Goal: Task Accomplishment & Management: Manage account settings

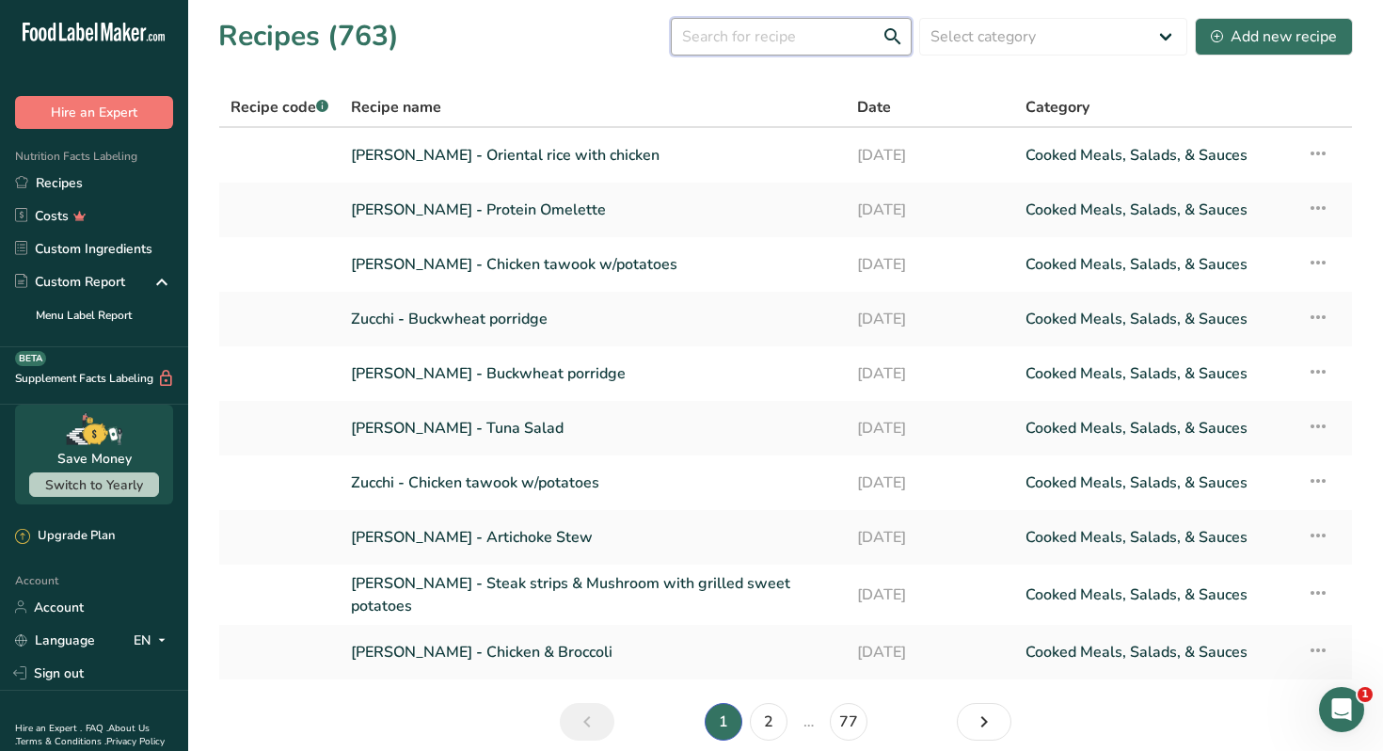
click at [766, 43] on input "text" at bounding box center [791, 37] width 241 height 38
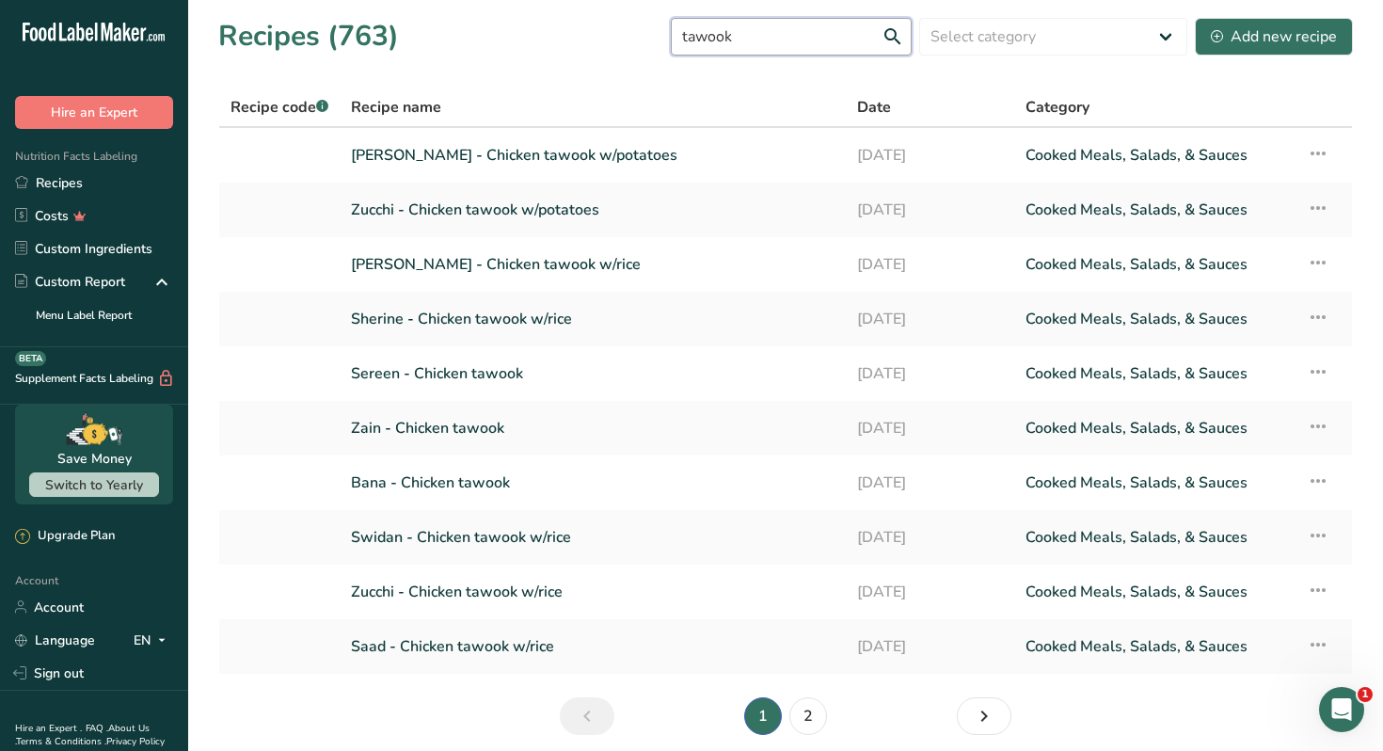
type input "tawook"
click at [513, 261] on link "[PERSON_NAME] - Chicken tawook w/rice" at bounding box center [593, 265] width 484 height 40
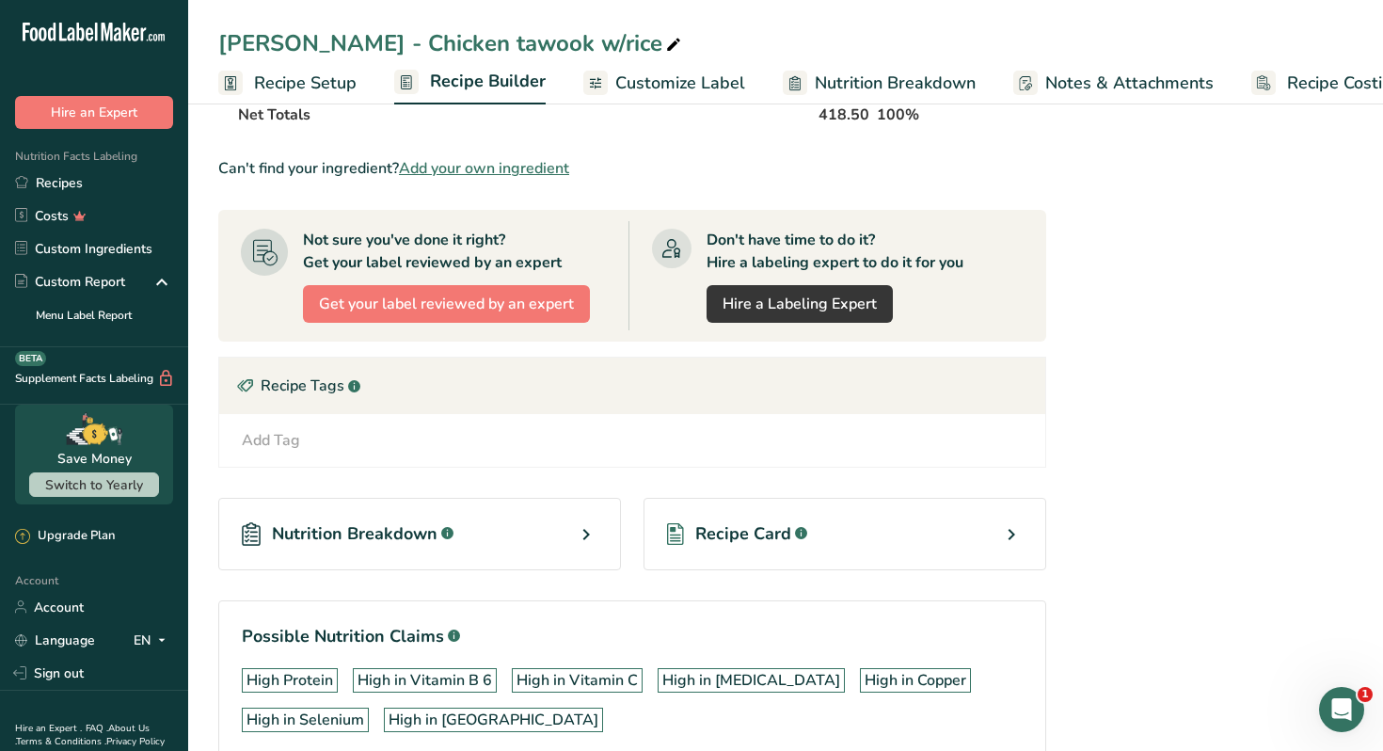
scroll to position [812, 0]
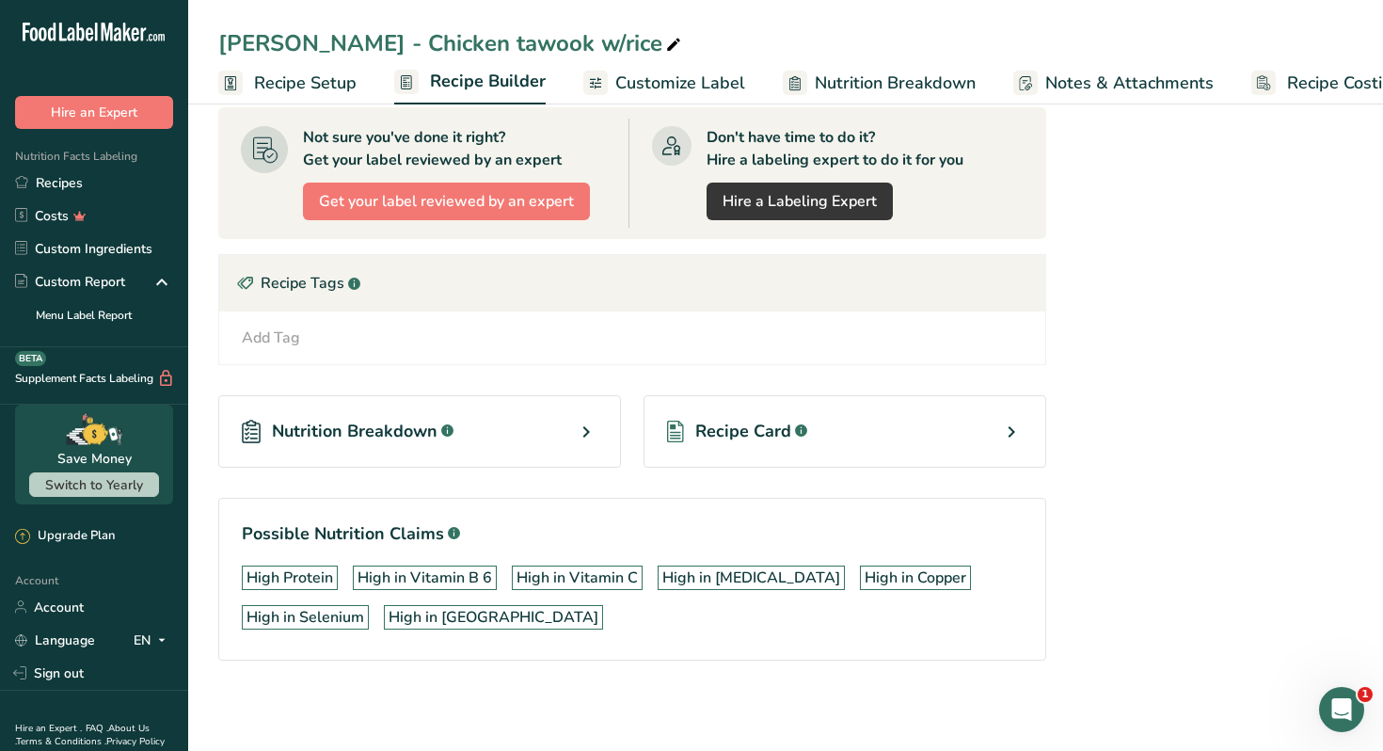
click at [902, 445] on div "Recipe Card .a-a{fill:#347362;}.b-a{fill:#fff;}" at bounding box center [845, 431] width 403 height 72
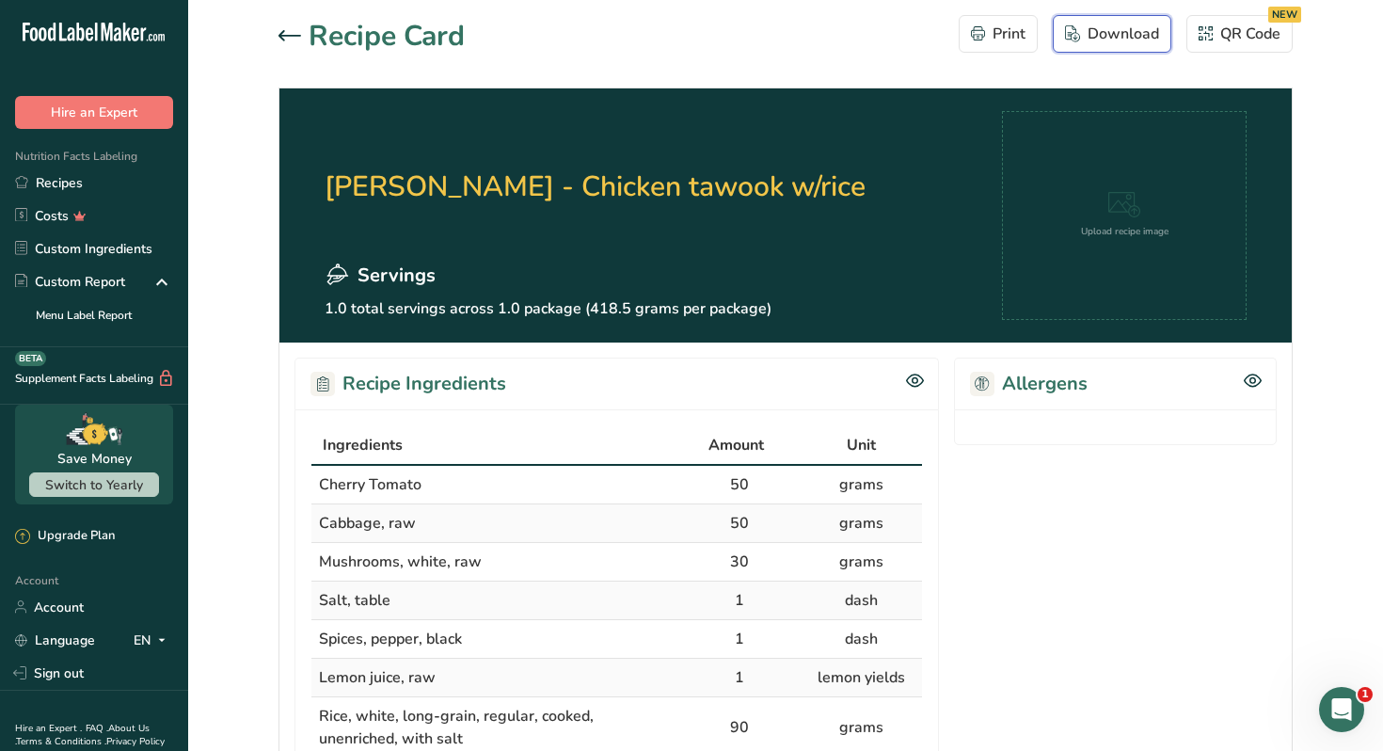
click at [1106, 36] on div "Download" at bounding box center [1112, 34] width 94 height 23
click at [282, 37] on icon at bounding box center [290, 35] width 23 height 11
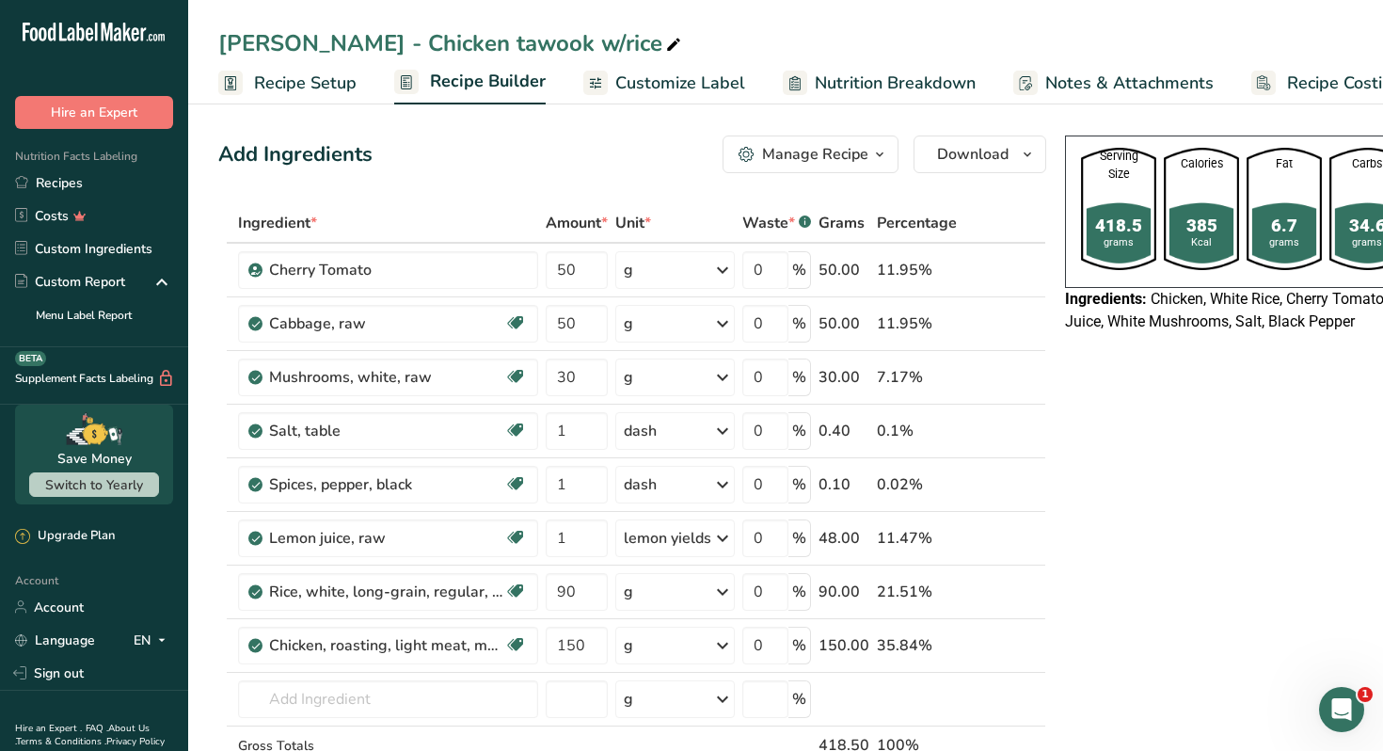
click at [691, 83] on span "Customize Label" at bounding box center [680, 83] width 130 height 25
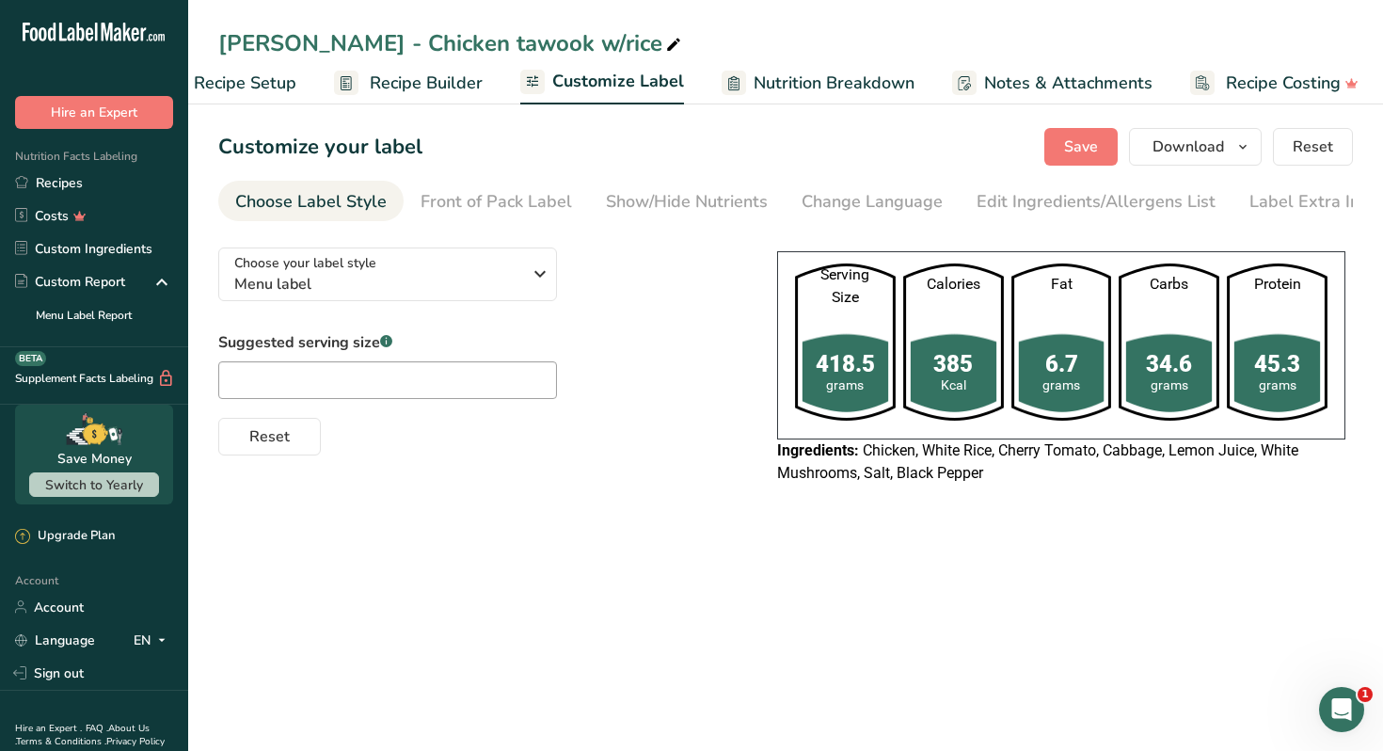
scroll to position [0, 66]
click at [1237, 136] on icon "button" at bounding box center [1243, 148] width 15 height 24
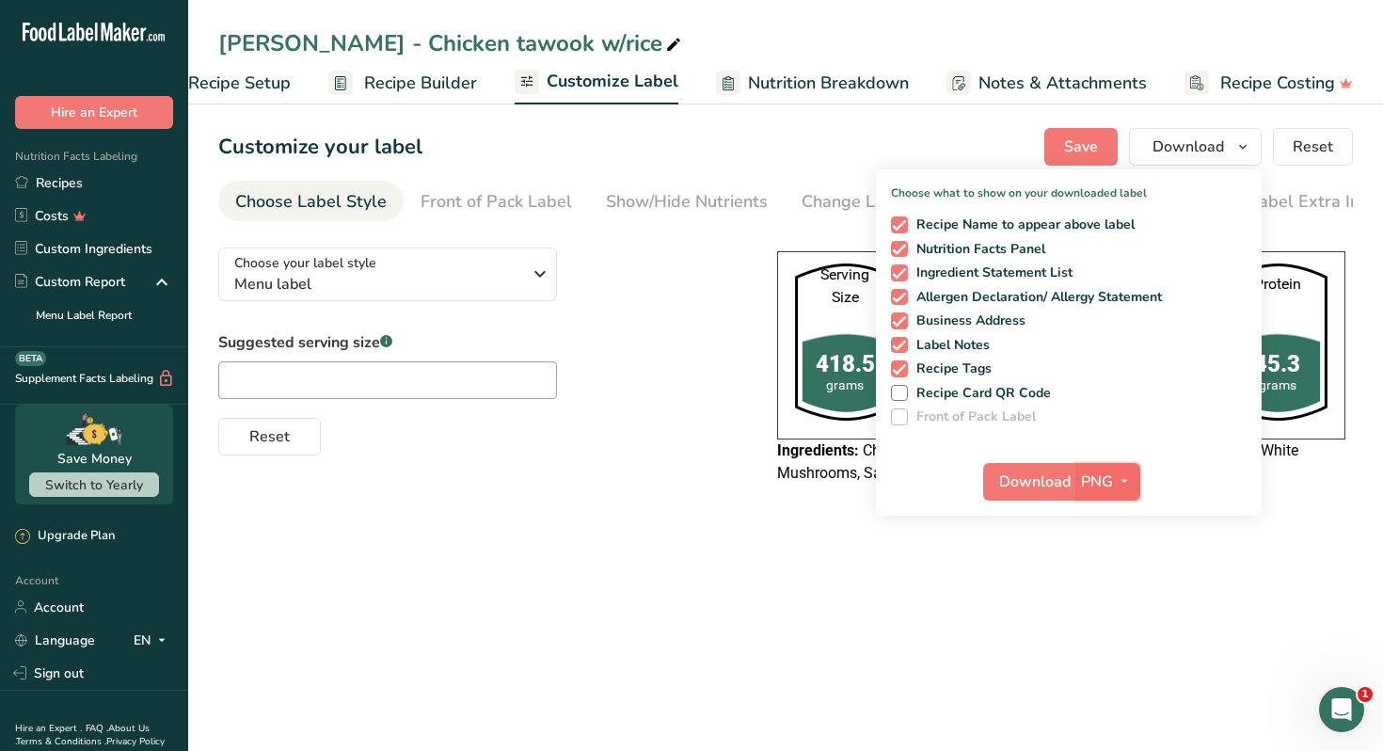
click at [1119, 482] on icon "button" at bounding box center [1124, 482] width 15 height 24
click at [1119, 604] on link "PDF" at bounding box center [1110, 613] width 60 height 31
click at [1024, 479] on span "Download" at bounding box center [1036, 482] width 72 height 23
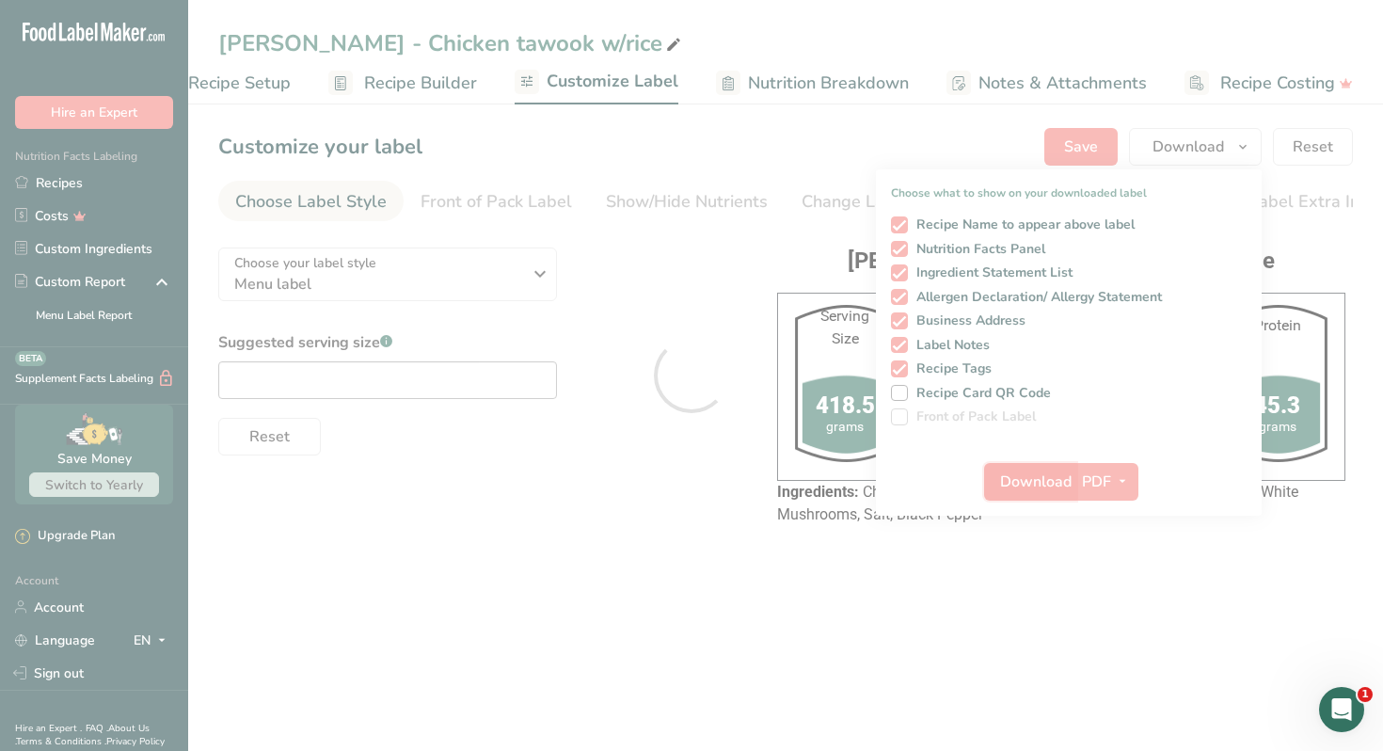
scroll to position [0, 0]
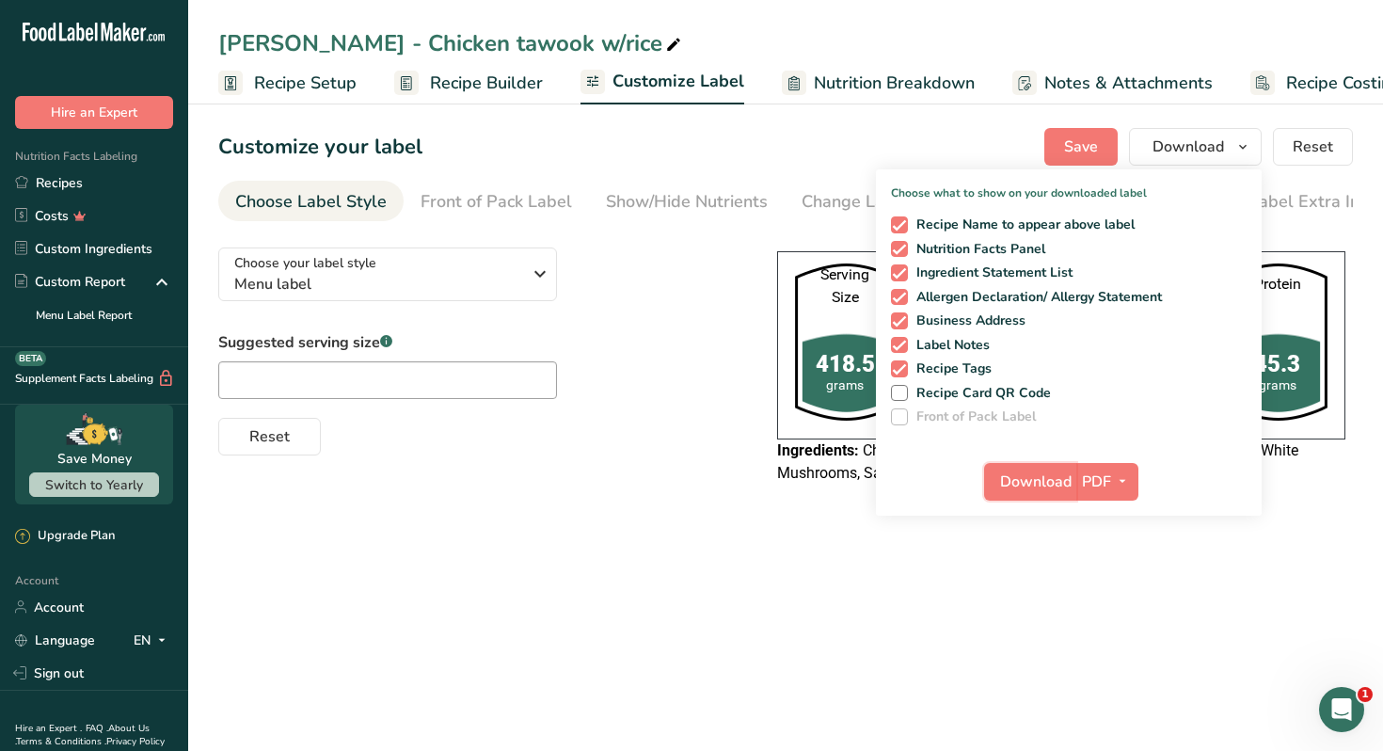
scroll to position [0, 66]
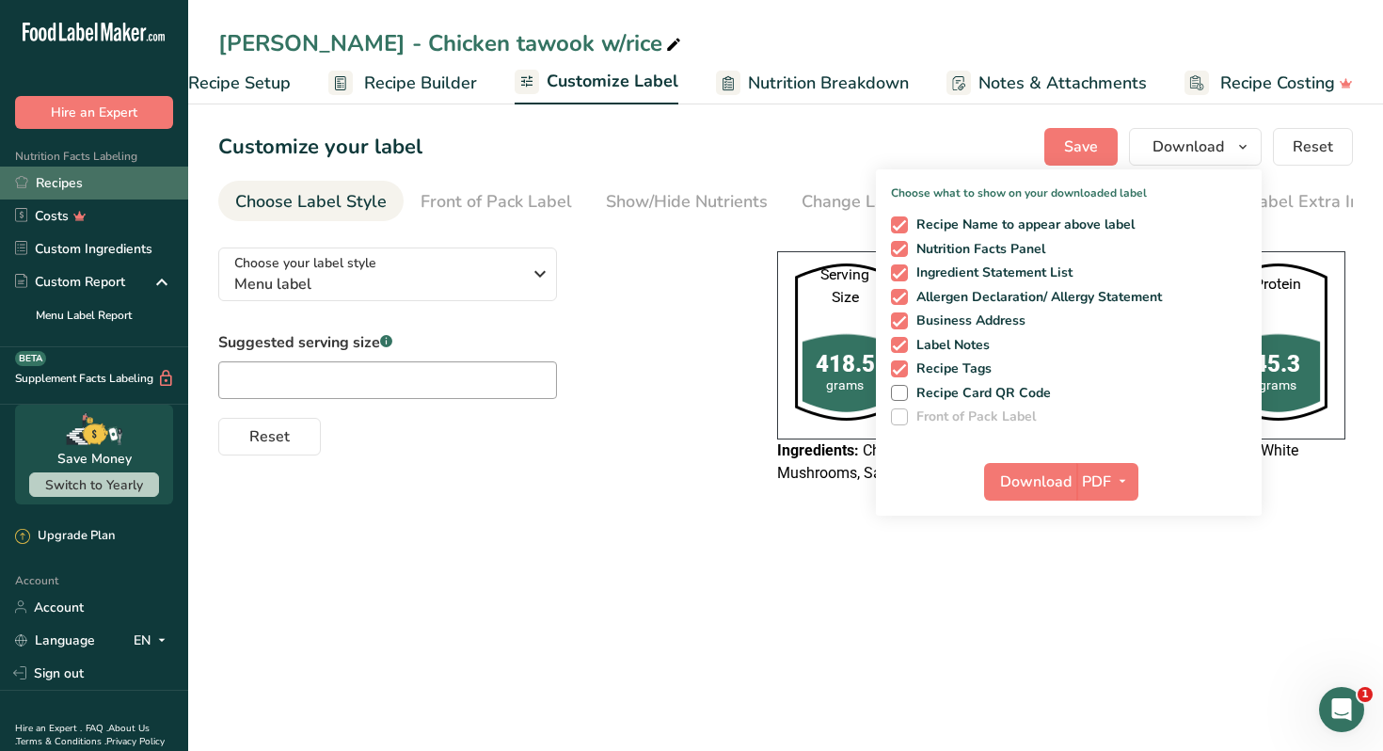
click at [121, 176] on link "Recipes" at bounding box center [94, 183] width 188 height 33
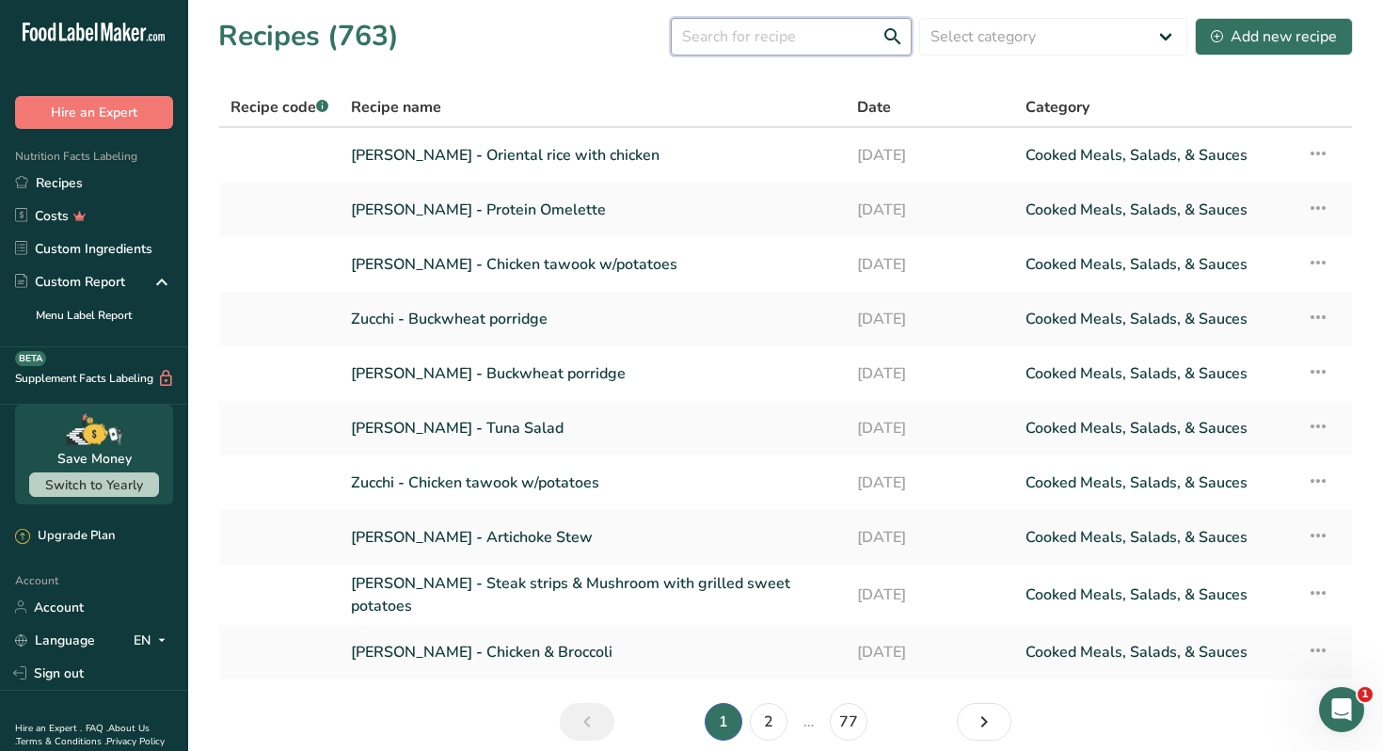
click at [749, 40] on input "text" at bounding box center [791, 37] width 241 height 38
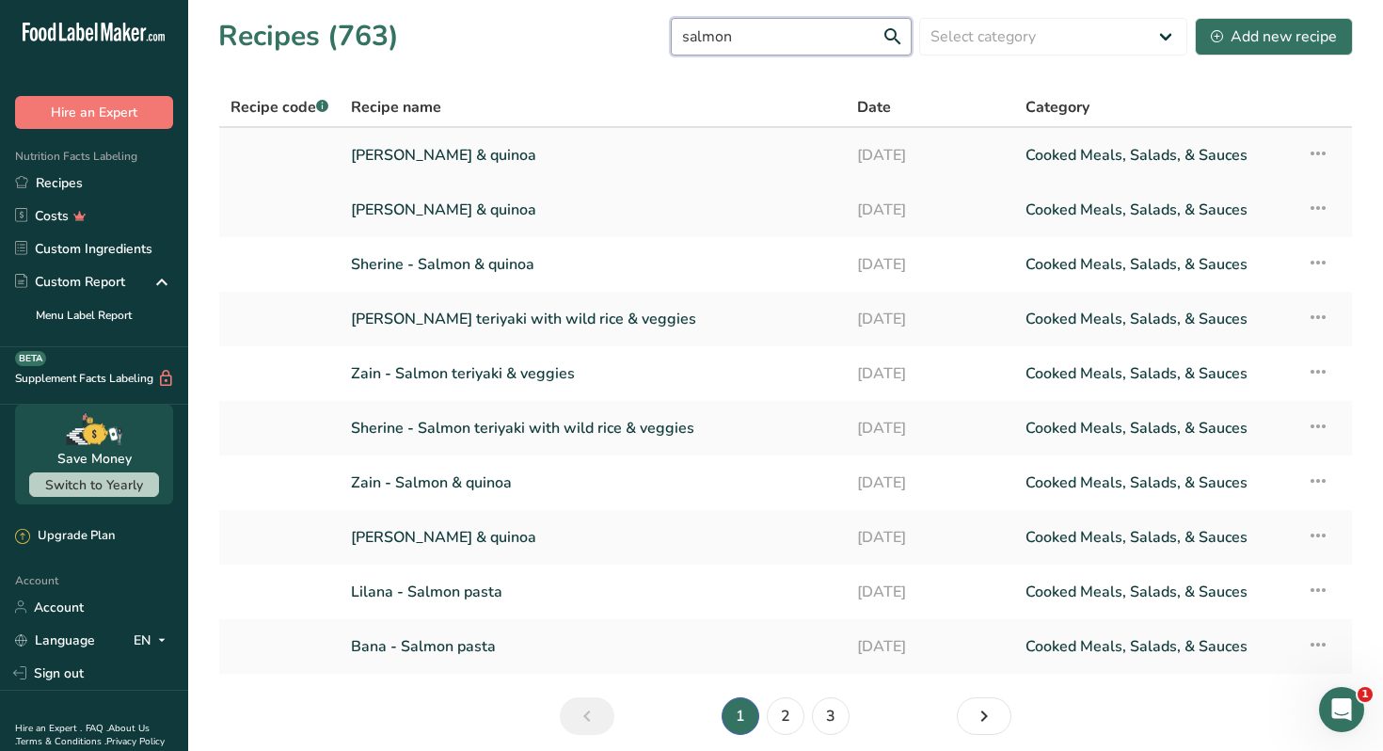
type input "salmon"
click at [521, 152] on link "Nour Awad - Salmon & quinoa" at bounding box center [593, 156] width 484 height 40
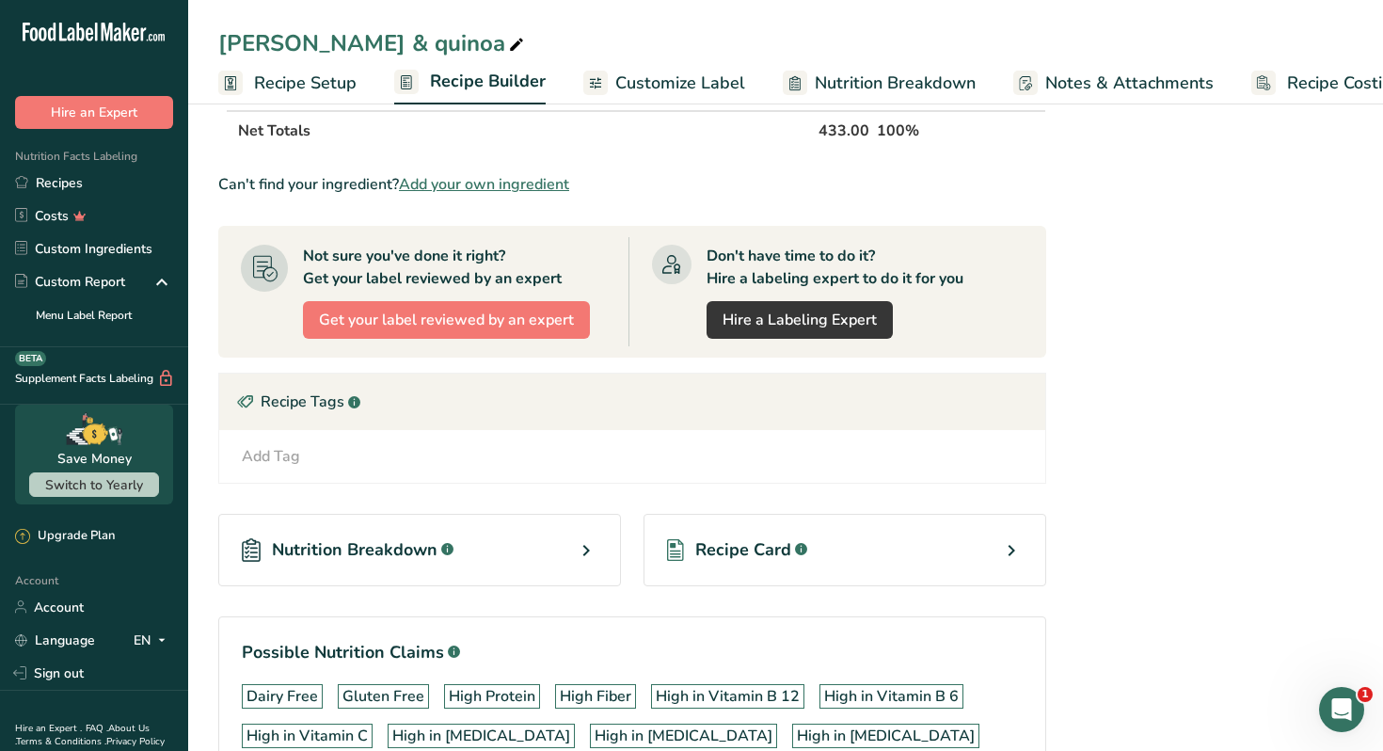
scroll to position [817, 0]
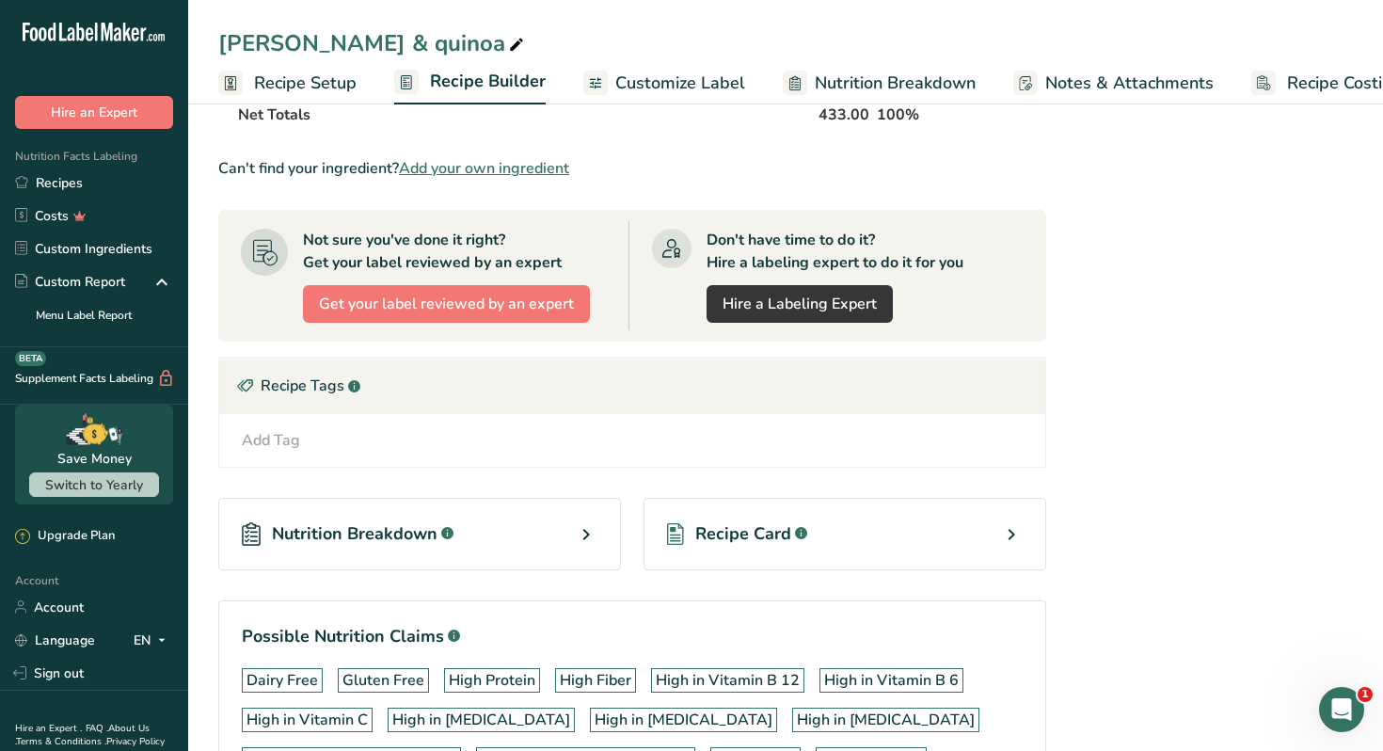
click at [993, 538] on div "Recipe Card .a-a{fill:#347362;}.b-a{fill:#fff;}" at bounding box center [845, 534] width 403 height 72
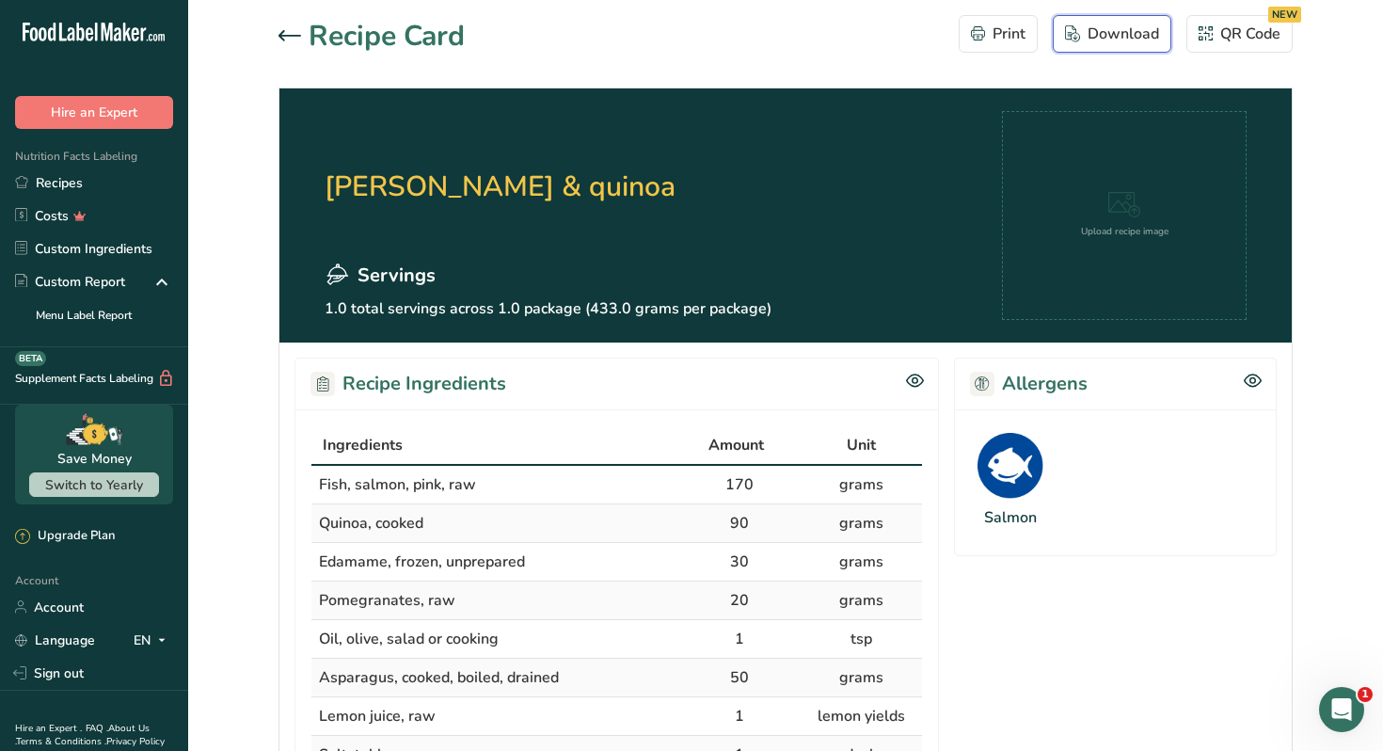
click at [1115, 39] on div "Download" at bounding box center [1112, 34] width 94 height 23
click at [578, 120] on h2 "Nour Awad - Salmon & quinoa" at bounding box center [548, 186] width 447 height 151
click at [291, 43] on div at bounding box center [294, 36] width 30 height 23
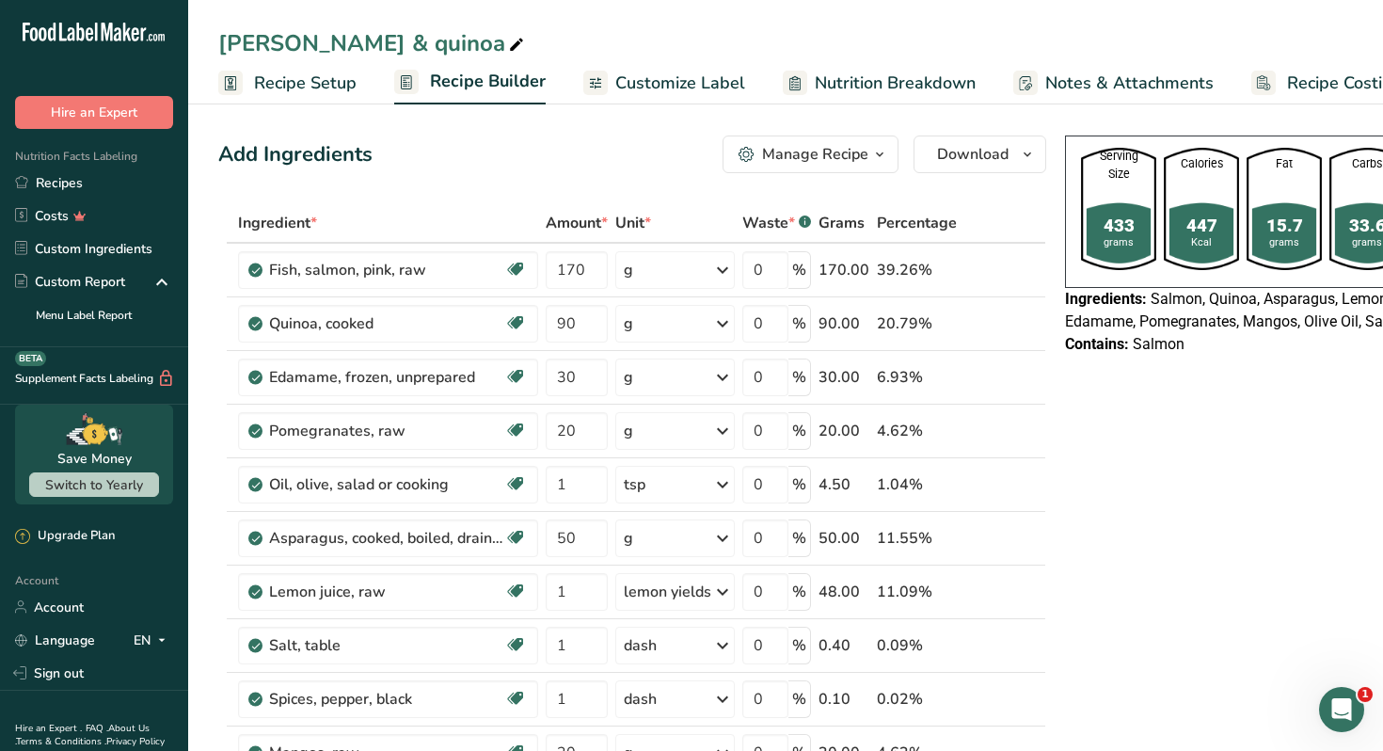
click at [672, 84] on span "Customize Label" at bounding box center [680, 83] width 130 height 25
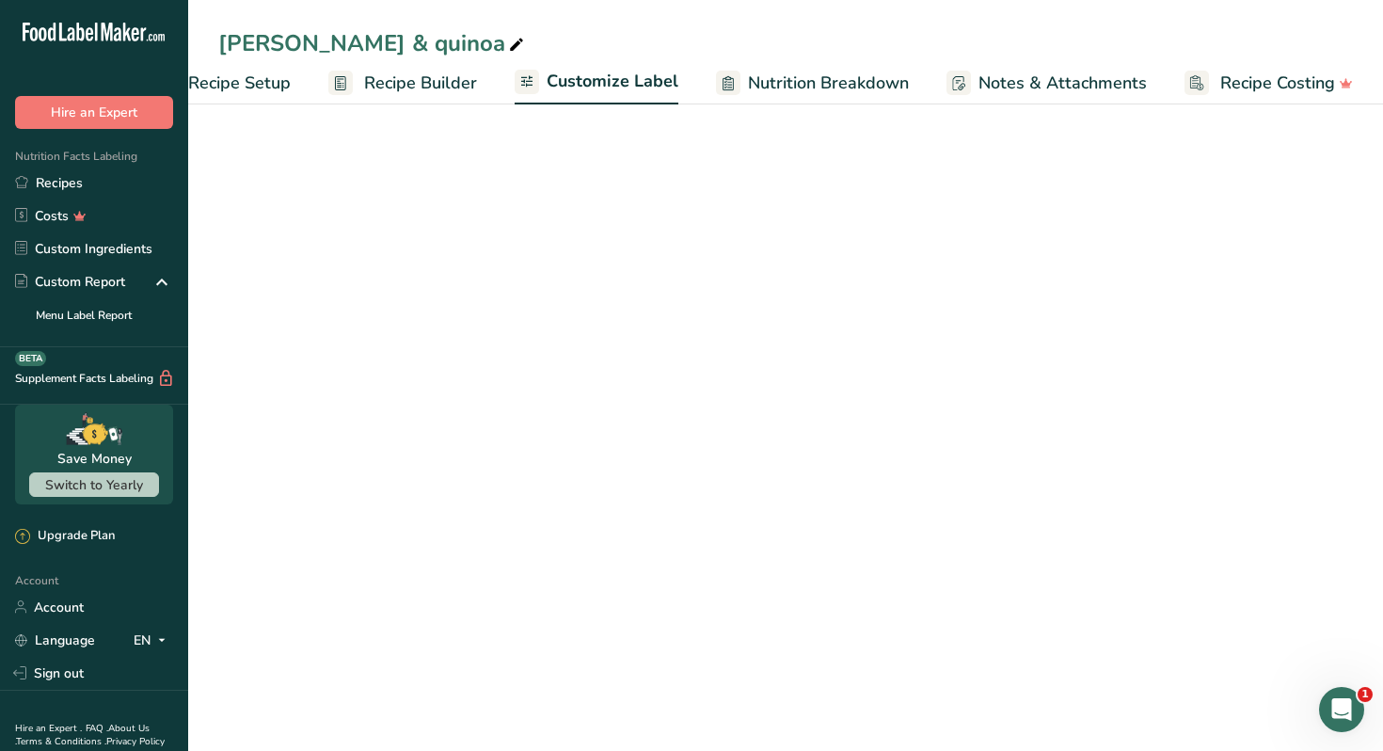
scroll to position [0, 66]
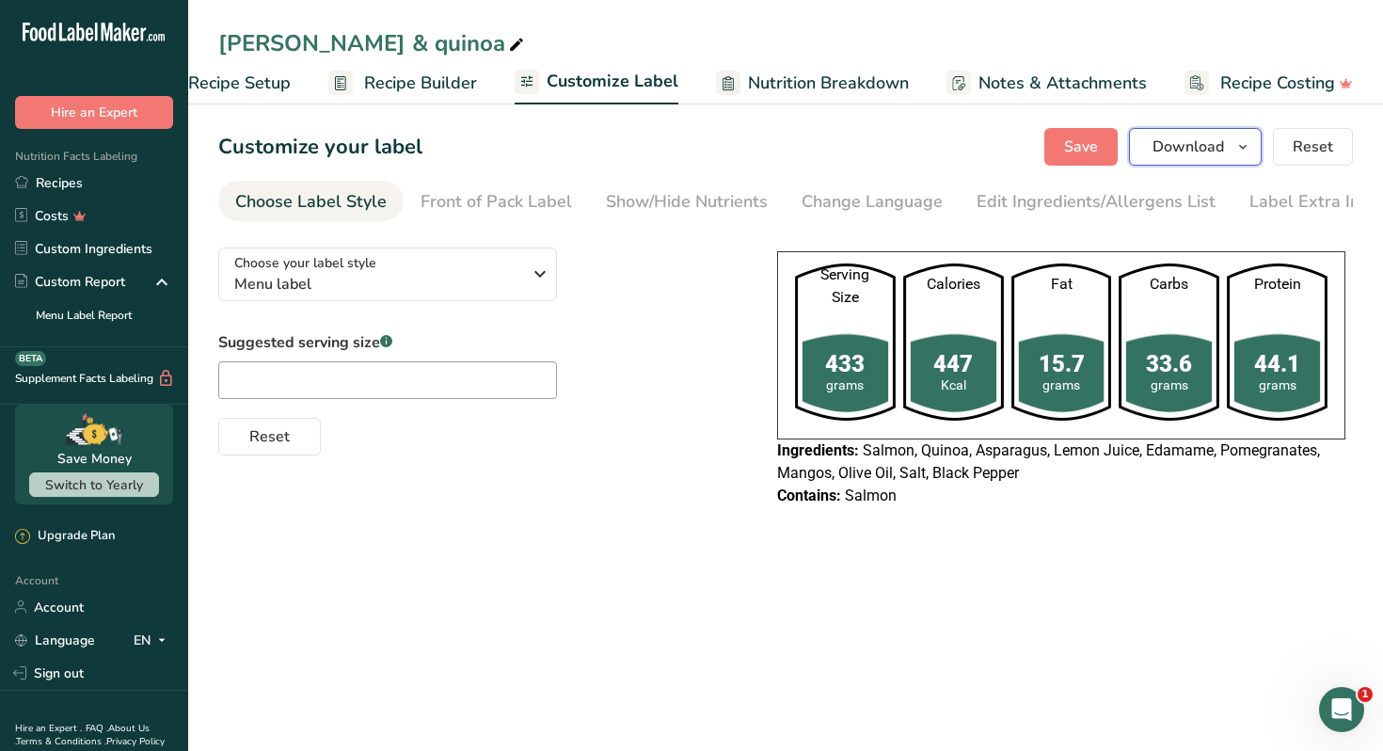
click at [1197, 149] on span "Download" at bounding box center [1189, 147] width 72 height 23
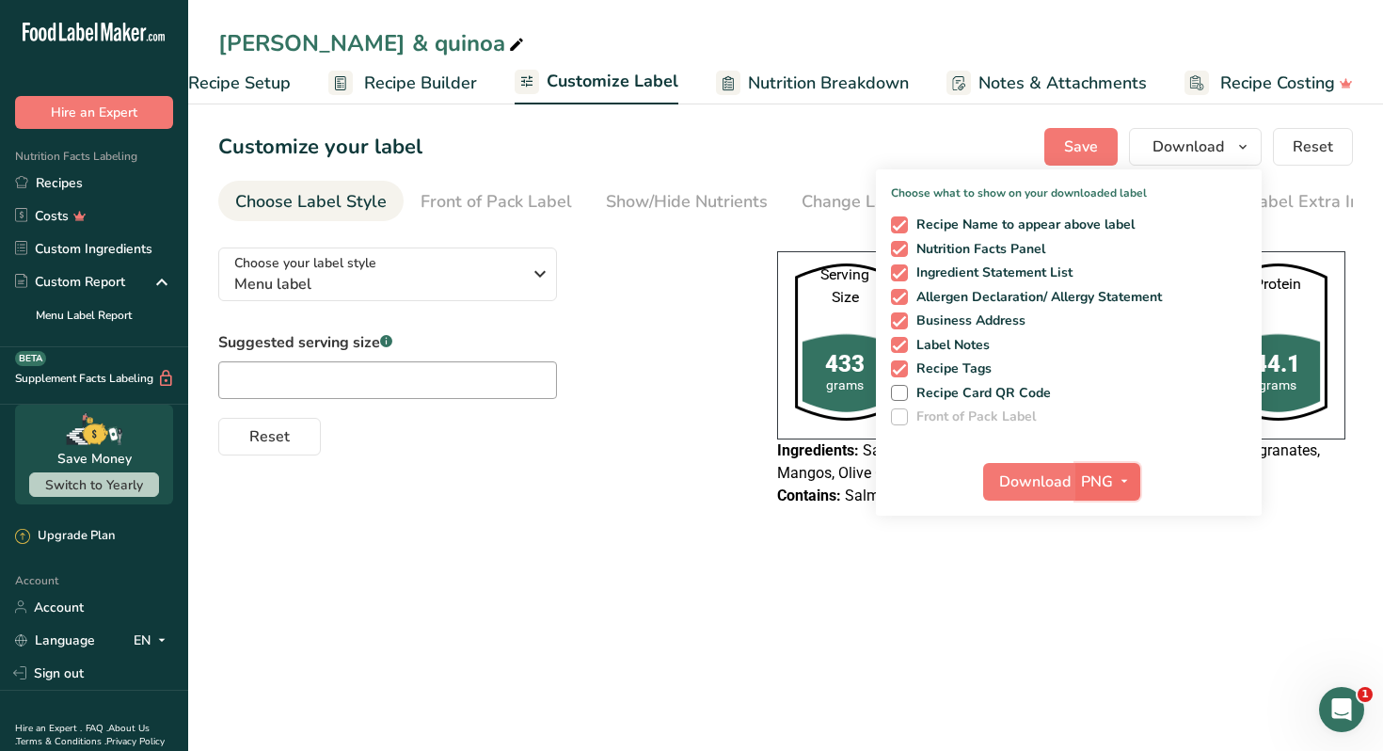
click at [1120, 470] on icon "button" at bounding box center [1124, 482] width 15 height 24
click at [1109, 606] on link "PDF" at bounding box center [1110, 613] width 60 height 31
click at [1007, 478] on span "Download" at bounding box center [1036, 482] width 72 height 23
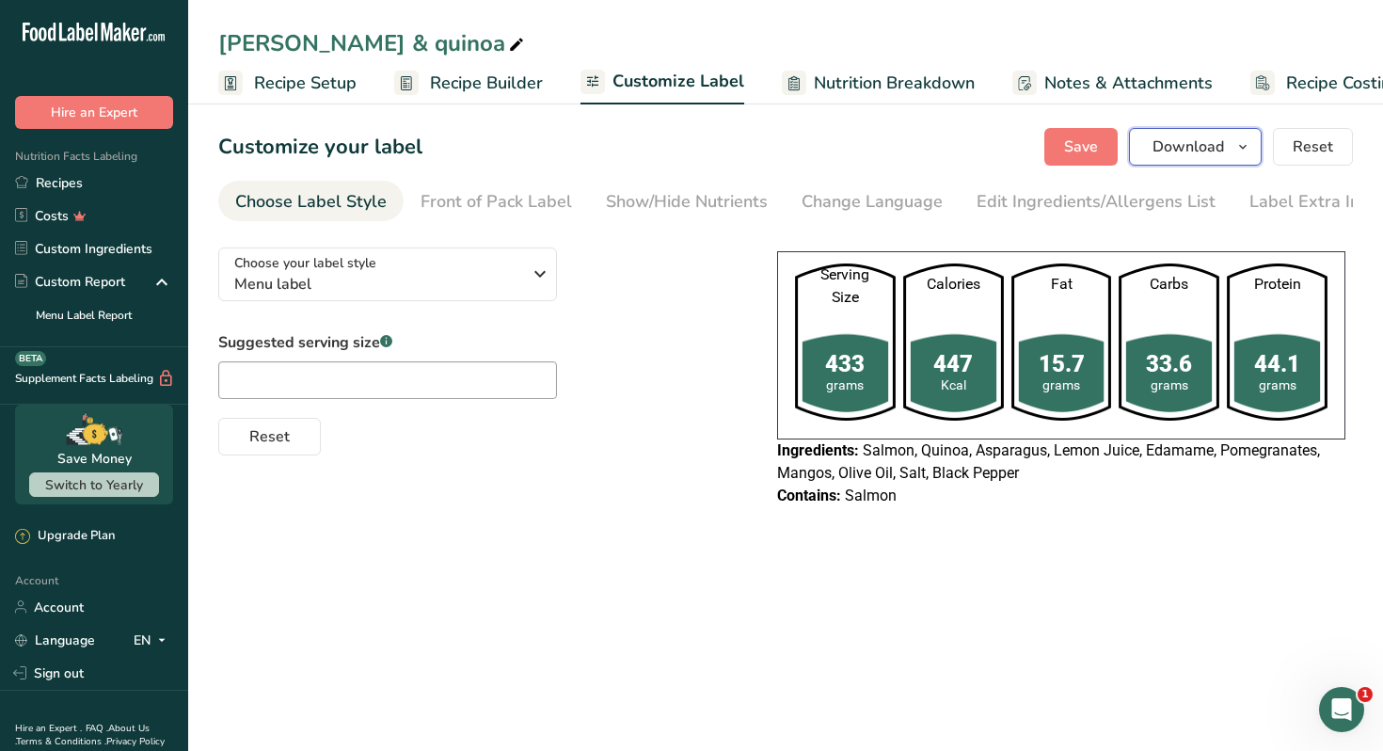
click at [1248, 138] on icon "button" at bounding box center [1243, 148] width 15 height 24
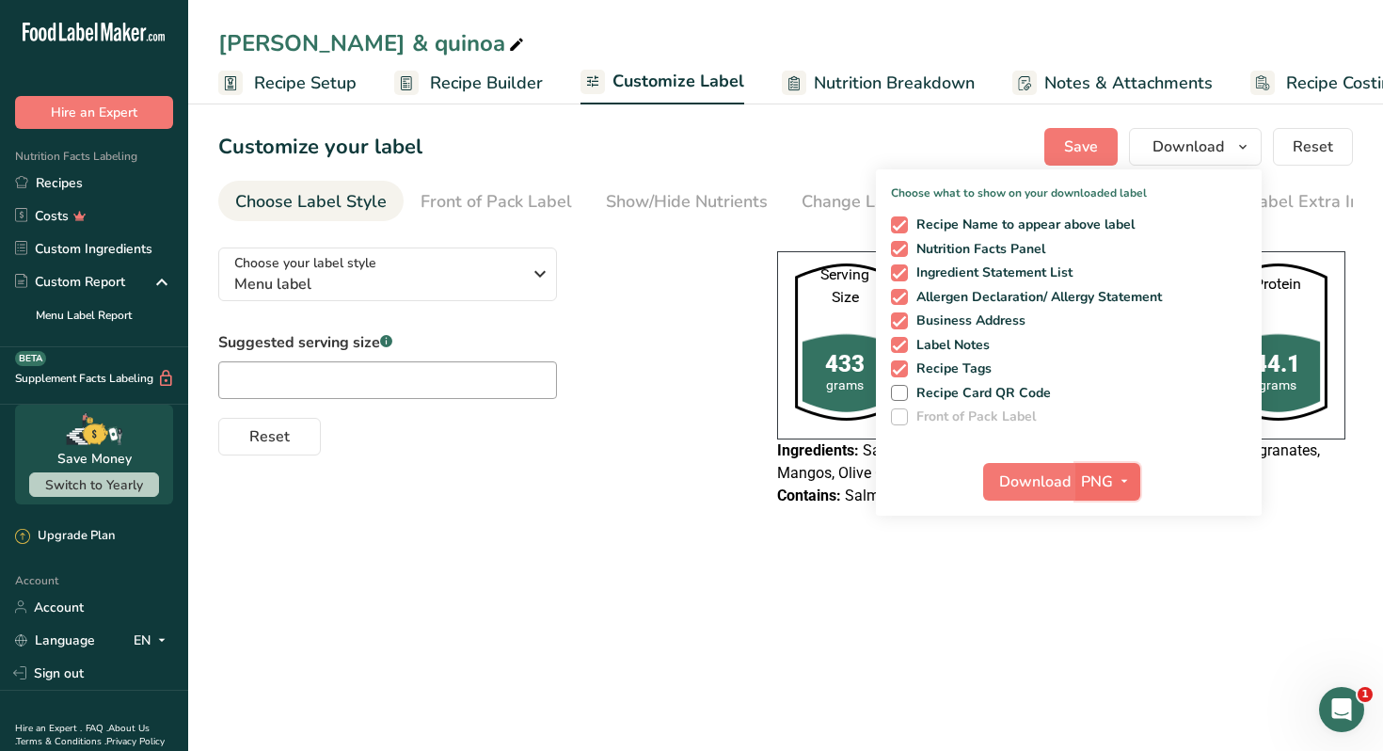
click at [1109, 482] on span "PNG" at bounding box center [1097, 482] width 32 height 23
click at [1109, 610] on link "PDF" at bounding box center [1110, 613] width 60 height 31
click at [1047, 494] on button "Download" at bounding box center [1030, 482] width 92 height 38
click at [532, 512] on div "Choose your label style Menu label USA (FDA) Standard FDA label Tabular FDA lab…" at bounding box center [785, 379] width 1135 height 294
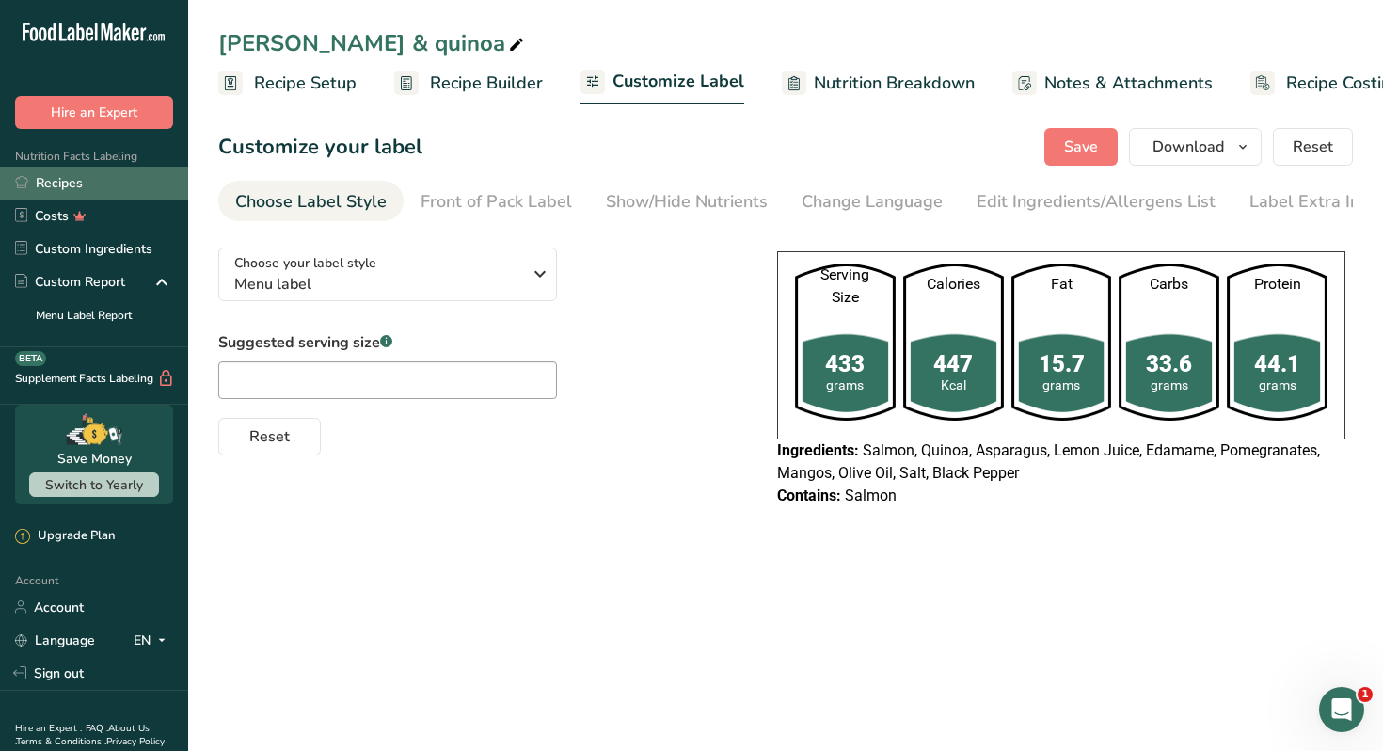
click at [88, 184] on link "Recipes" at bounding box center [94, 183] width 188 height 33
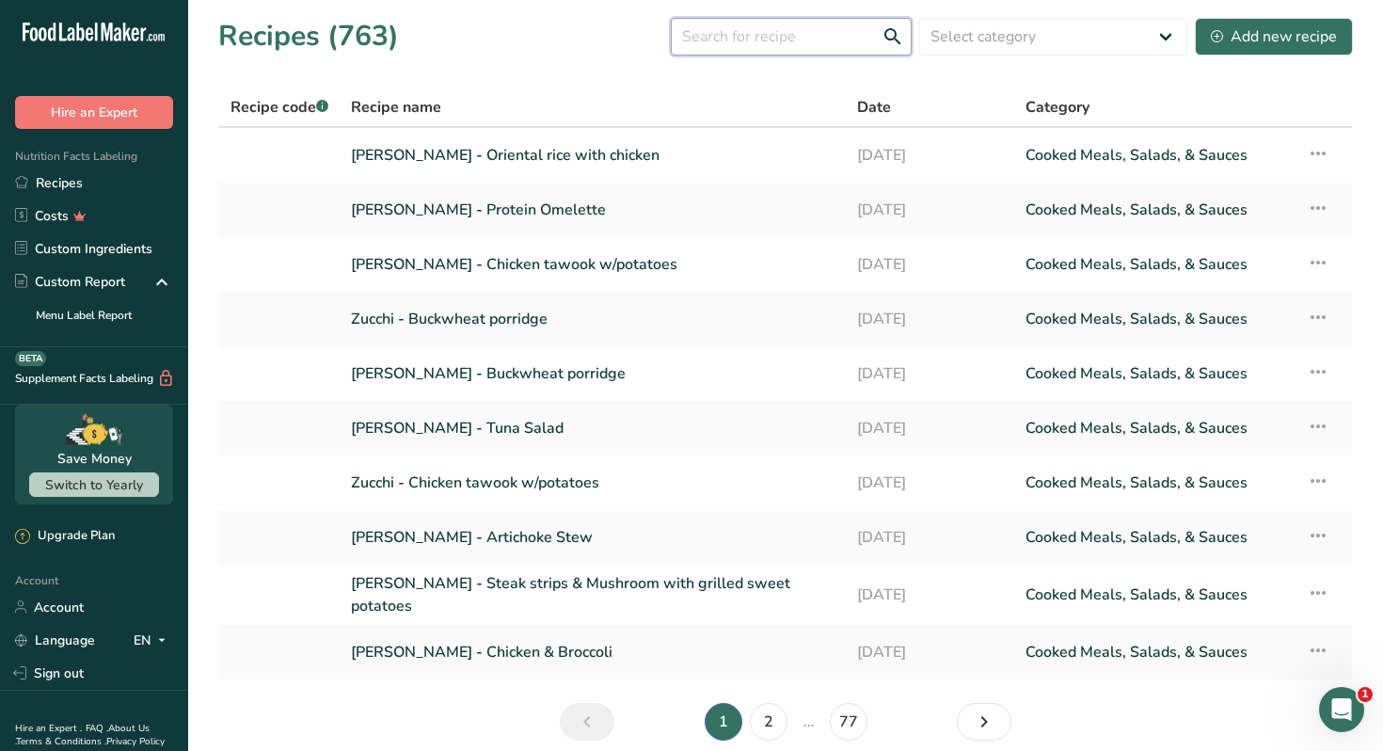
click at [806, 39] on input "text" at bounding box center [791, 37] width 241 height 38
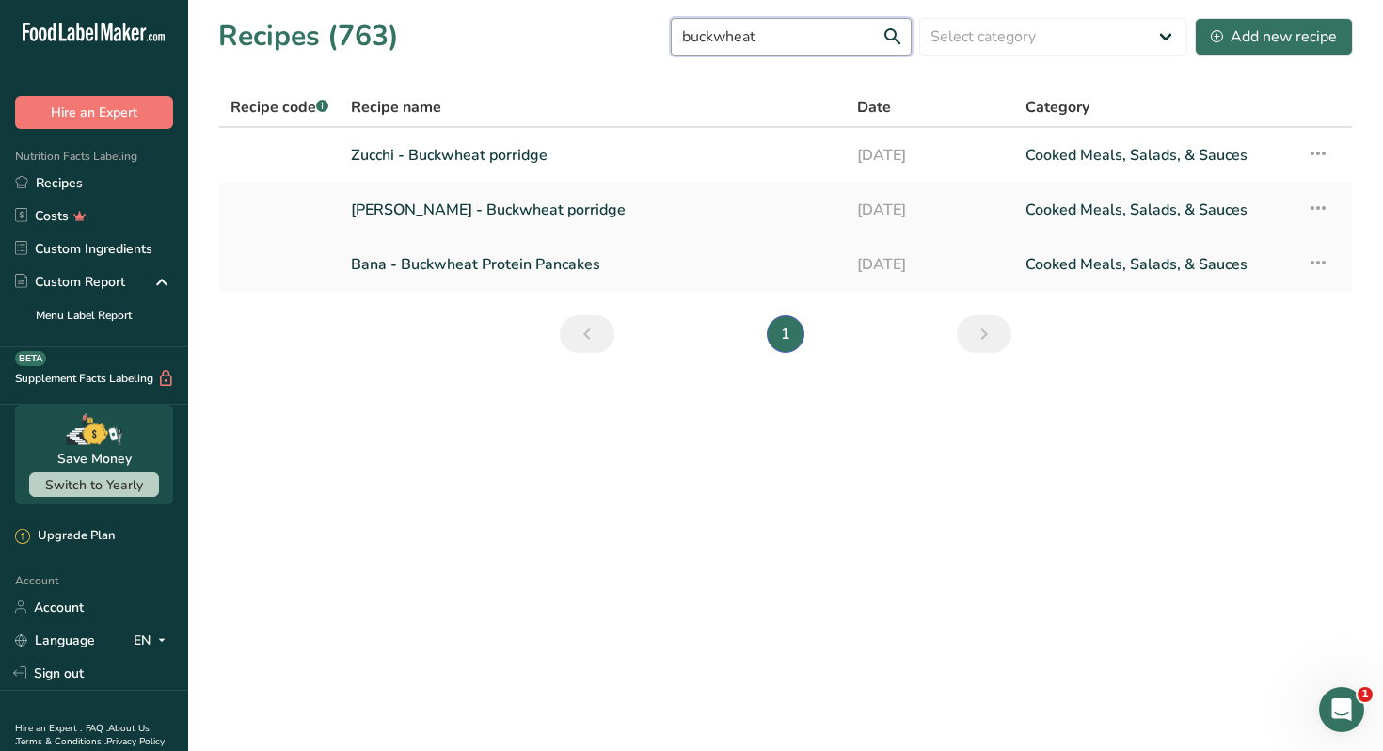
type input "buckwheat"
click at [511, 268] on link "Bana - Buckwheat Protein Pancakes" at bounding box center [593, 265] width 484 height 40
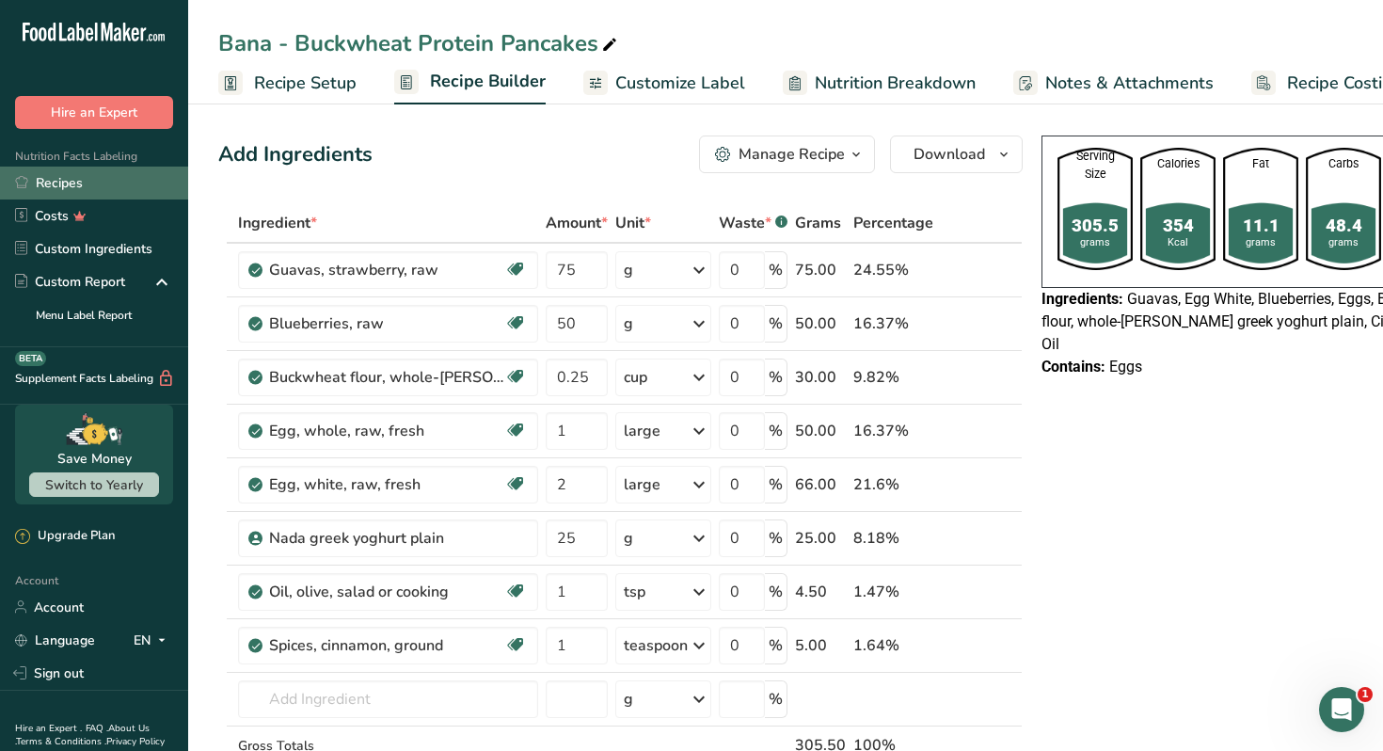
click at [76, 171] on link "Recipes" at bounding box center [94, 183] width 188 height 33
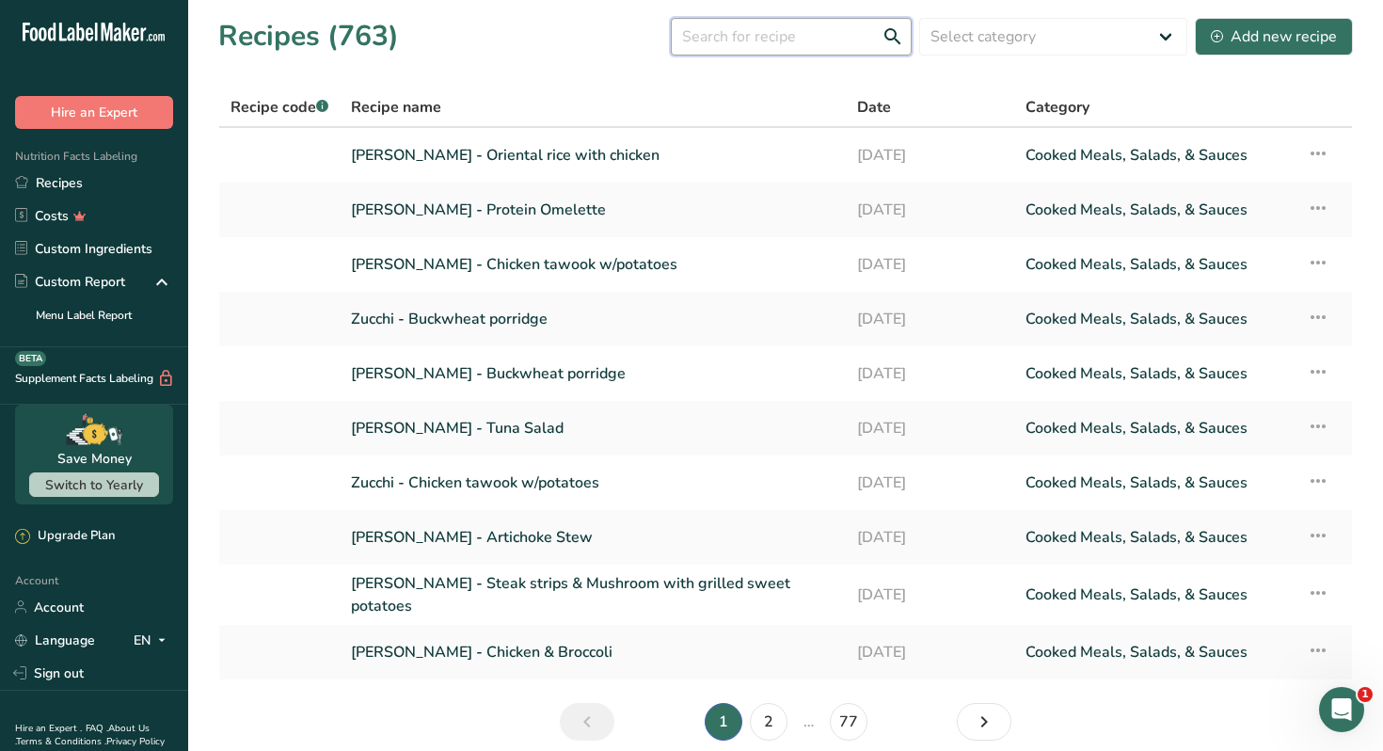
click at [822, 41] on input "text" at bounding box center [791, 37] width 241 height 38
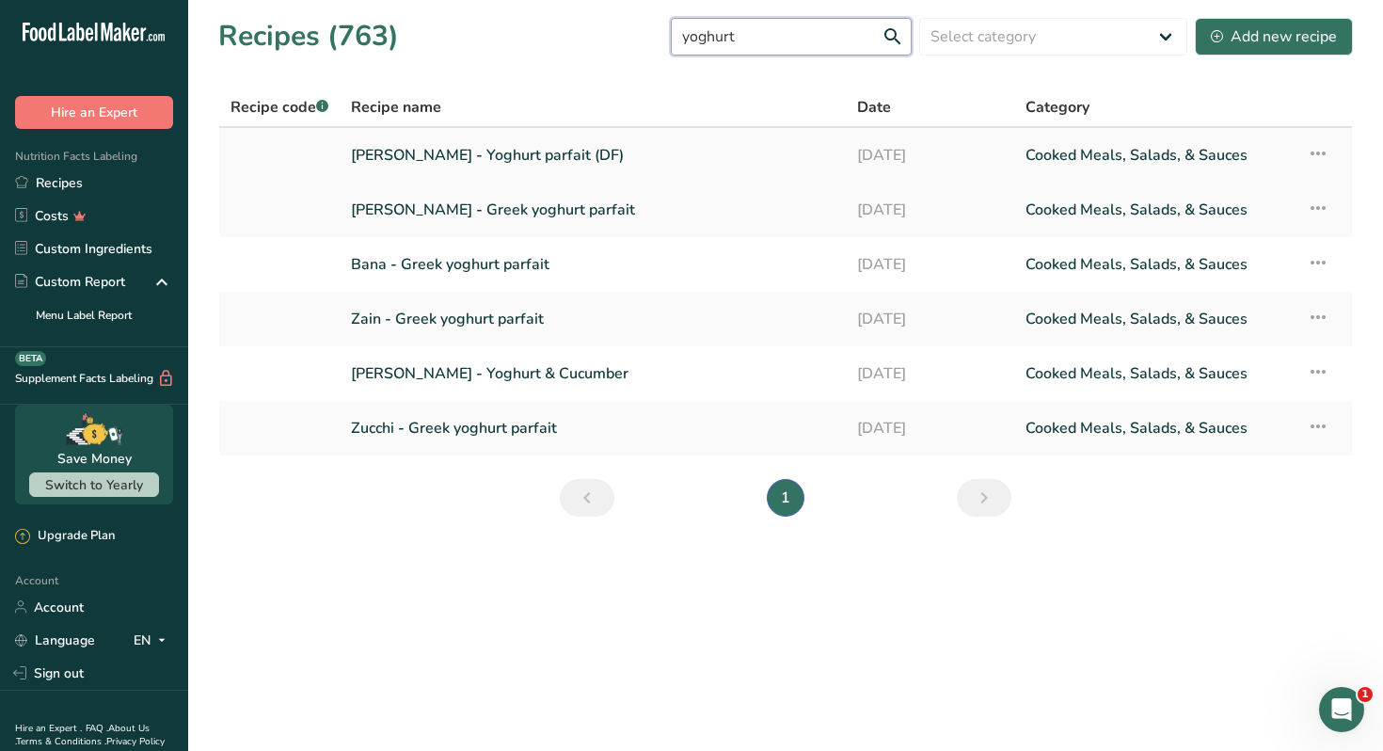
type input "yoghurt"
click at [551, 155] on link "Nour Awad - Yoghurt parfait (DF)" at bounding box center [593, 156] width 484 height 40
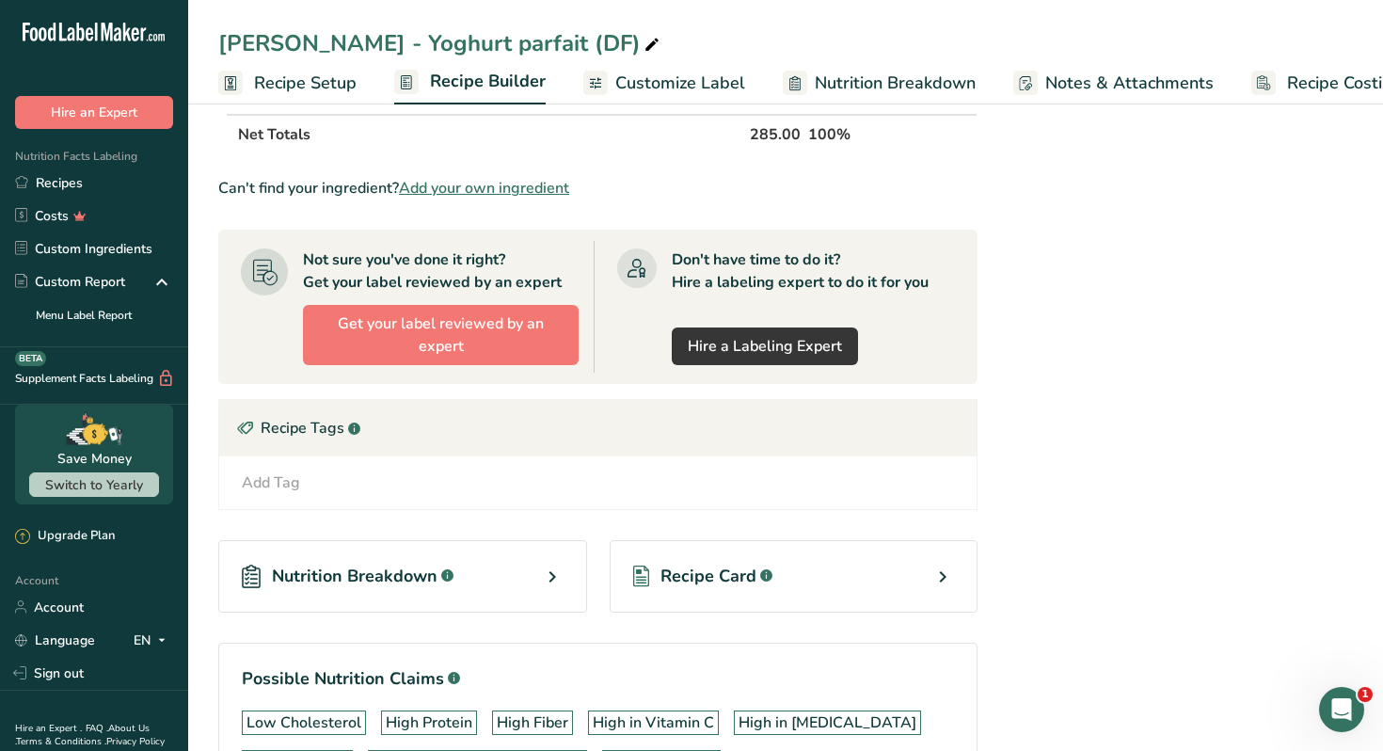
scroll to position [730, 0]
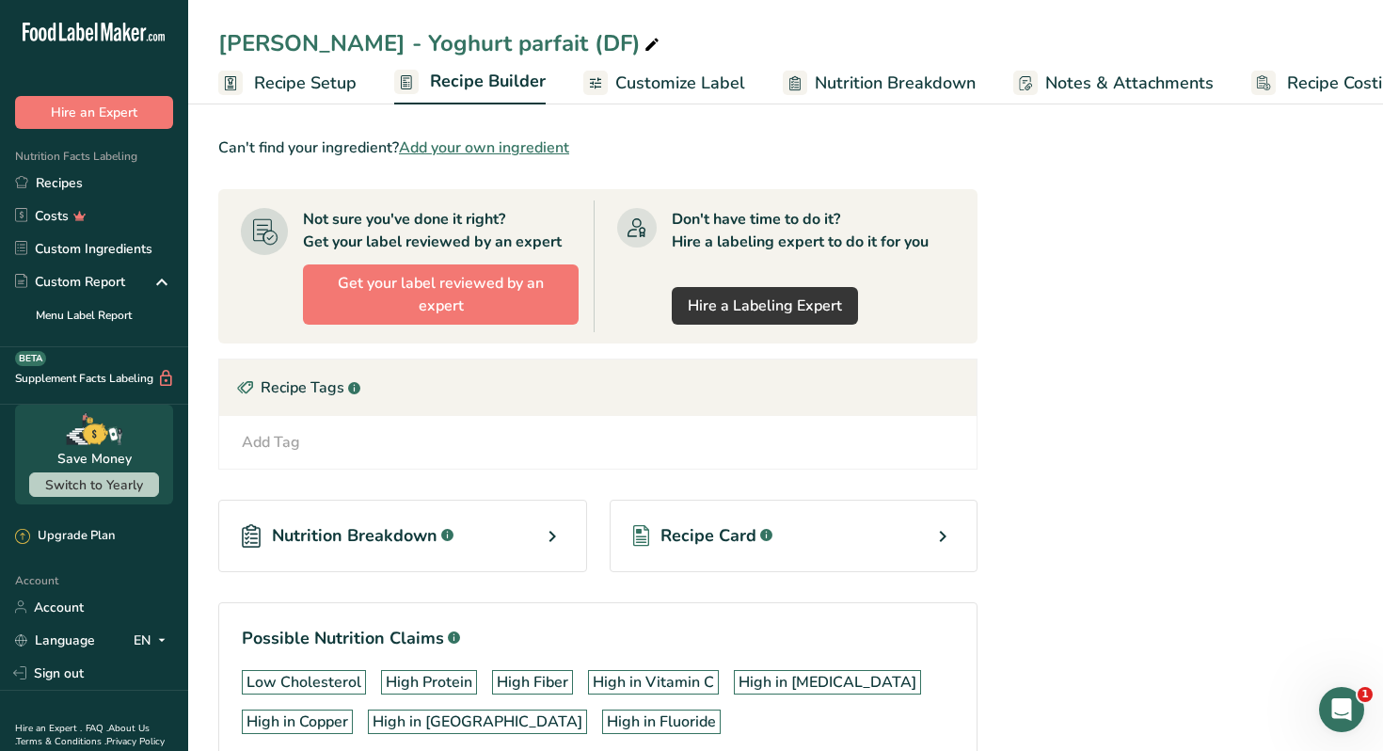
drag, startPoint x: 363, startPoint y: 44, endPoint x: 570, endPoint y: 28, distance: 207.6
click at [570, 28] on div "Nour Awad - Yoghurt parfait (DF)" at bounding box center [440, 43] width 445 height 34
drag, startPoint x: 573, startPoint y: 44, endPoint x: 362, endPoint y: 53, distance: 211.0
click at [362, 53] on input "Nour Awad - Yoghurt parfait (DF)" at bounding box center [785, 43] width 1135 height 34
click at [1024, 412] on div "Serving Size 285 grams Calories 356 Kcal Fat 11 grams Carbs 35.9 grams Protein …" at bounding box center [1216, 112] width 454 height 1428
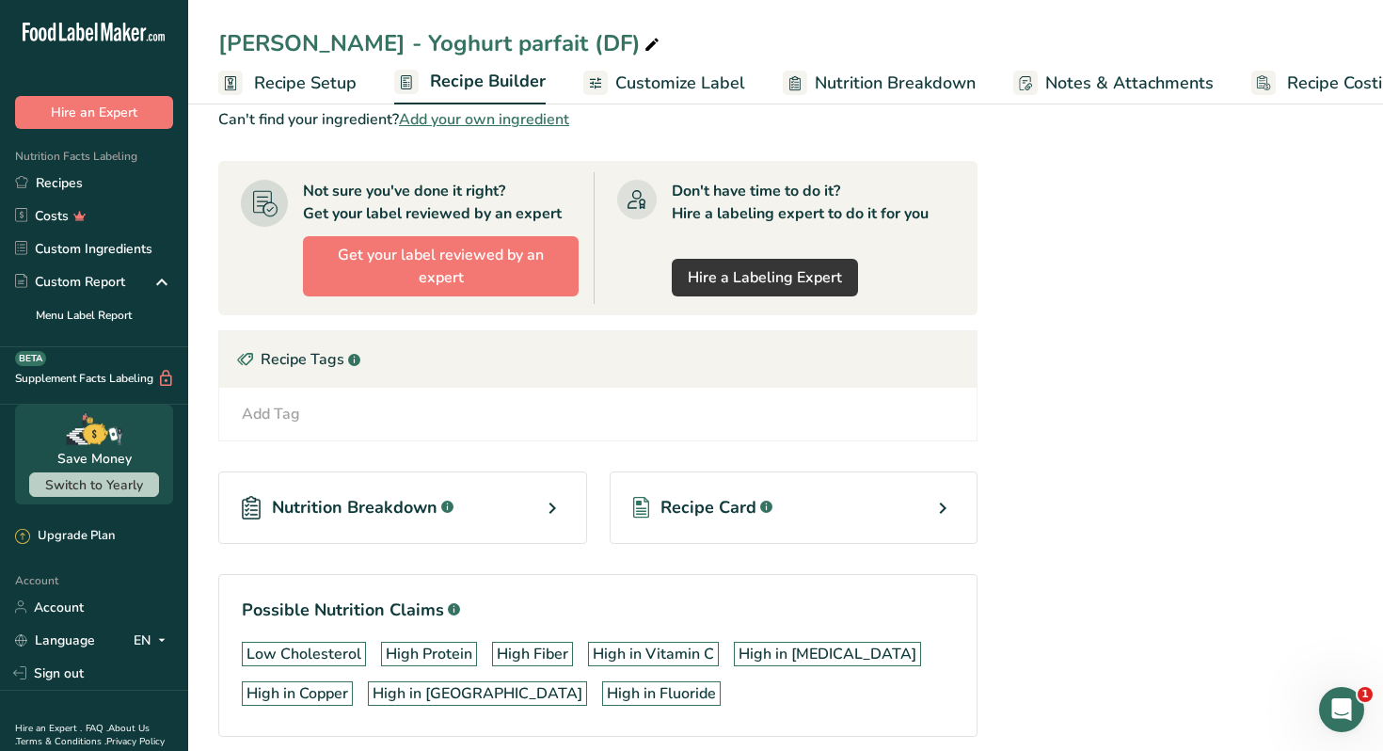
scroll to position [835, 0]
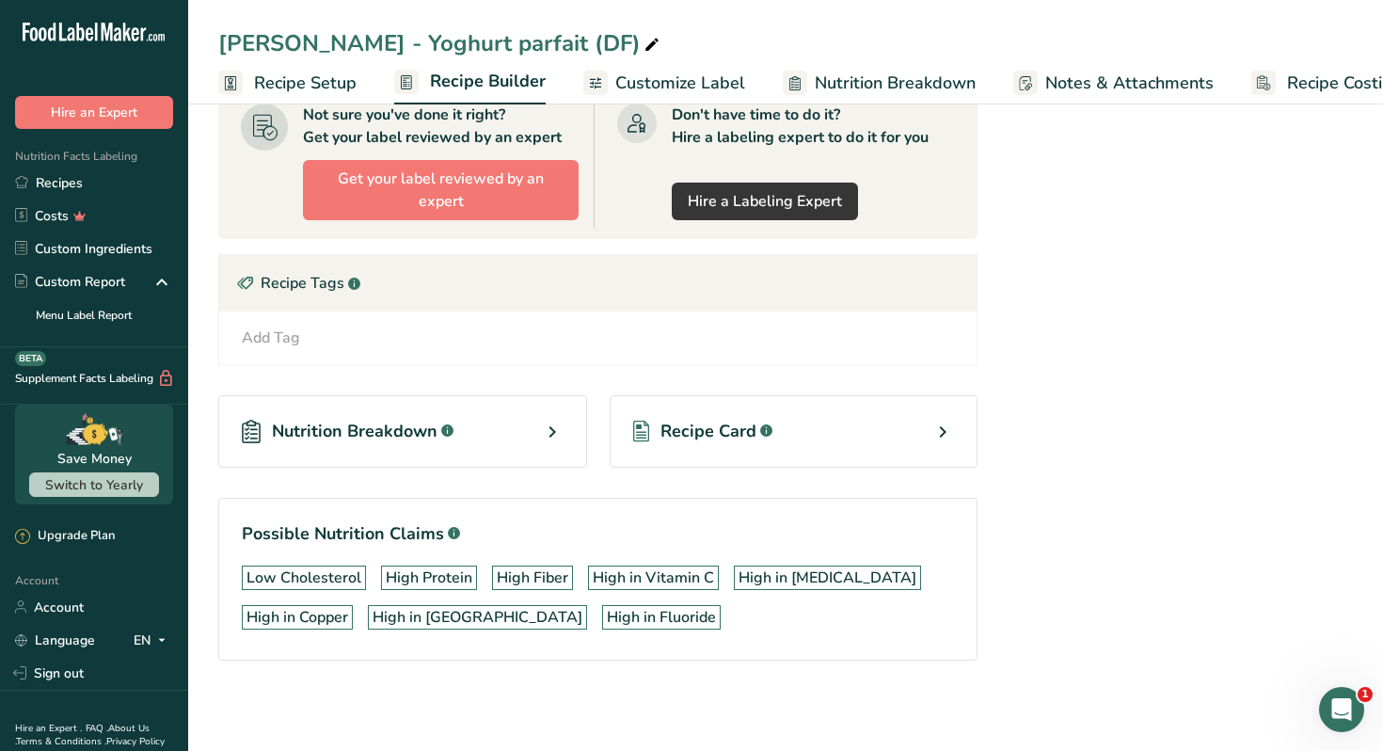
click at [926, 433] on div "Recipe Card .a-a{fill:#347362;}.b-a{fill:#fff;}" at bounding box center [794, 431] width 369 height 72
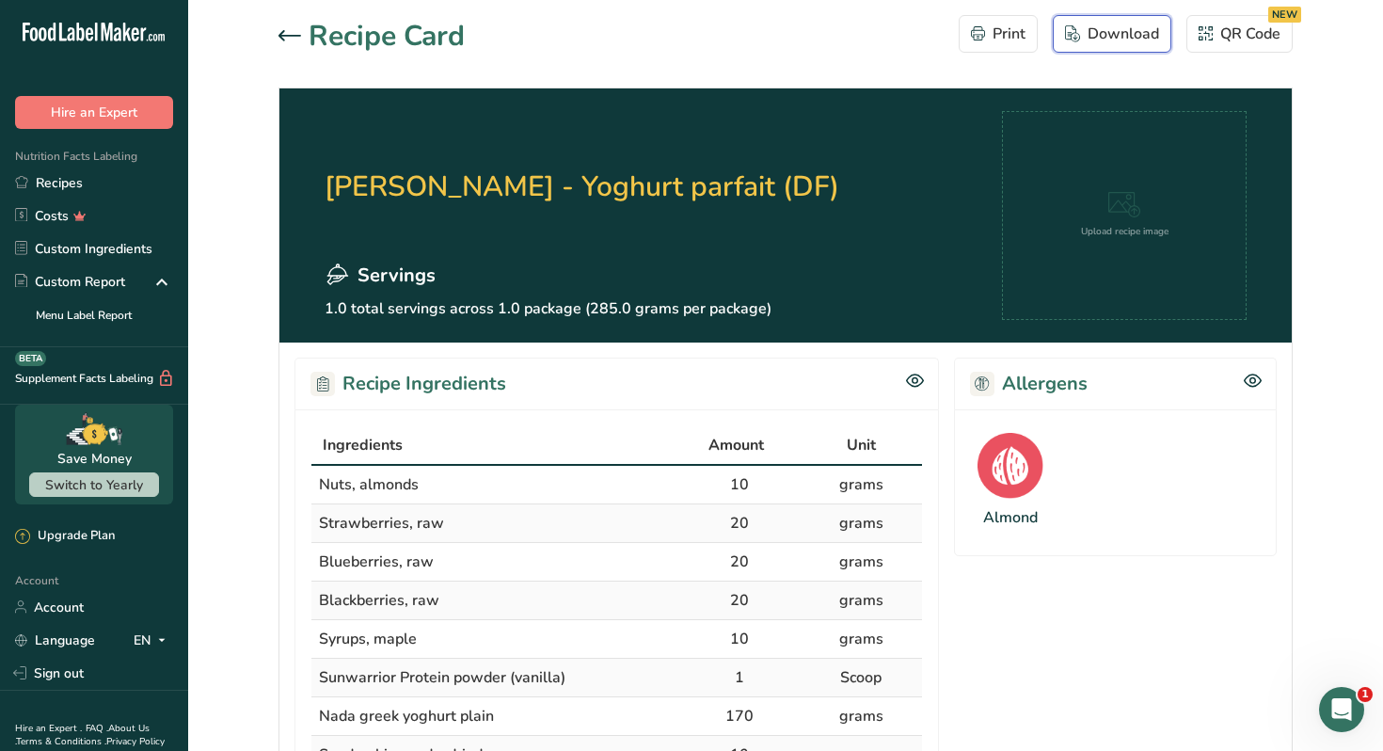
click at [1126, 32] on div "Download" at bounding box center [1112, 34] width 94 height 23
click at [760, 40] on div "Recipe Card Print Download QR Code NEW" at bounding box center [786, 36] width 1014 height 42
click at [285, 34] on icon at bounding box center [290, 35] width 23 height 11
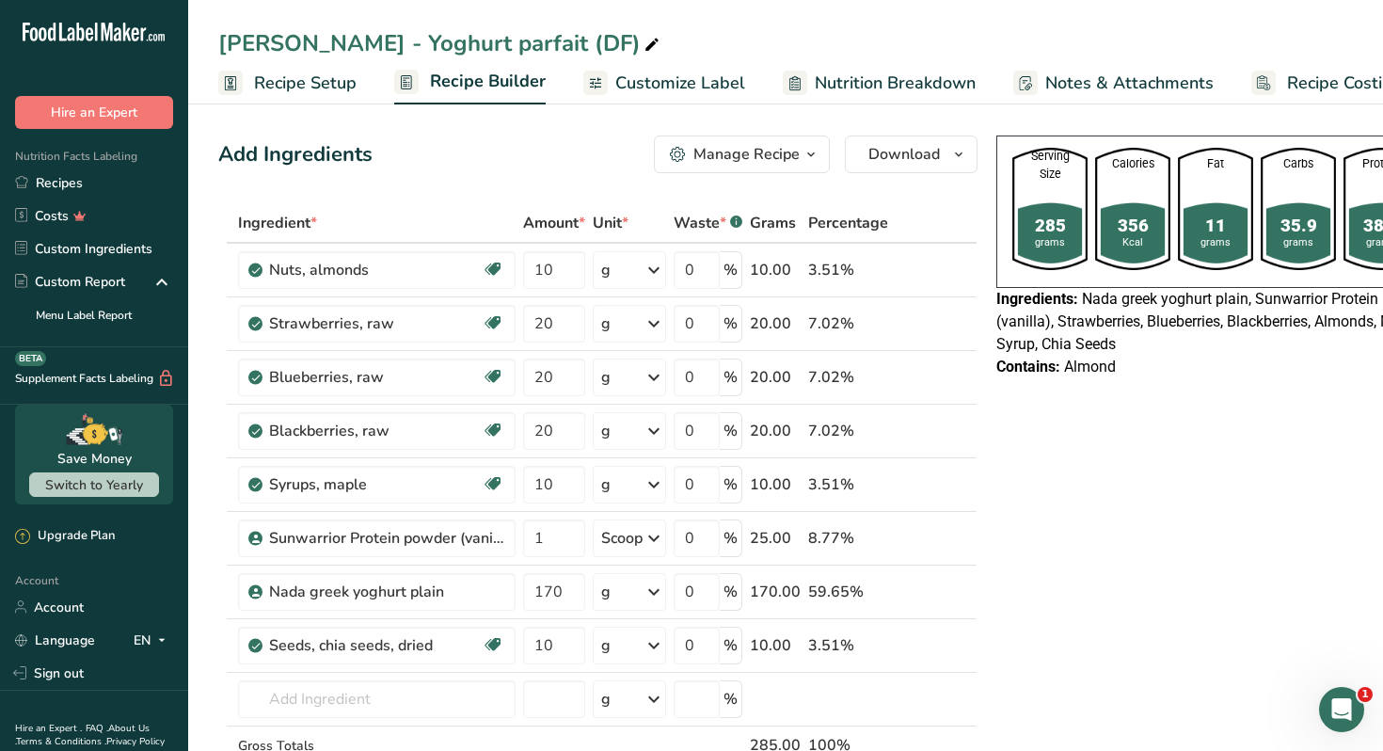
click at [690, 88] on span "Customize Label" at bounding box center [680, 83] width 130 height 25
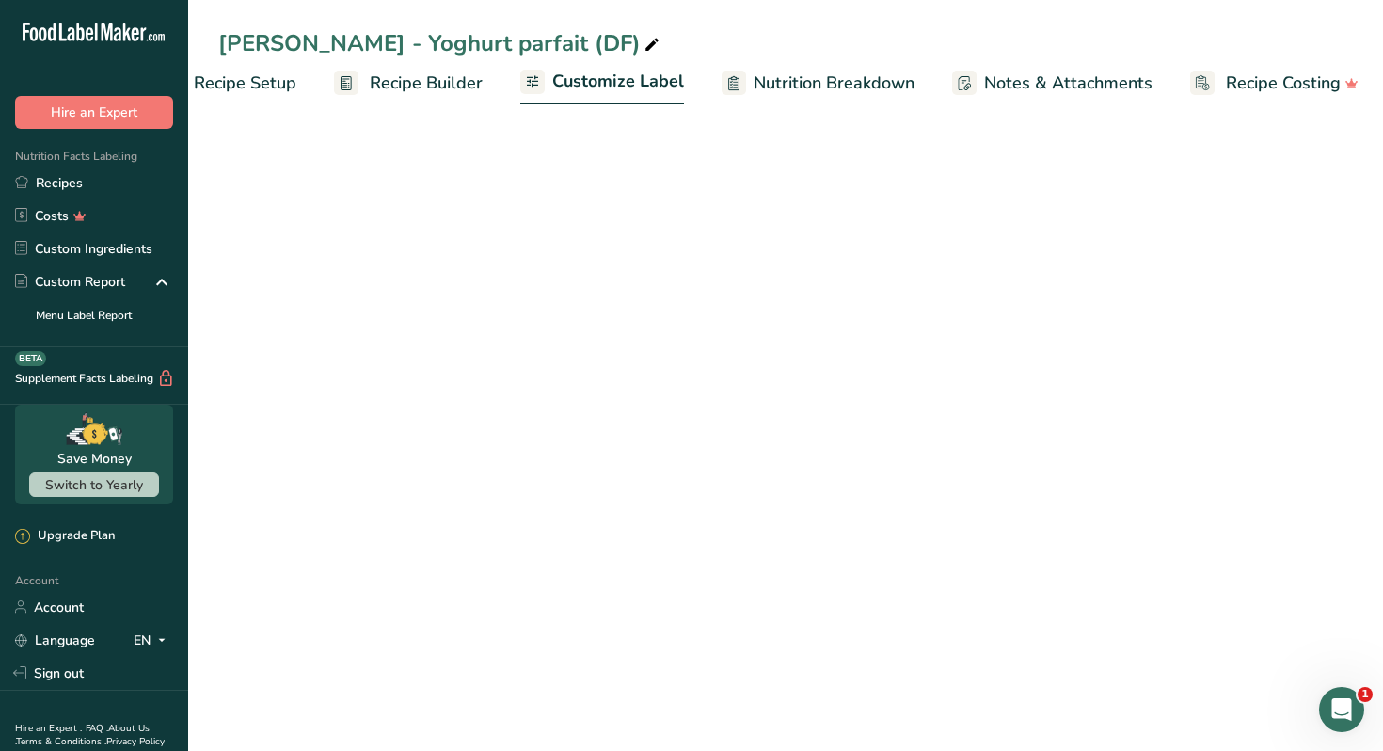
scroll to position [0, 66]
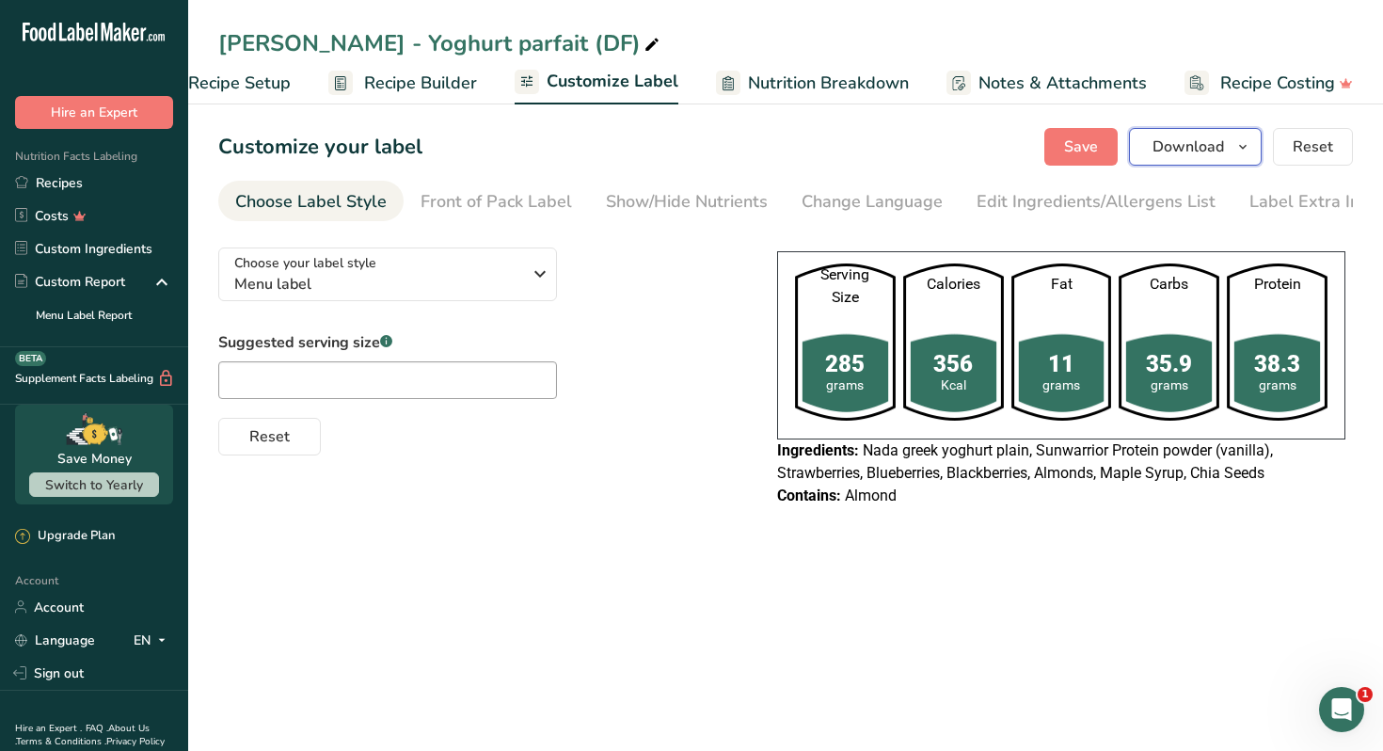
click at [1189, 152] on span "Download" at bounding box center [1189, 147] width 72 height 23
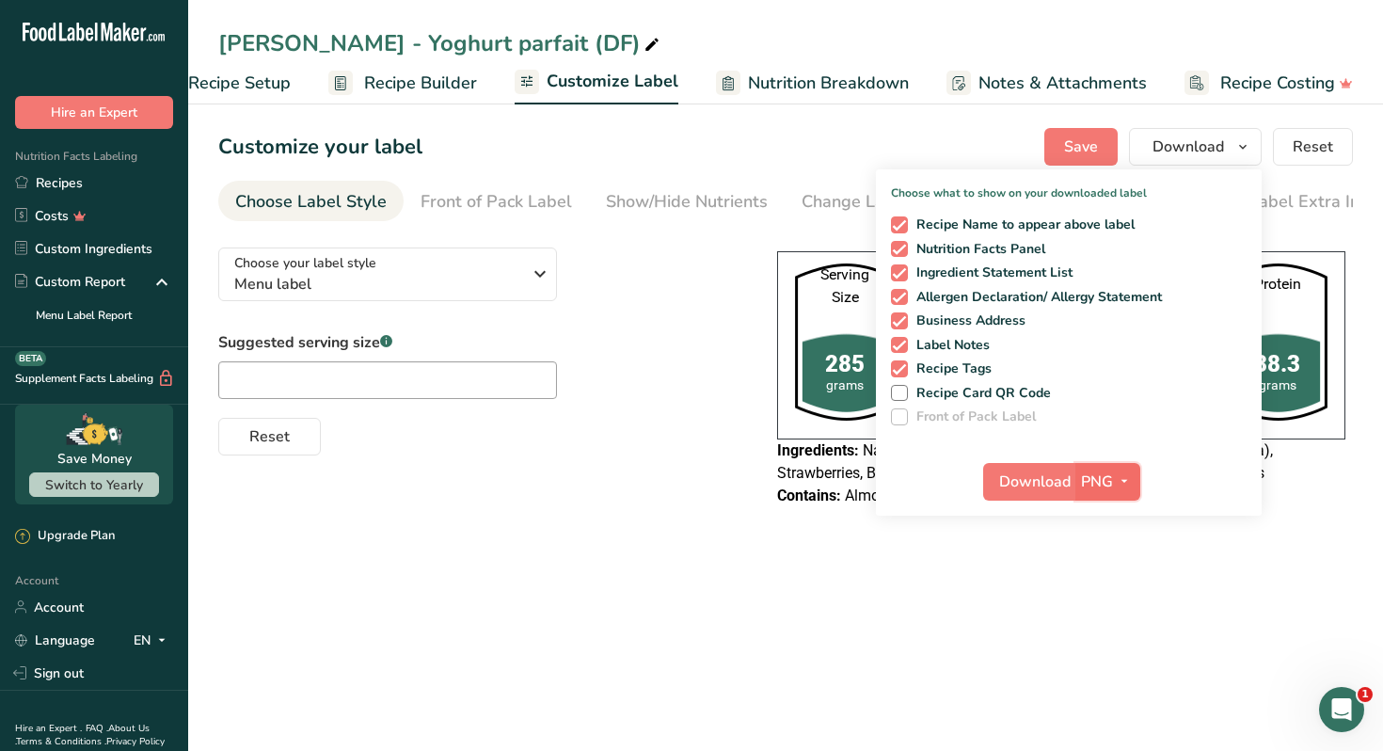
click at [1119, 484] on icon "button" at bounding box center [1124, 482] width 15 height 24
click at [1114, 614] on link "PDF" at bounding box center [1110, 613] width 60 height 31
click at [1037, 490] on span "Download" at bounding box center [1036, 482] width 72 height 23
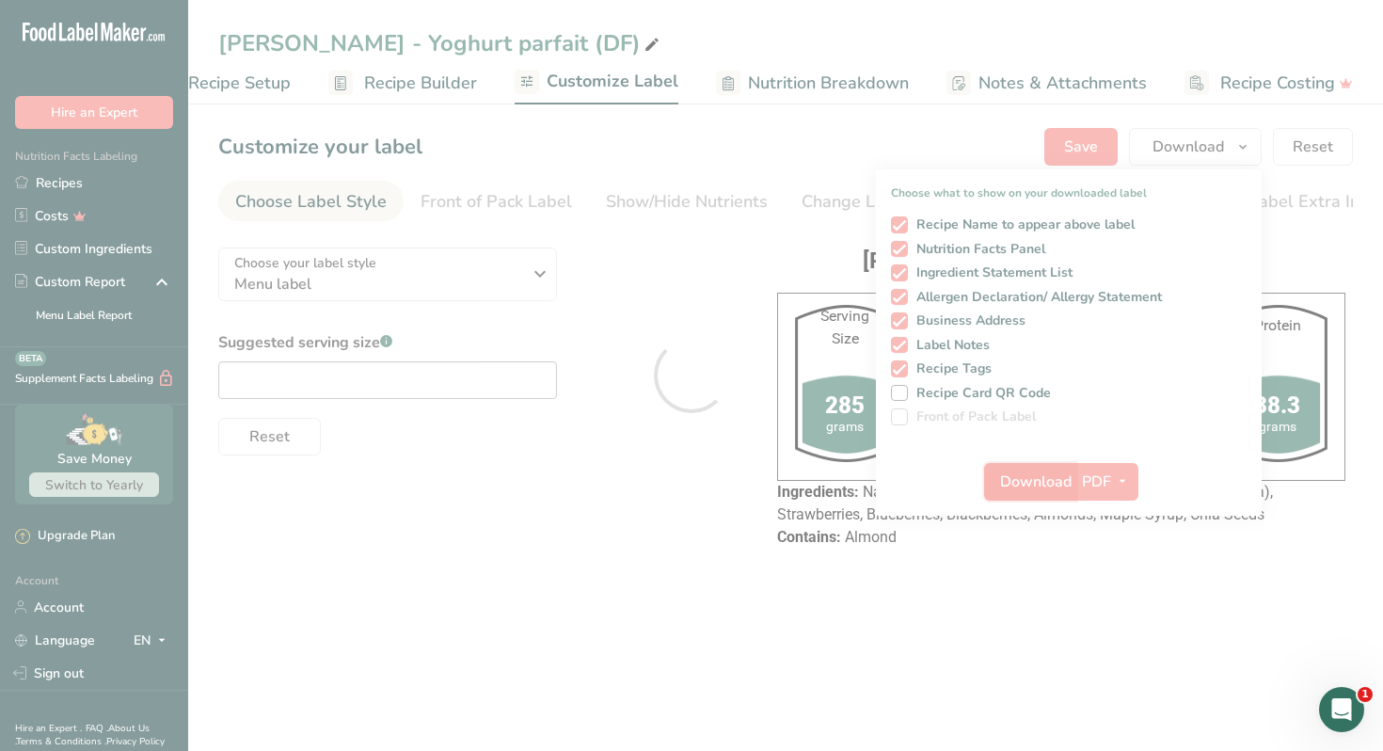
scroll to position [0, 0]
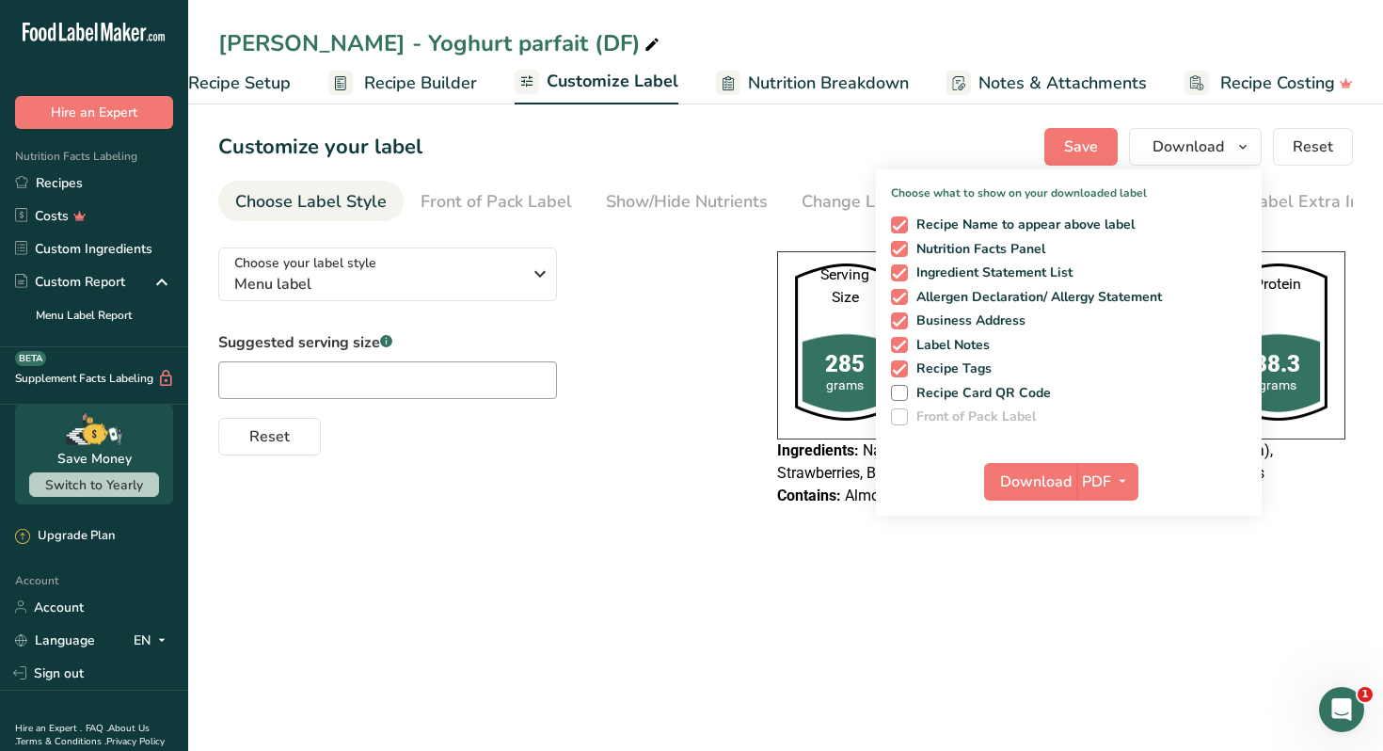
click at [660, 594] on main "Nour Awad - Yoghurt parfait (DF) Recipe Setup Recipe Builder Customize Label Nu…" at bounding box center [691, 375] width 1383 height 751
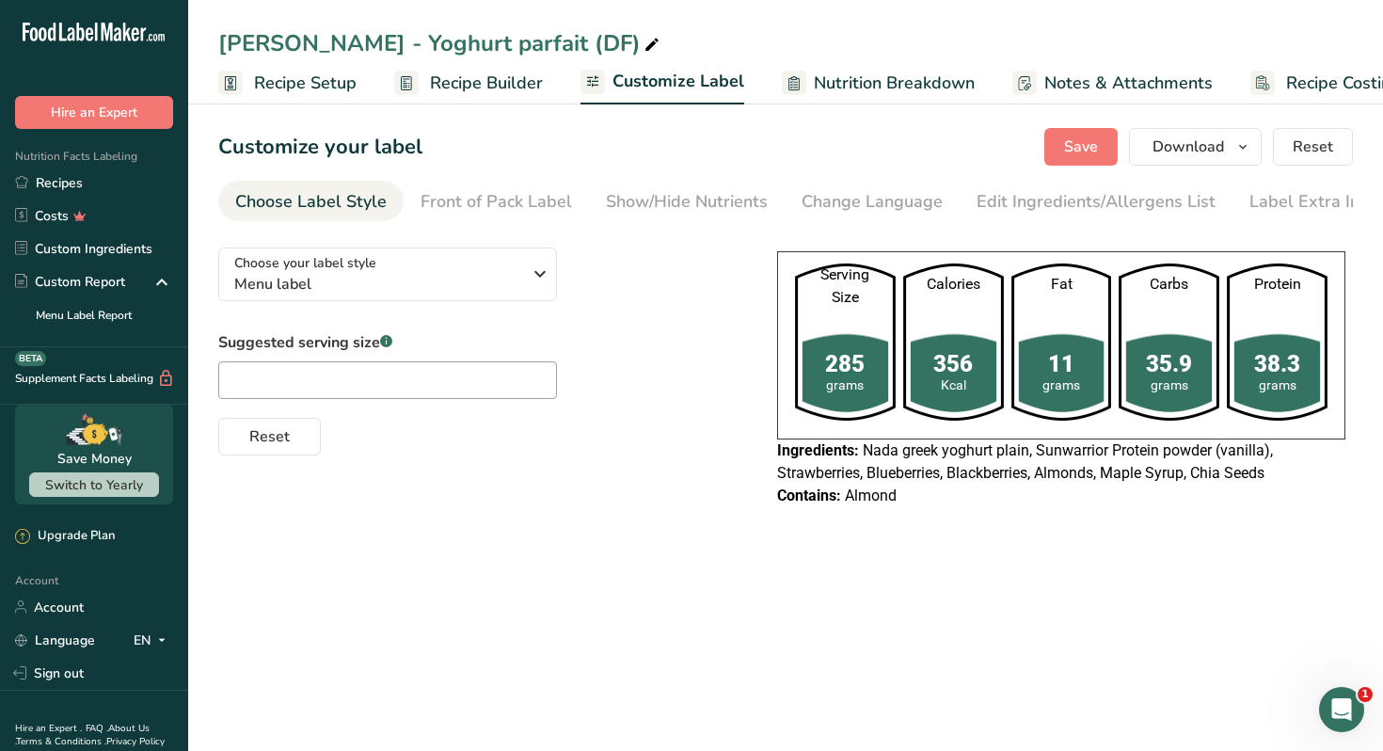
scroll to position [0, 66]
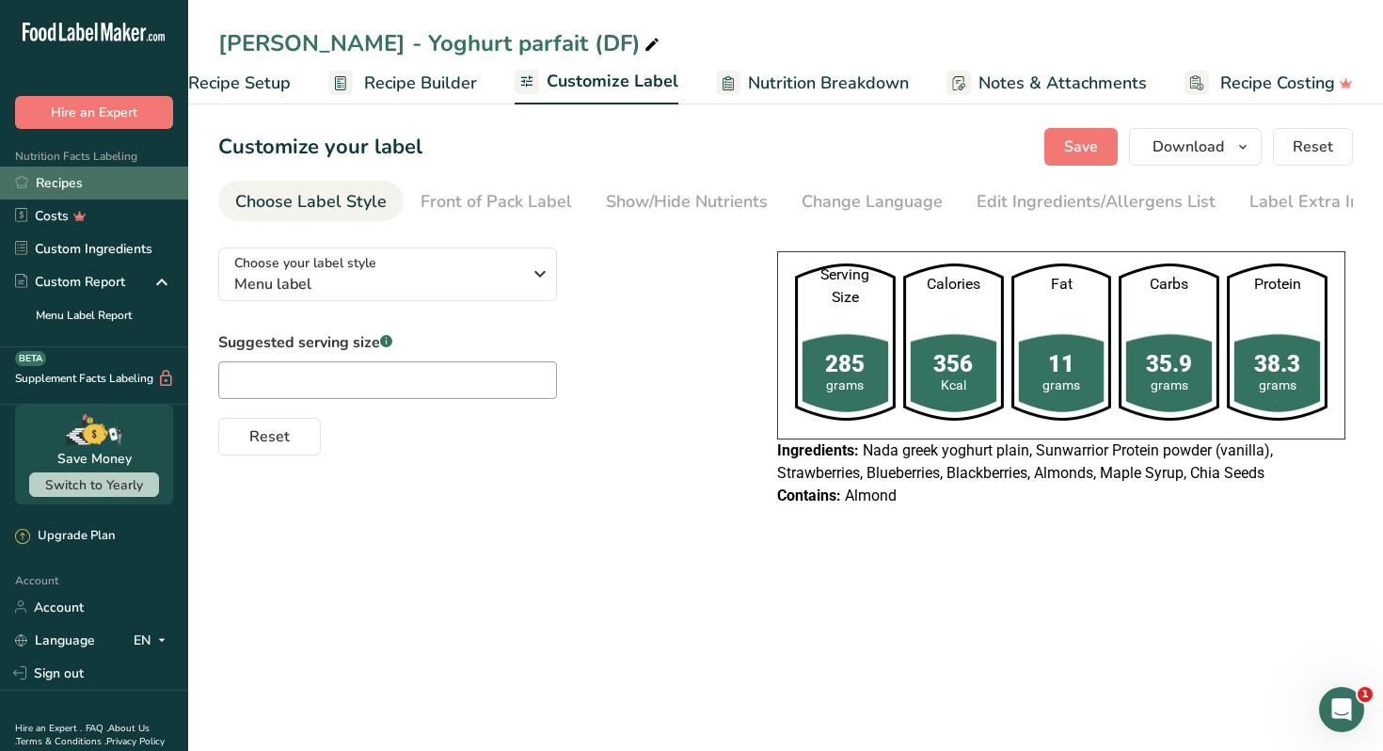
click at [120, 188] on link "Recipes" at bounding box center [94, 183] width 188 height 33
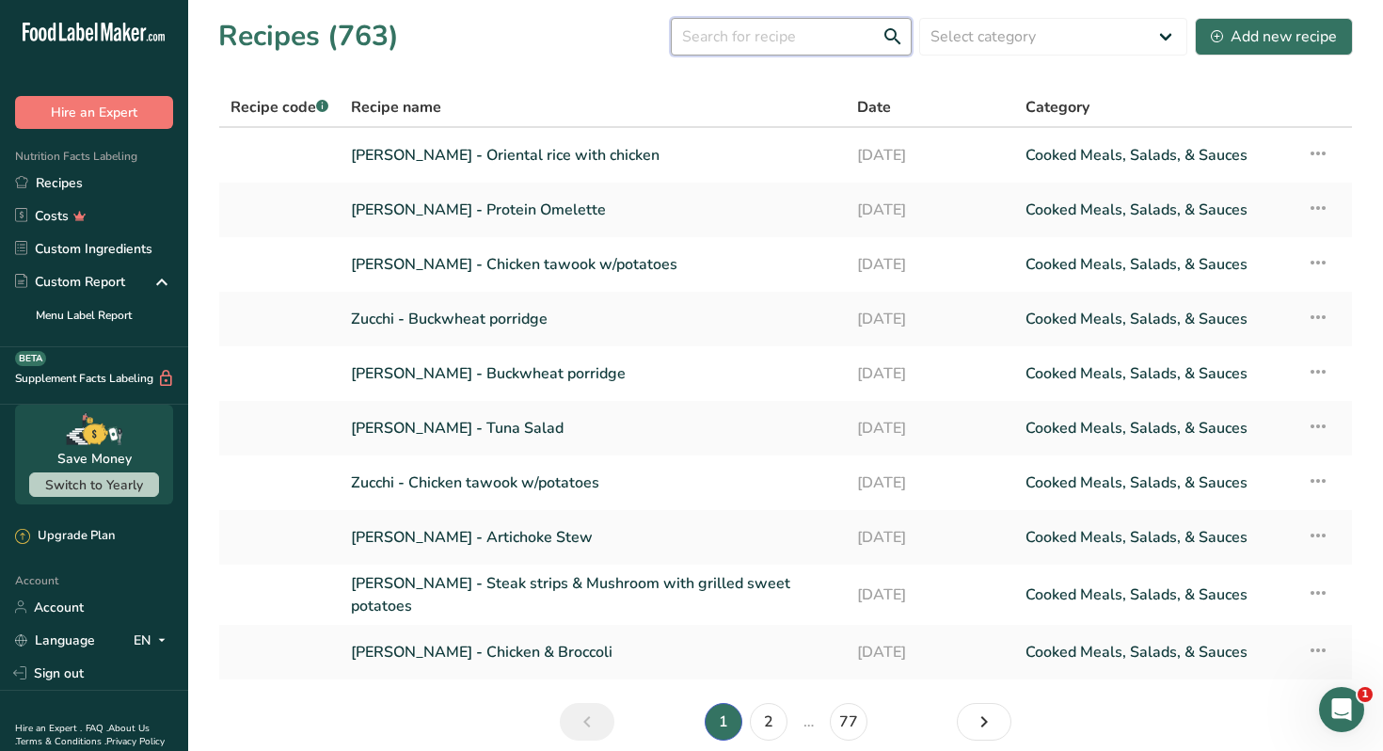
click at [780, 29] on input "text" at bounding box center [791, 37] width 241 height 38
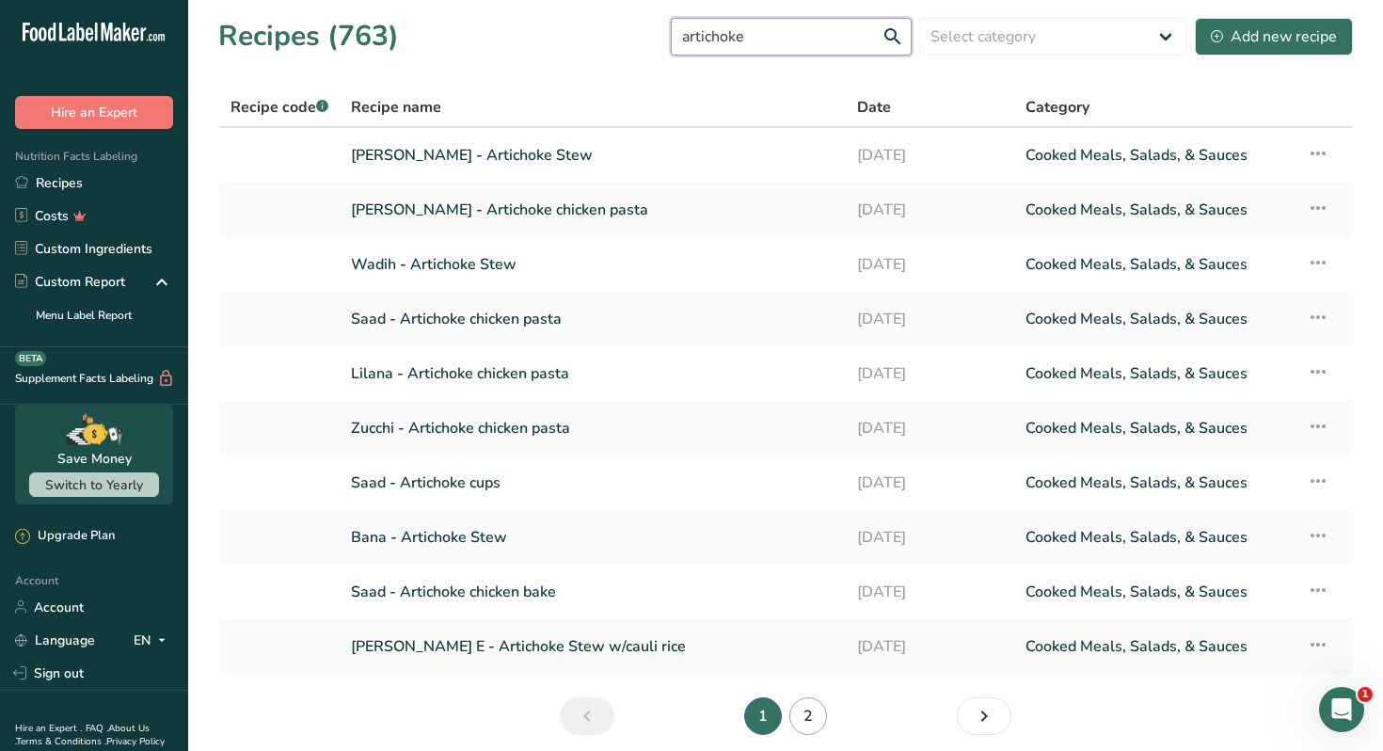
type input "artichoke"
click at [803, 715] on link "2" at bounding box center [809, 716] width 38 height 38
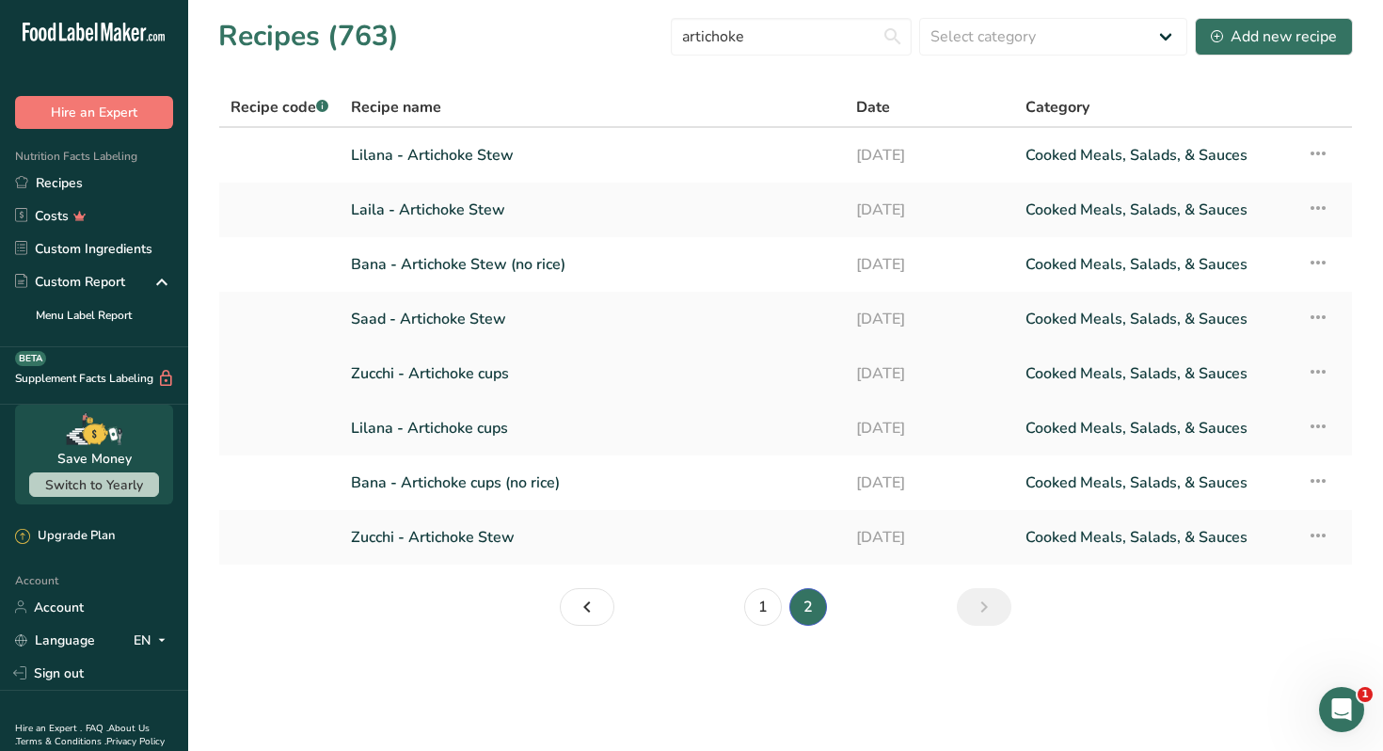
click at [480, 374] on link "Zucchi - Artichoke cups" at bounding box center [592, 374] width 483 height 40
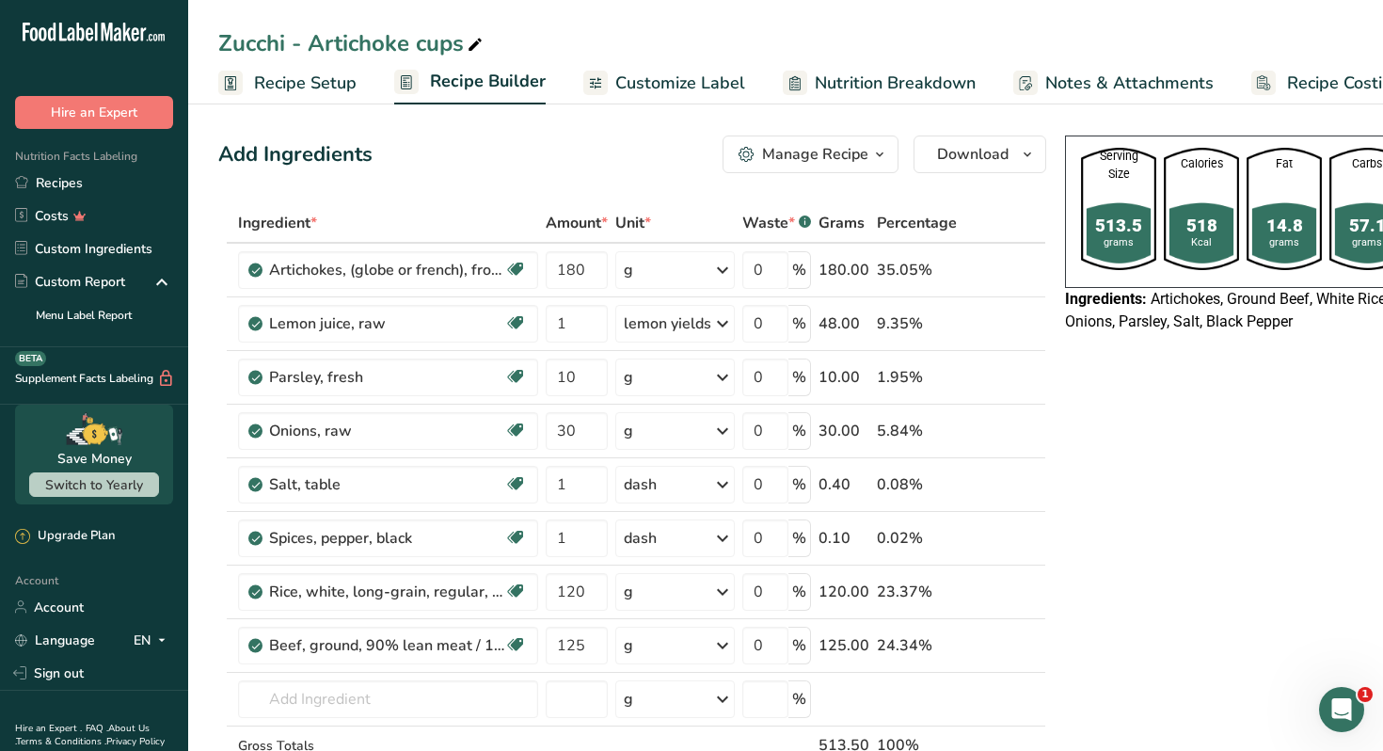
click at [850, 158] on div "Manage Recipe" at bounding box center [815, 154] width 106 height 23
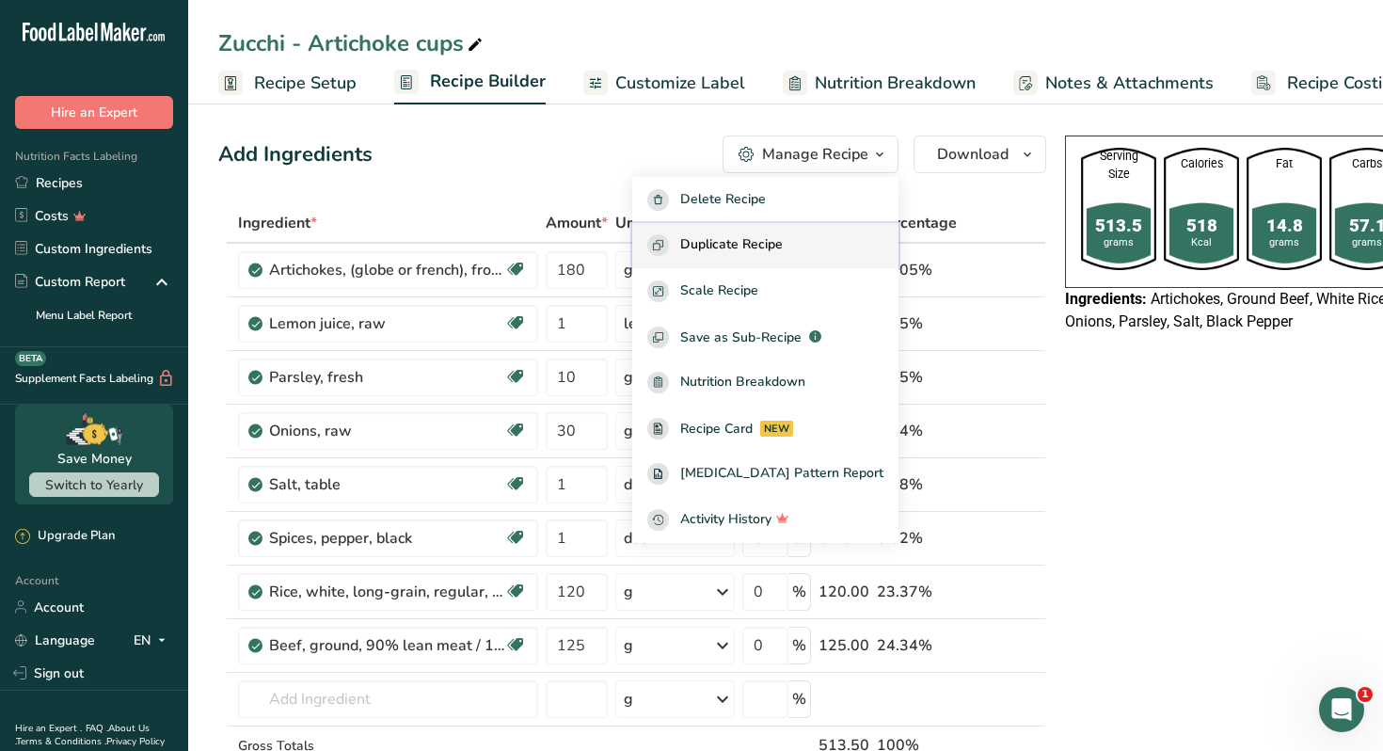
click at [804, 231] on button "Duplicate Recipe" at bounding box center [765, 246] width 266 height 46
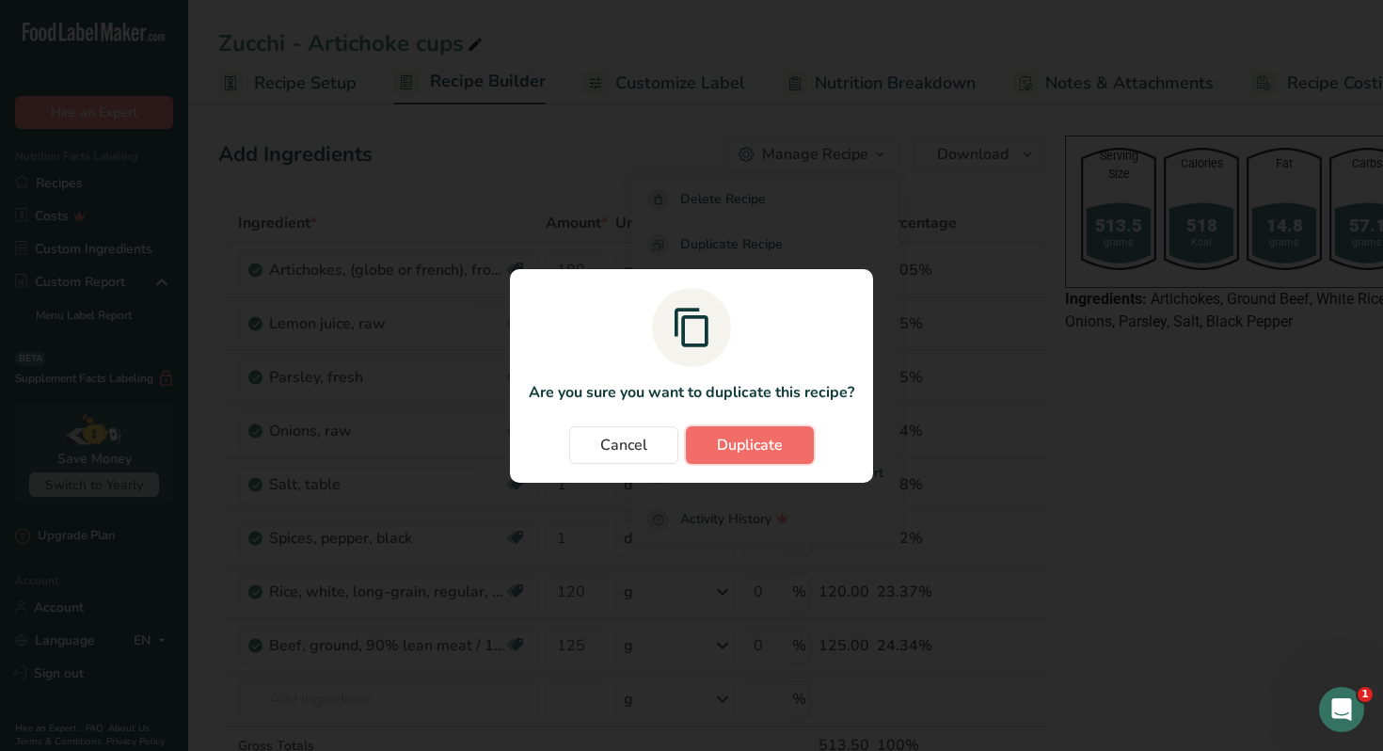
click at [732, 441] on span "Duplicate" at bounding box center [750, 445] width 66 height 23
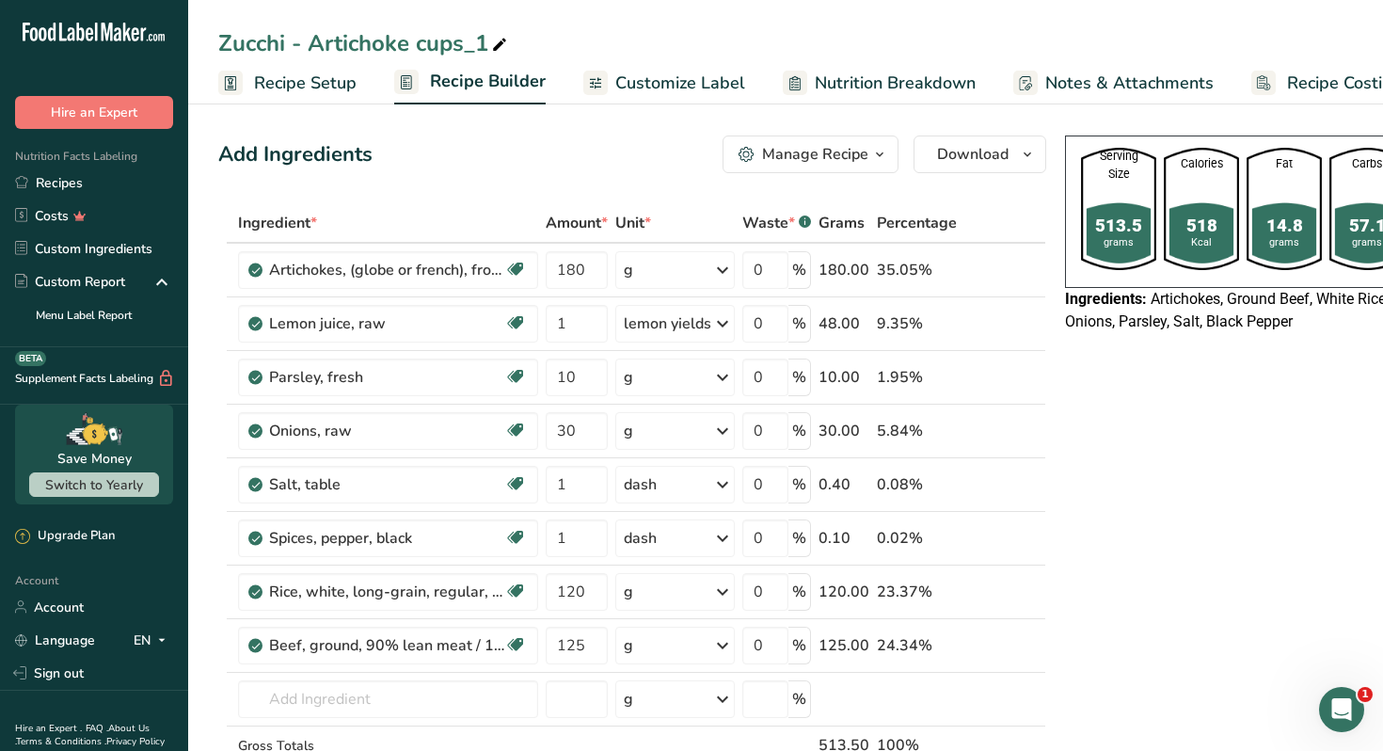
click at [500, 43] on icon at bounding box center [499, 45] width 17 height 26
click at [232, 40] on input "Zucchi - Artichoke cups" at bounding box center [785, 43] width 1135 height 34
type input "Nour Awad - Artichoke cups"
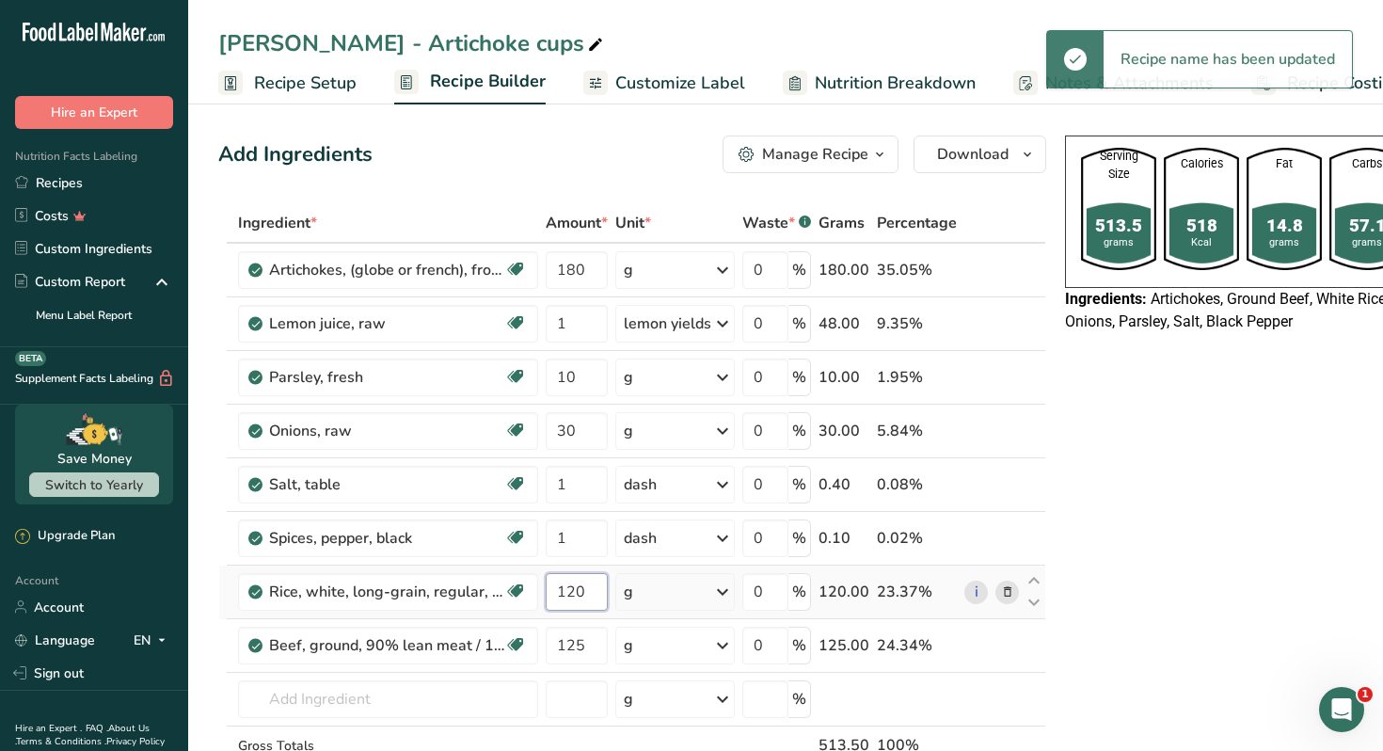
click at [572, 594] on input "120" at bounding box center [577, 592] width 62 height 38
type input "90"
click at [1003, 430] on icon at bounding box center [1007, 432] width 13 height 20
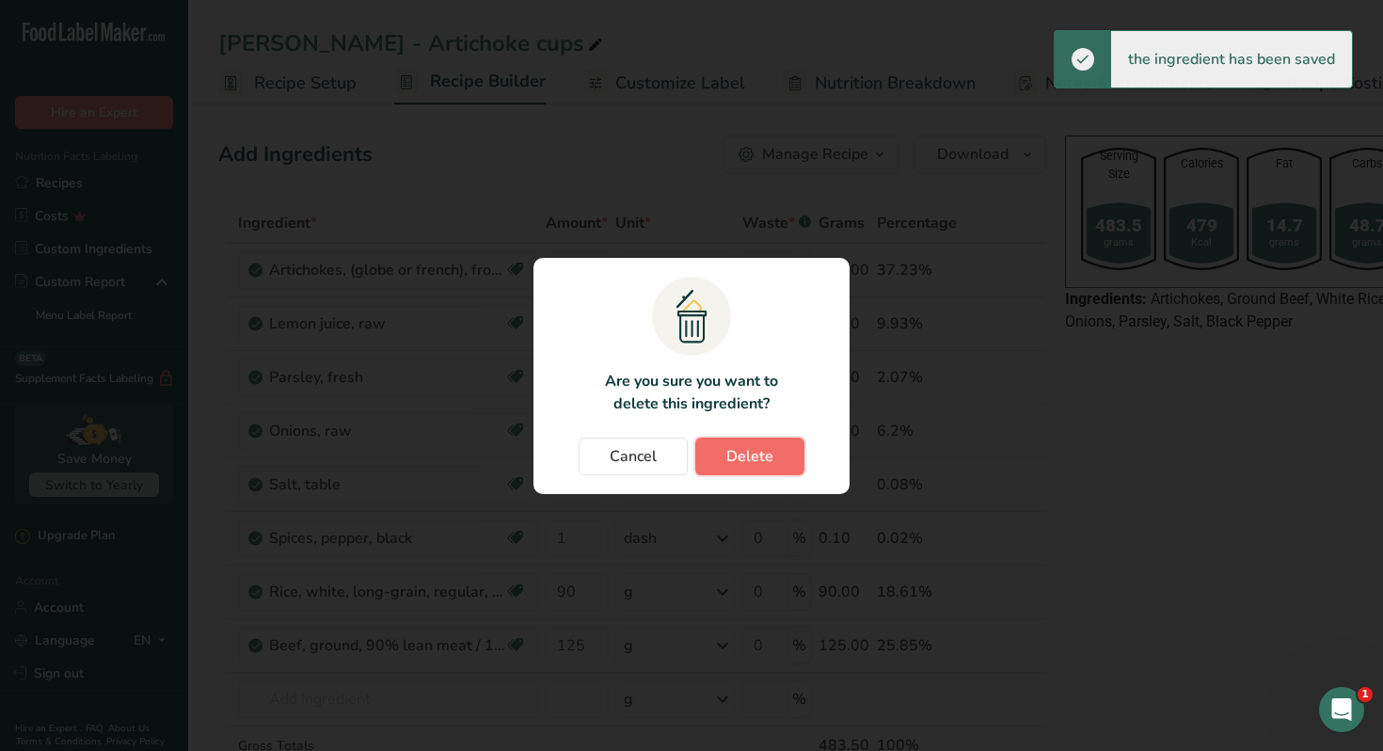
click at [773, 451] on button "Delete" at bounding box center [749, 457] width 109 height 38
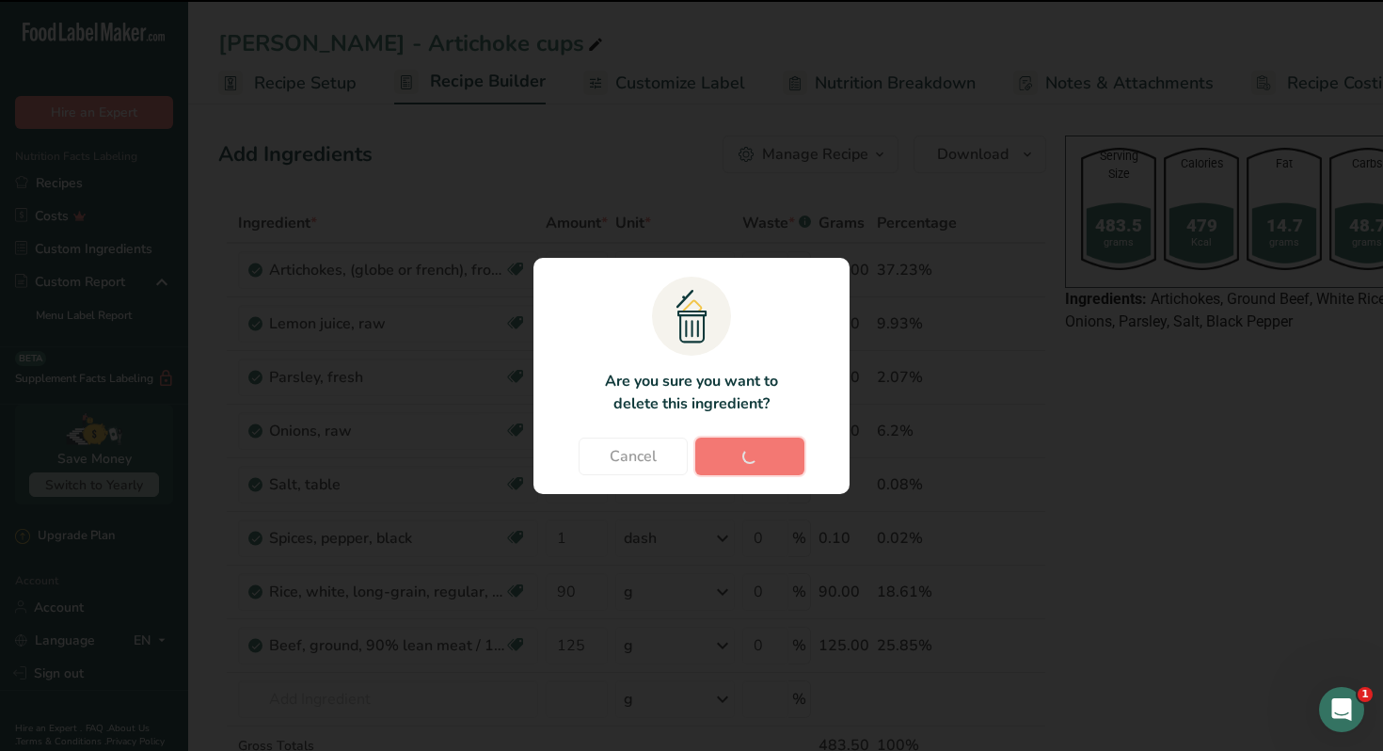
type input "1"
type input "90"
type input "125"
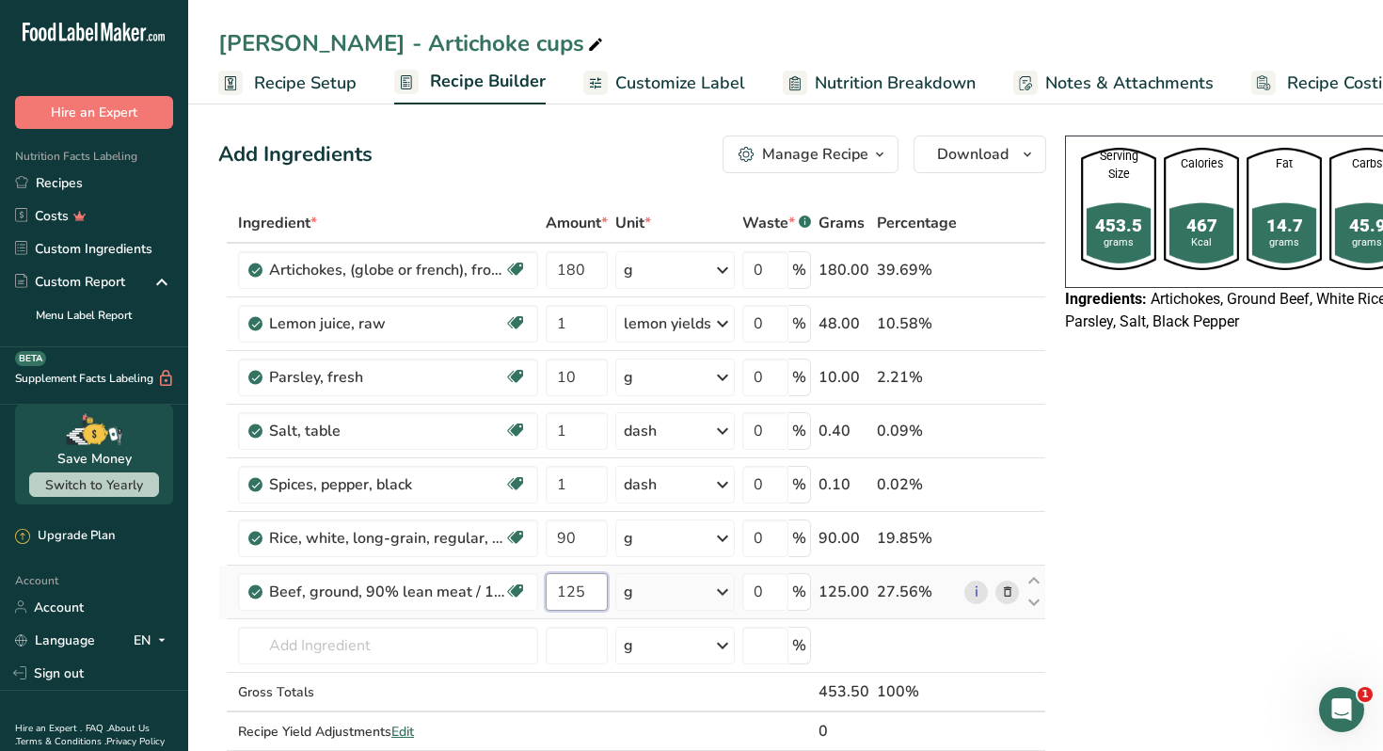
click at [580, 587] on input "125" at bounding box center [577, 592] width 62 height 38
type input "120"
click at [556, 270] on input "180" at bounding box center [577, 270] width 62 height 38
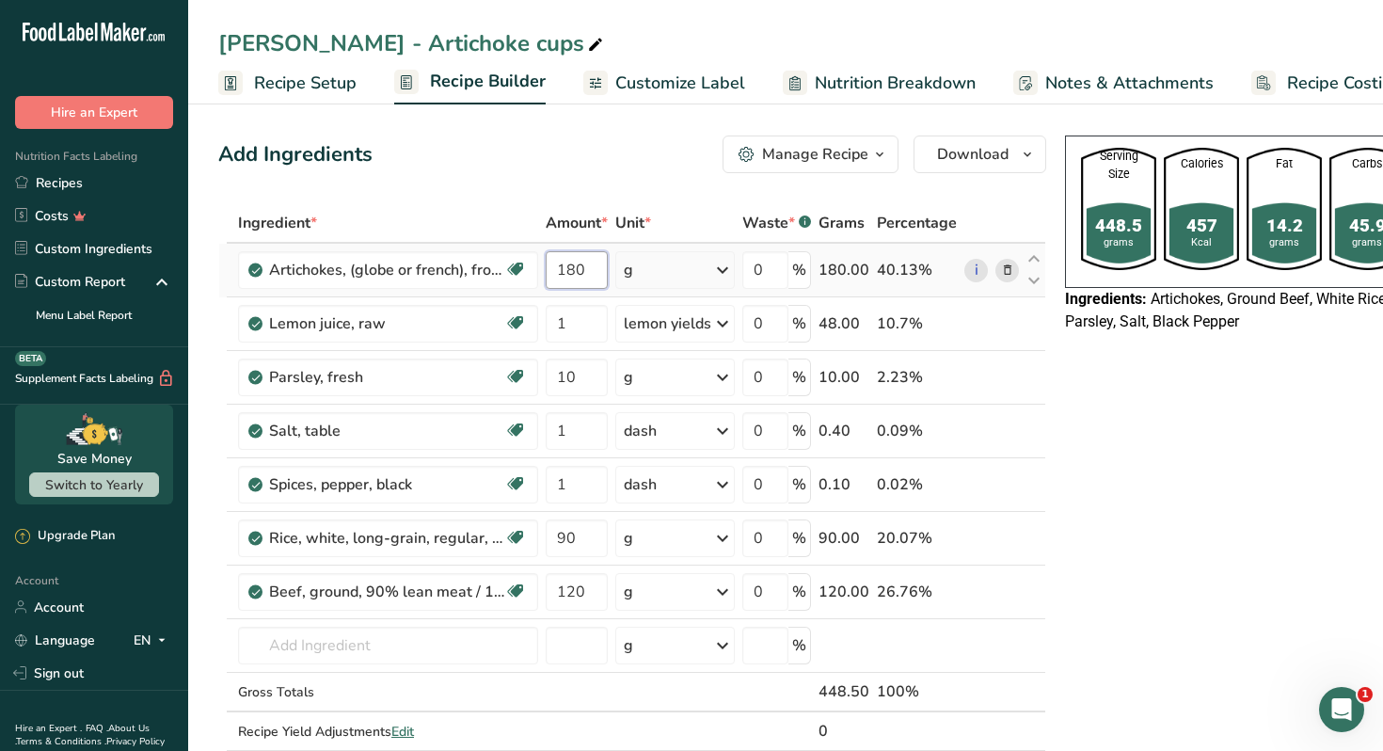
click at [556, 270] on input "180" at bounding box center [577, 270] width 62 height 38
type input "170"
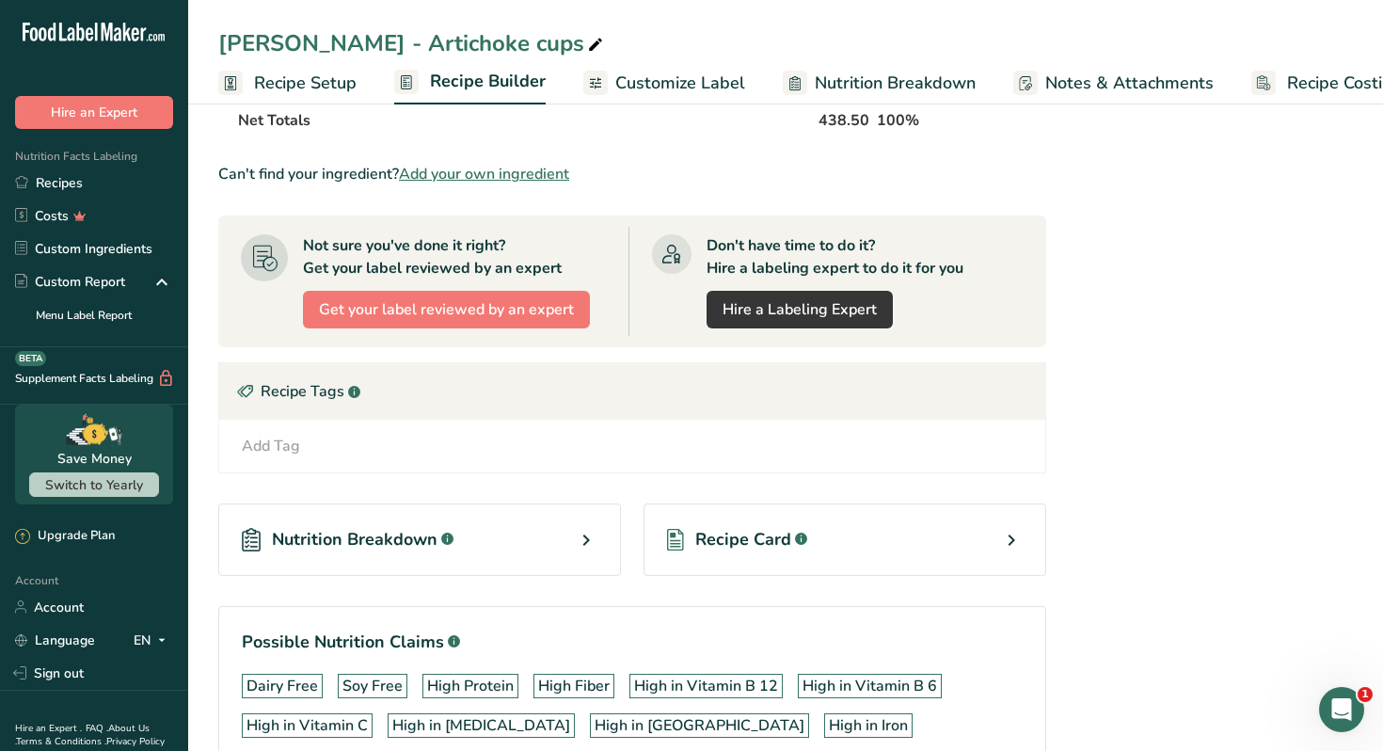
scroll to position [666, 0]
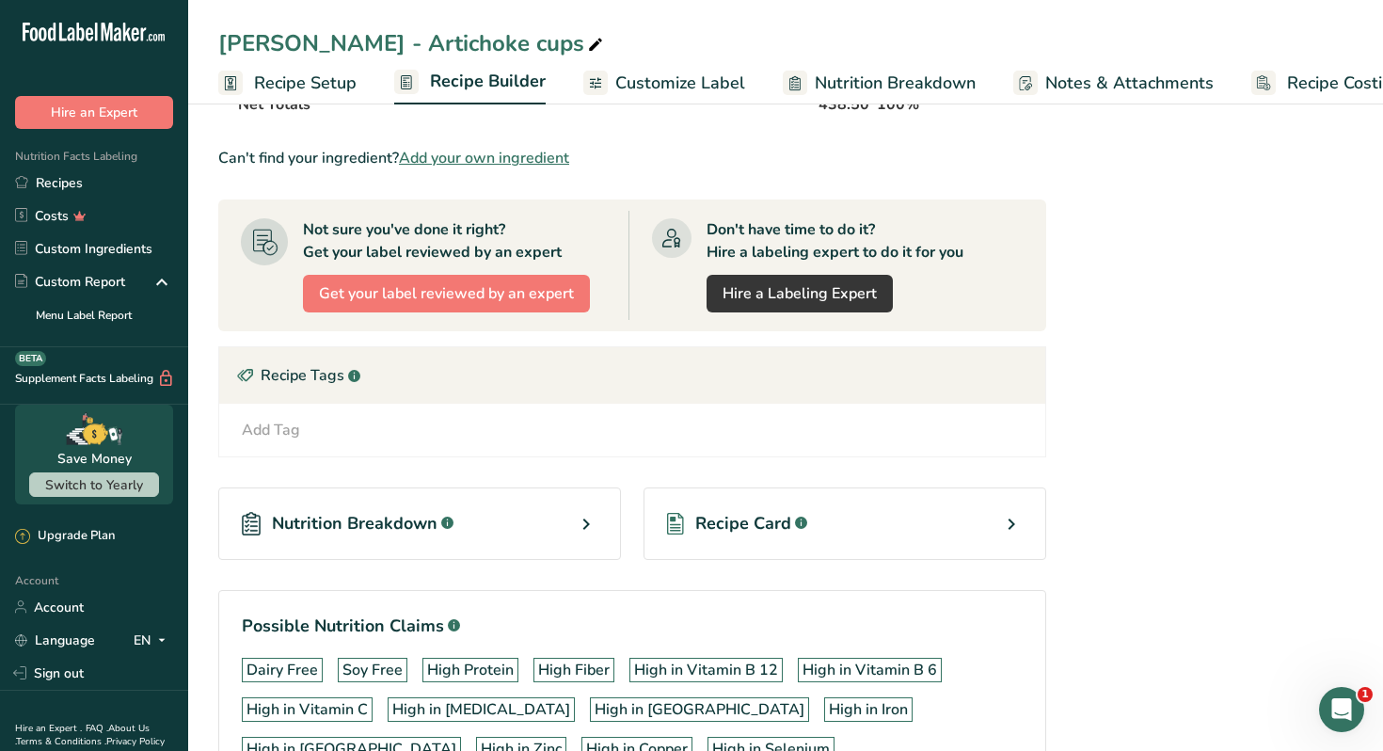
click at [995, 512] on div "Recipe Card .a-a{fill:#347362;}.b-a{fill:#fff;}" at bounding box center [845, 523] width 403 height 72
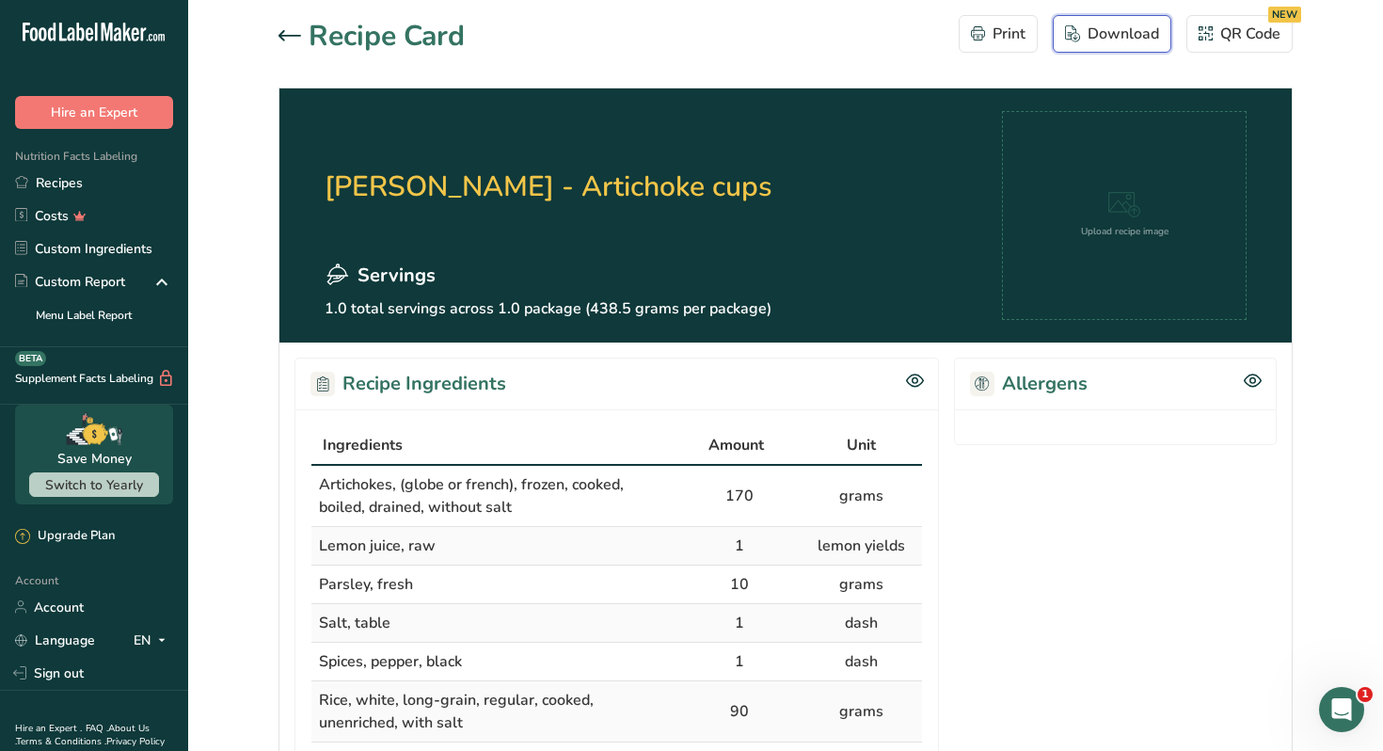
click at [1092, 37] on div "Download" at bounding box center [1112, 34] width 94 height 23
click at [297, 40] on icon at bounding box center [290, 35] width 23 height 11
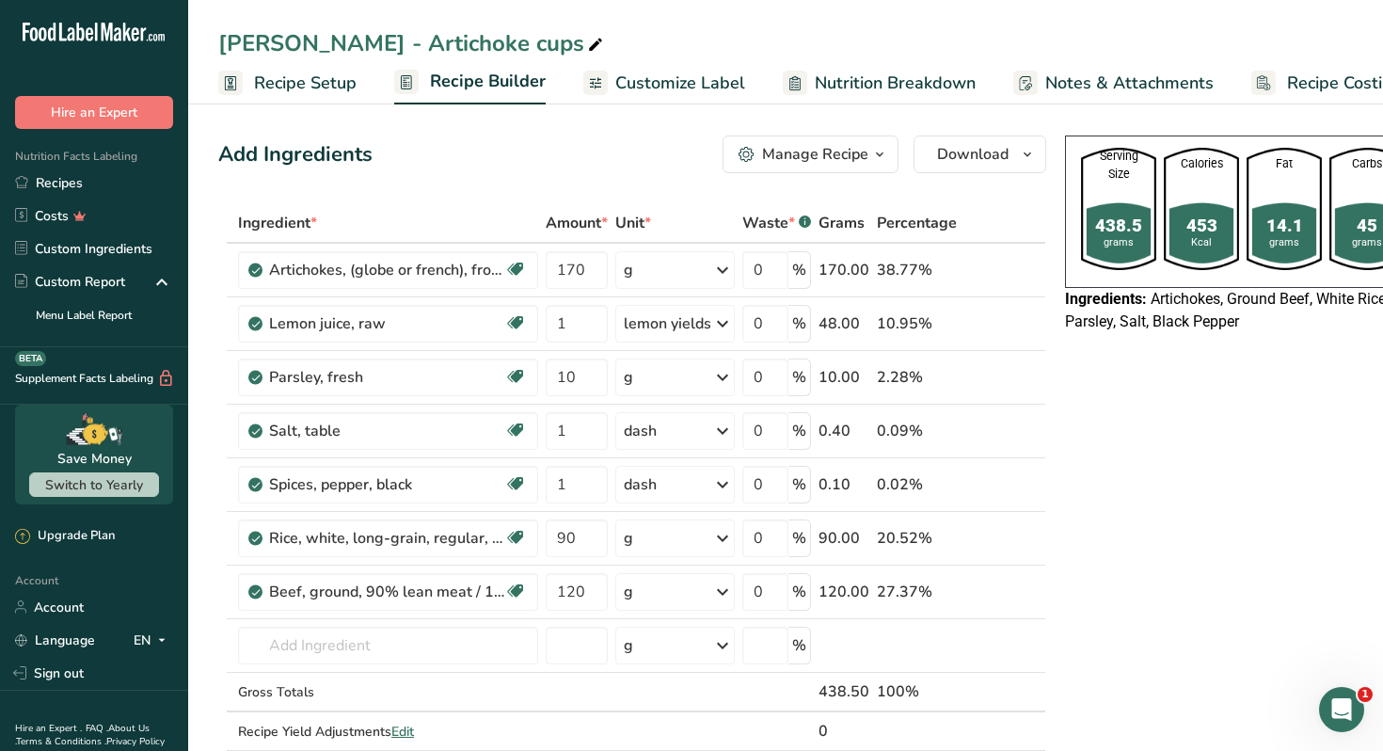
click at [662, 88] on span "Customize Label" at bounding box center [680, 83] width 130 height 25
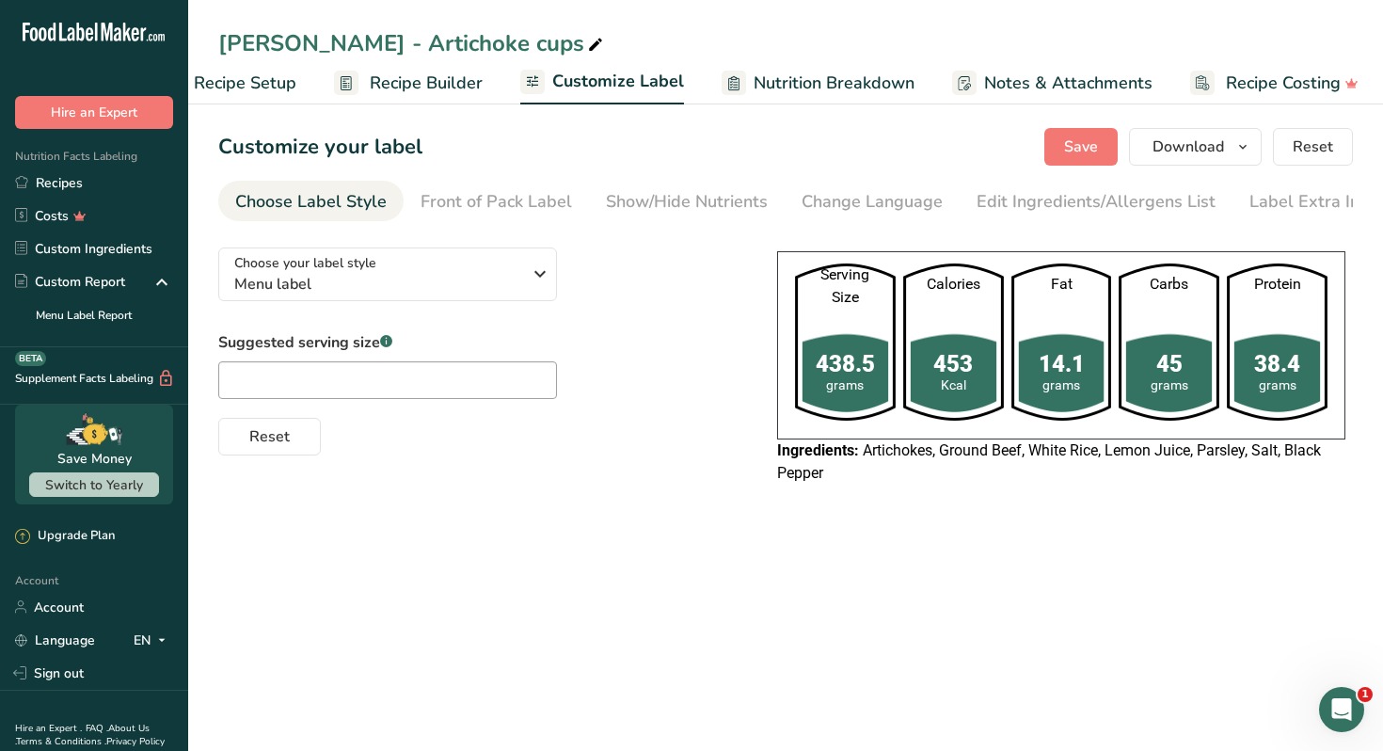
scroll to position [0, 66]
click at [1179, 143] on span "Download" at bounding box center [1189, 147] width 72 height 23
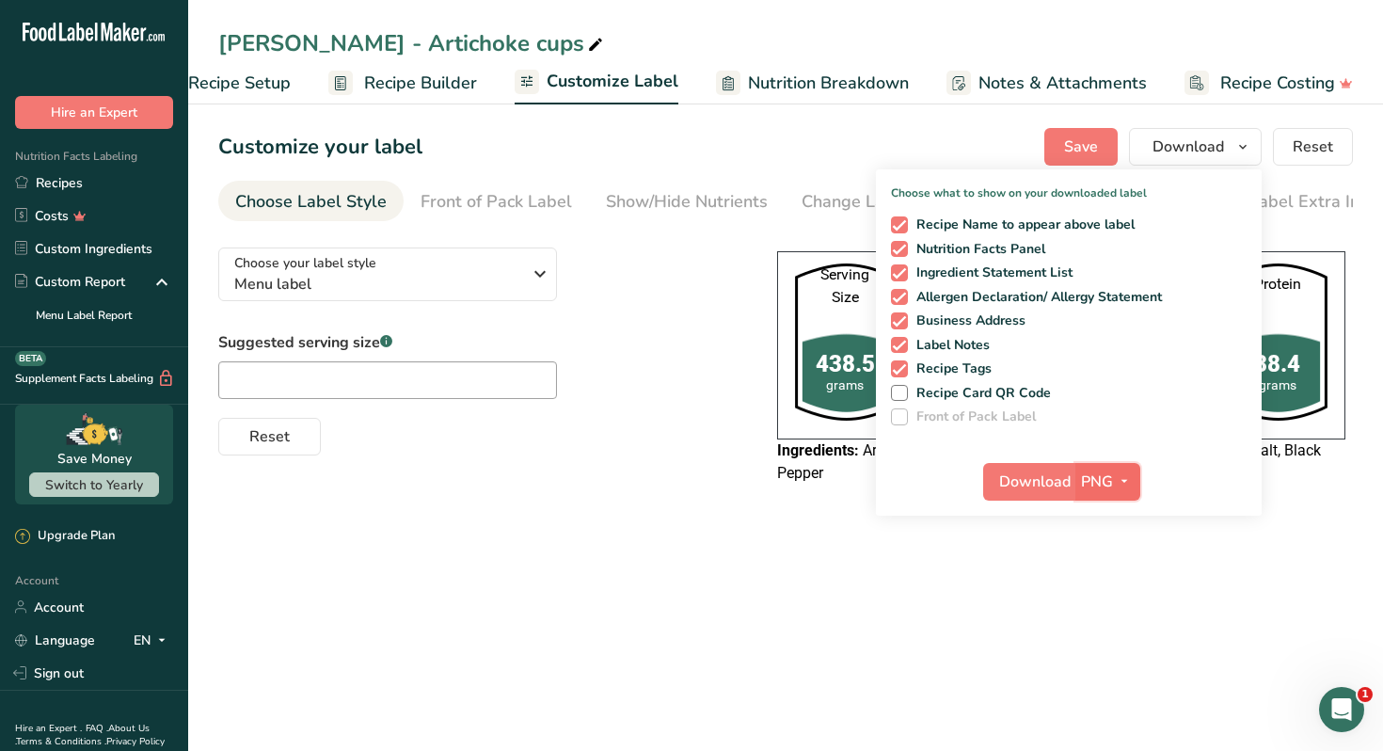
click at [1108, 479] on span "PNG" at bounding box center [1097, 482] width 32 height 23
click at [1119, 610] on link "PDF" at bounding box center [1110, 613] width 60 height 31
click at [1042, 487] on span "Download" at bounding box center [1036, 482] width 72 height 23
click at [133, 176] on link "Recipes" at bounding box center [94, 183] width 188 height 33
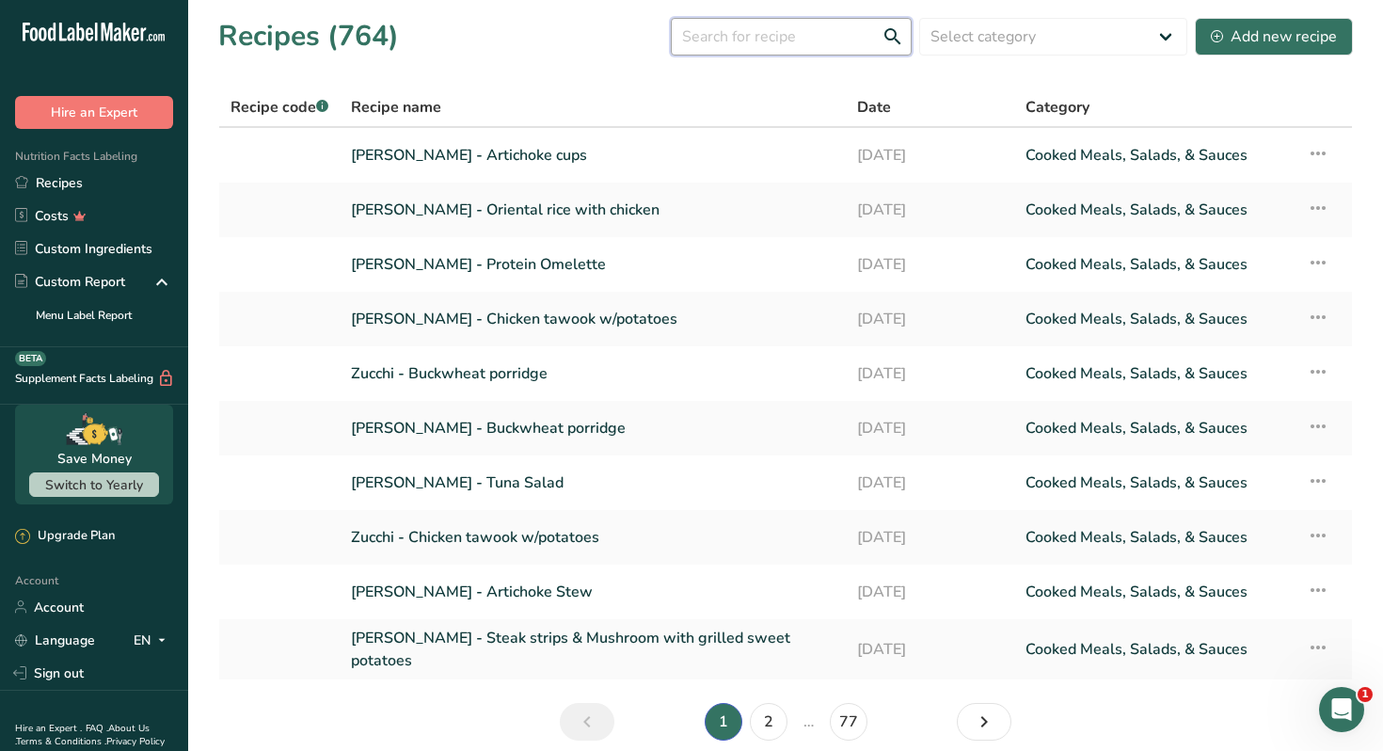
click at [784, 26] on input "text" at bounding box center [791, 37] width 241 height 38
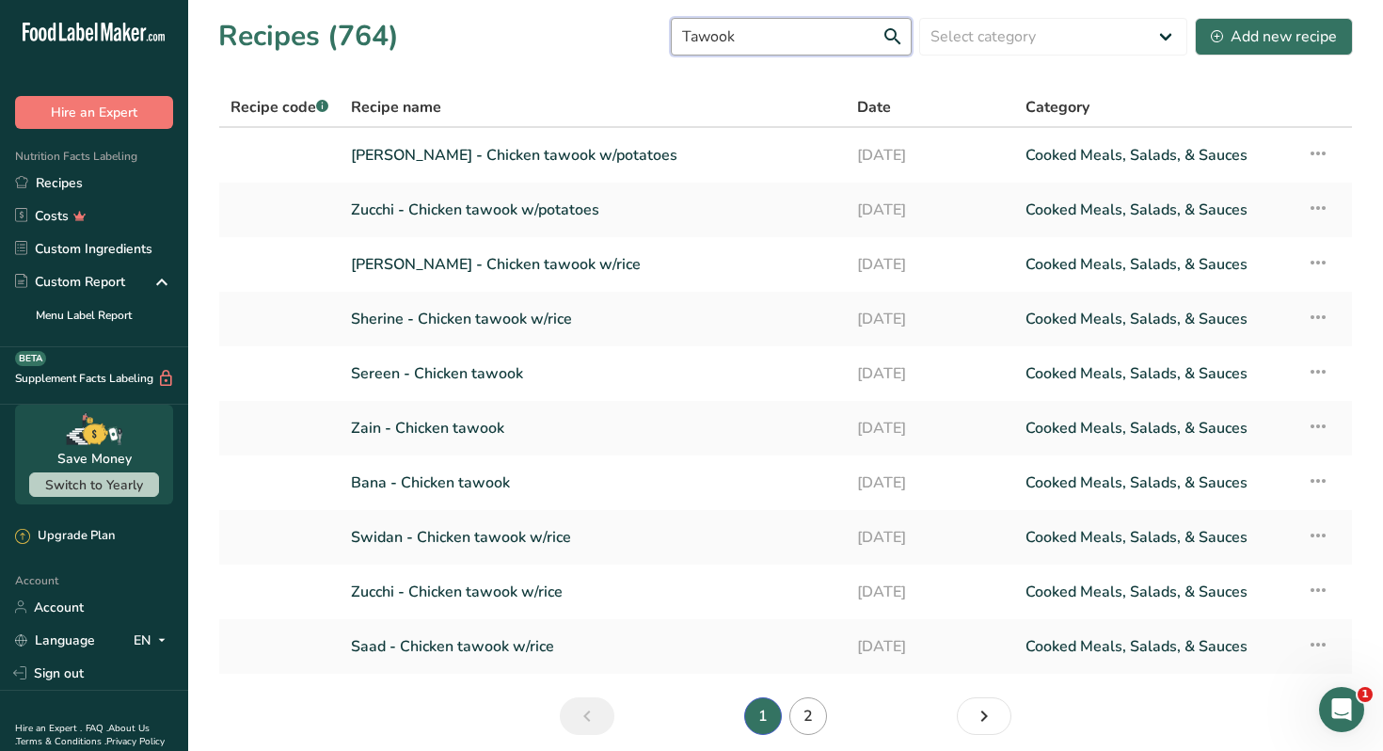
type input "Tawook"
click at [815, 717] on link "2" at bounding box center [809, 716] width 38 height 38
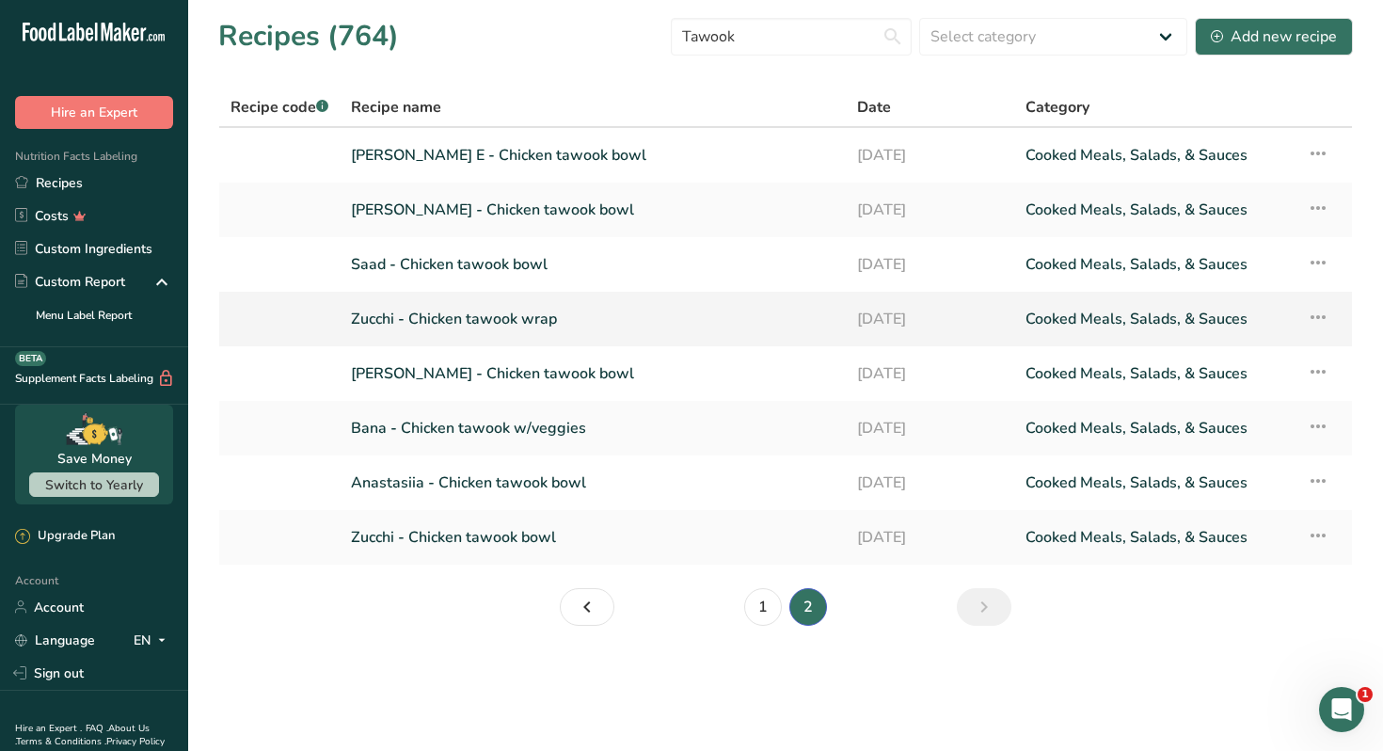
click at [544, 318] on link "Zucchi - Chicken tawook wrap" at bounding box center [593, 319] width 484 height 40
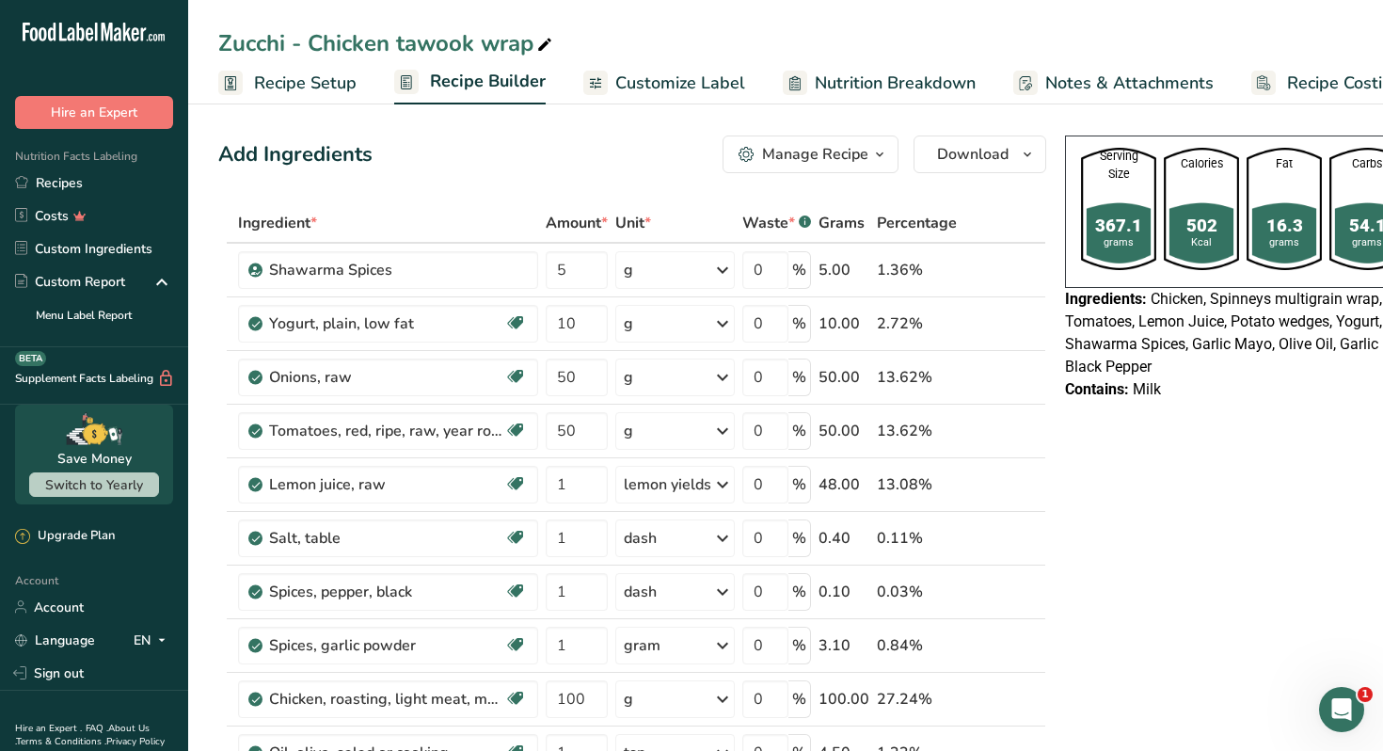
click at [877, 147] on icon "button" at bounding box center [879, 155] width 15 height 24
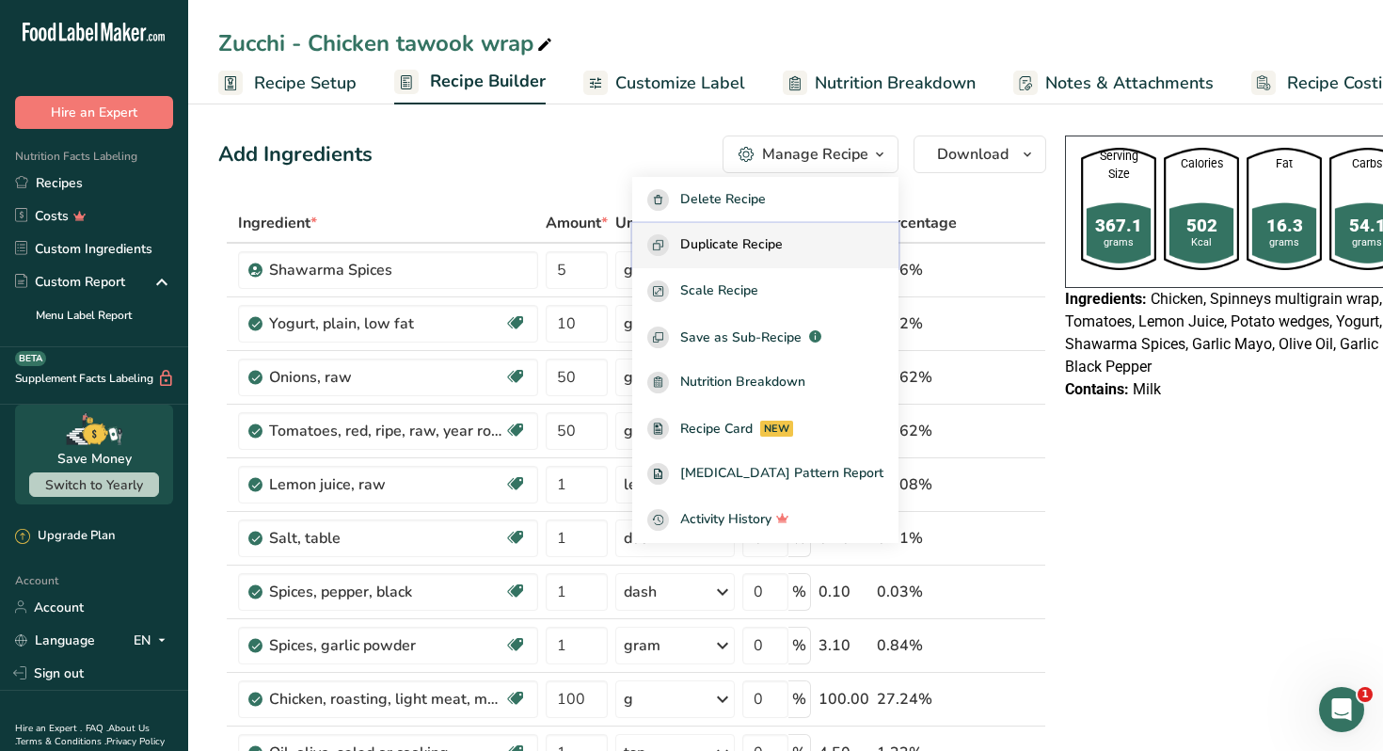
click at [782, 236] on span "Duplicate Recipe" at bounding box center [731, 245] width 103 height 22
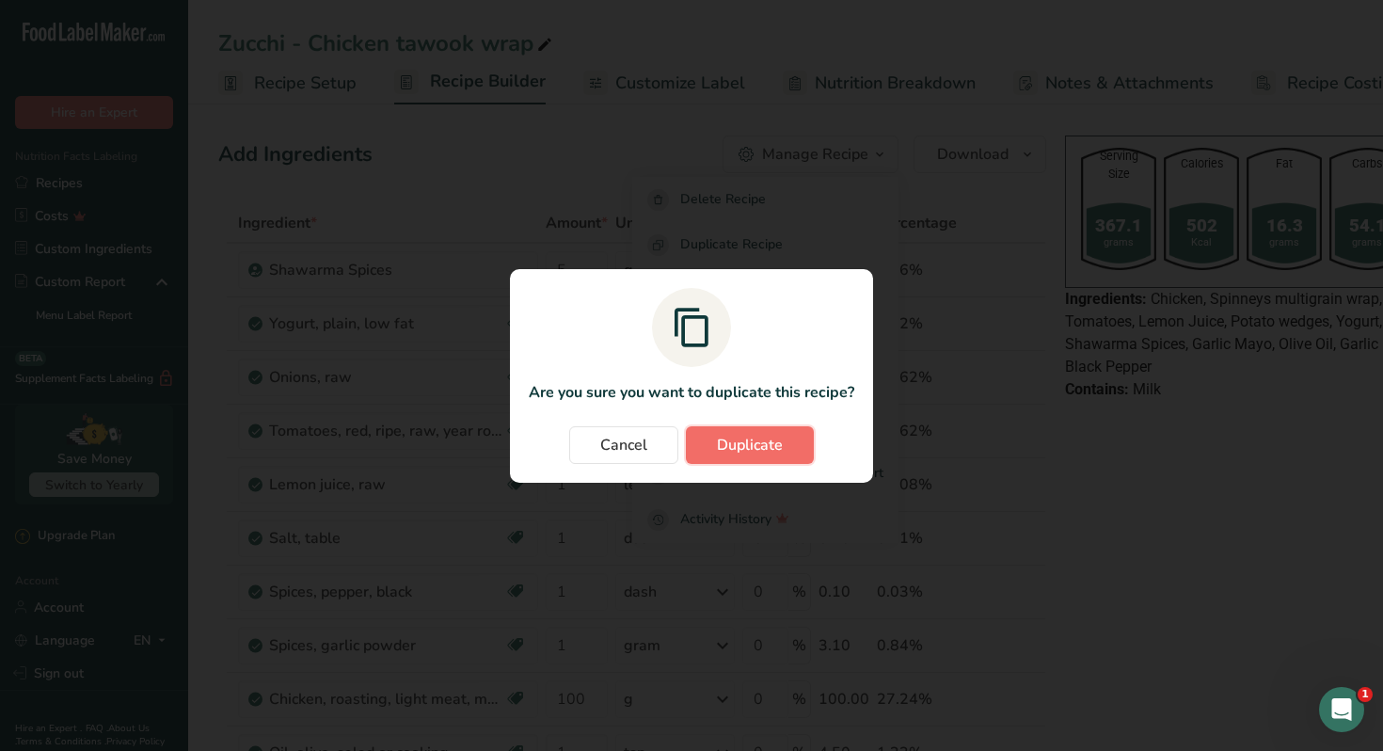
click at [764, 450] on span "Duplicate" at bounding box center [750, 445] width 66 height 23
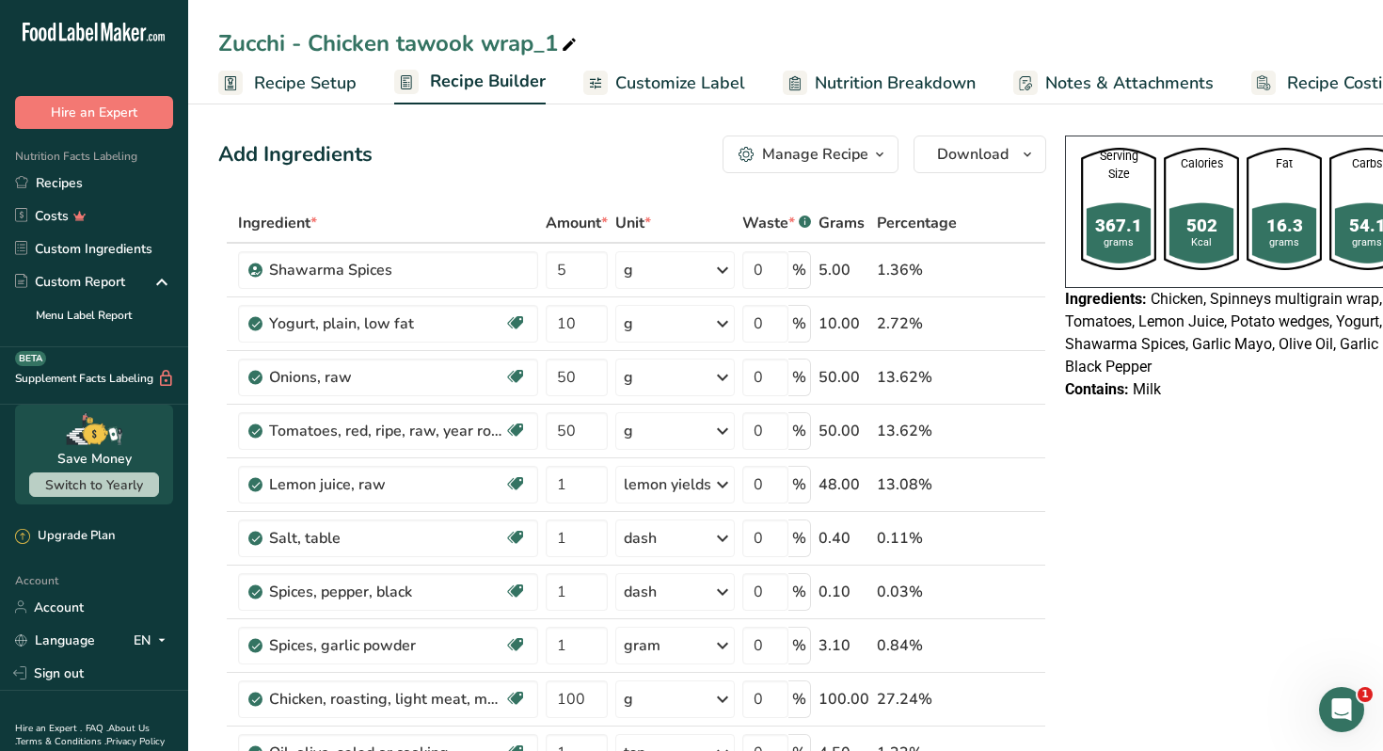
click at [574, 38] on icon at bounding box center [569, 45] width 17 height 26
click at [251, 44] on input "Zucchi - Chicken tawook wrap (GF)" at bounding box center [785, 43] width 1135 height 34
type input "Nour Awad - Chicken tawook wrap (GF)"
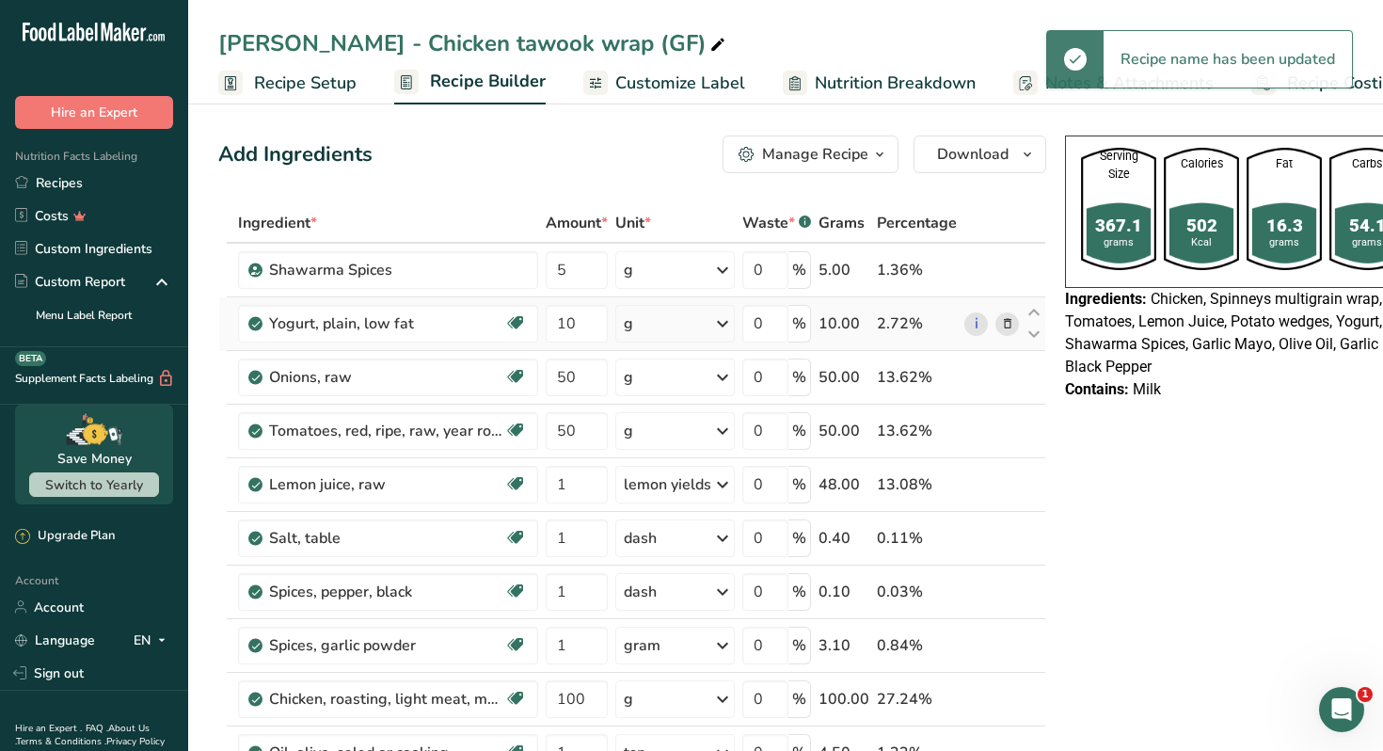
click at [1004, 319] on icon at bounding box center [1007, 324] width 13 height 20
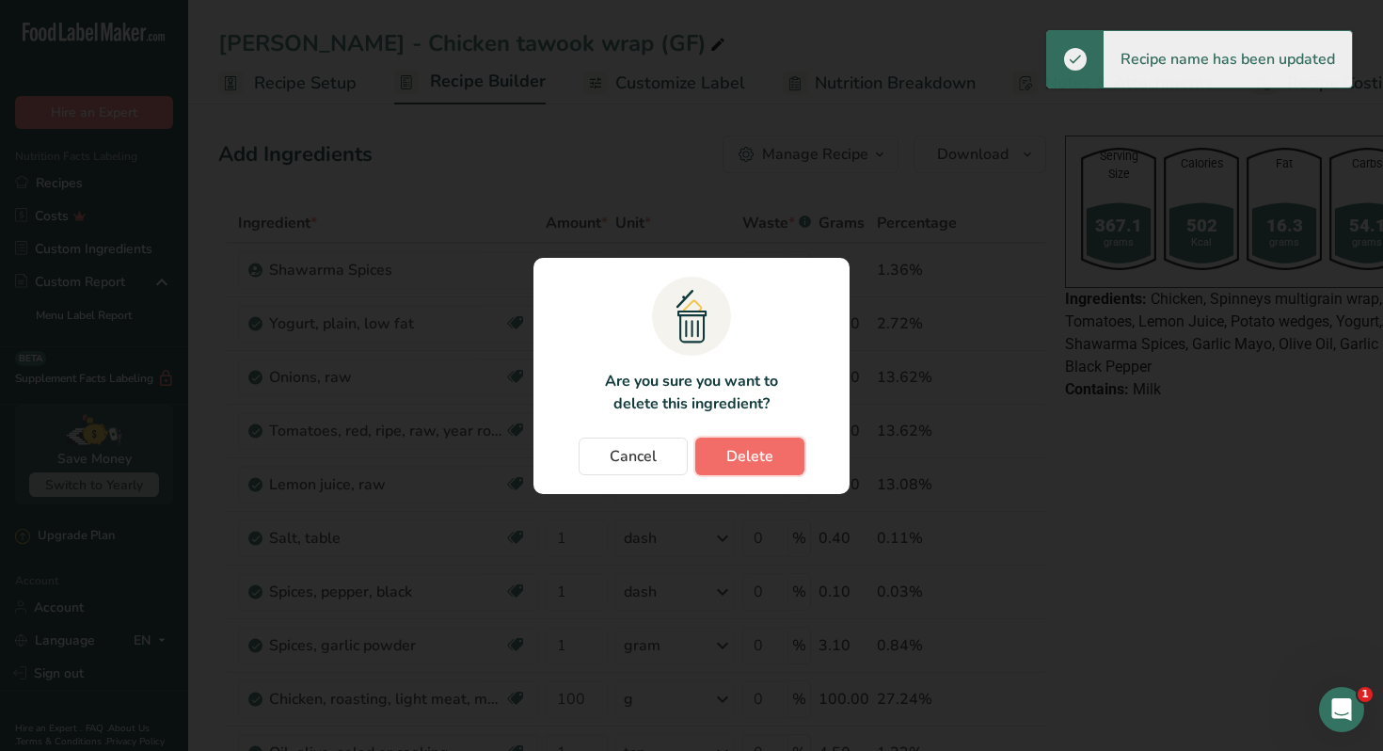
click at [778, 454] on button "Delete" at bounding box center [749, 457] width 109 height 38
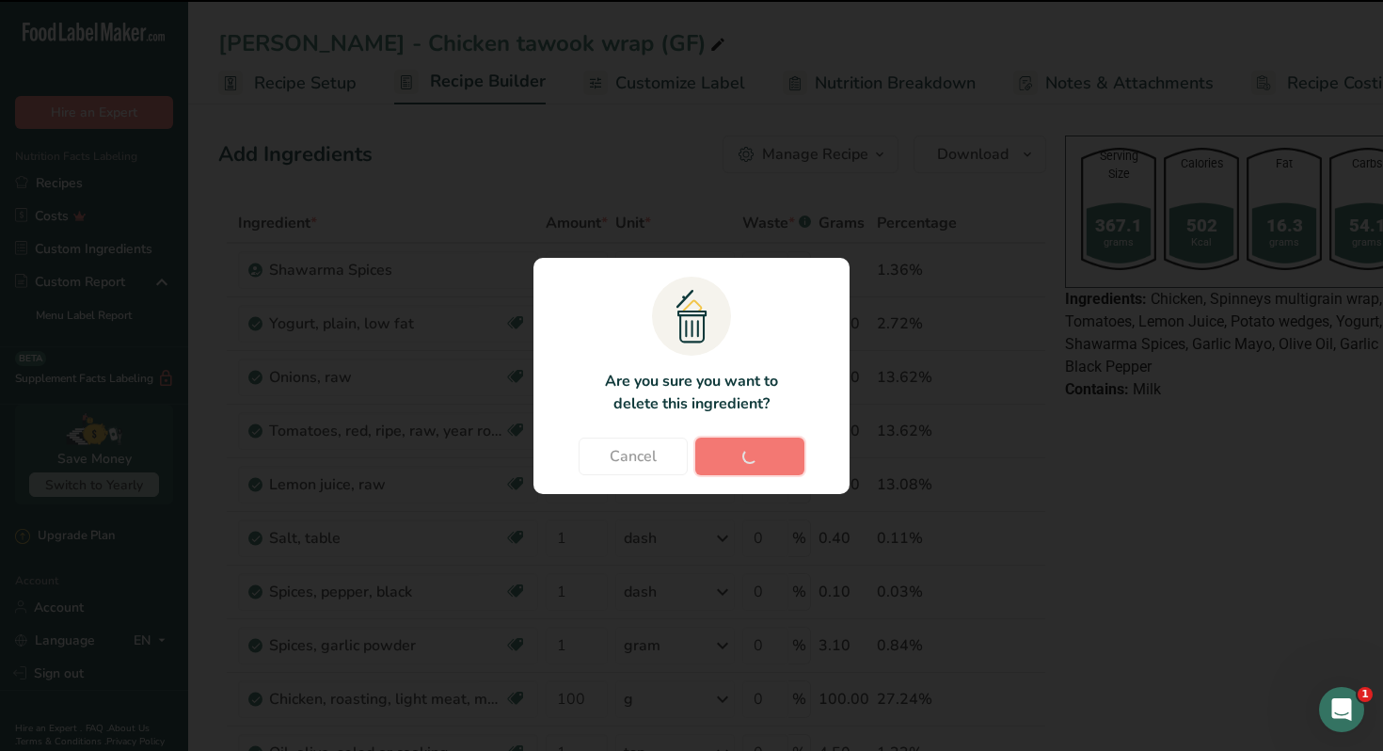
type input "50"
type input "1"
type input "100"
type input "1"
type input "5"
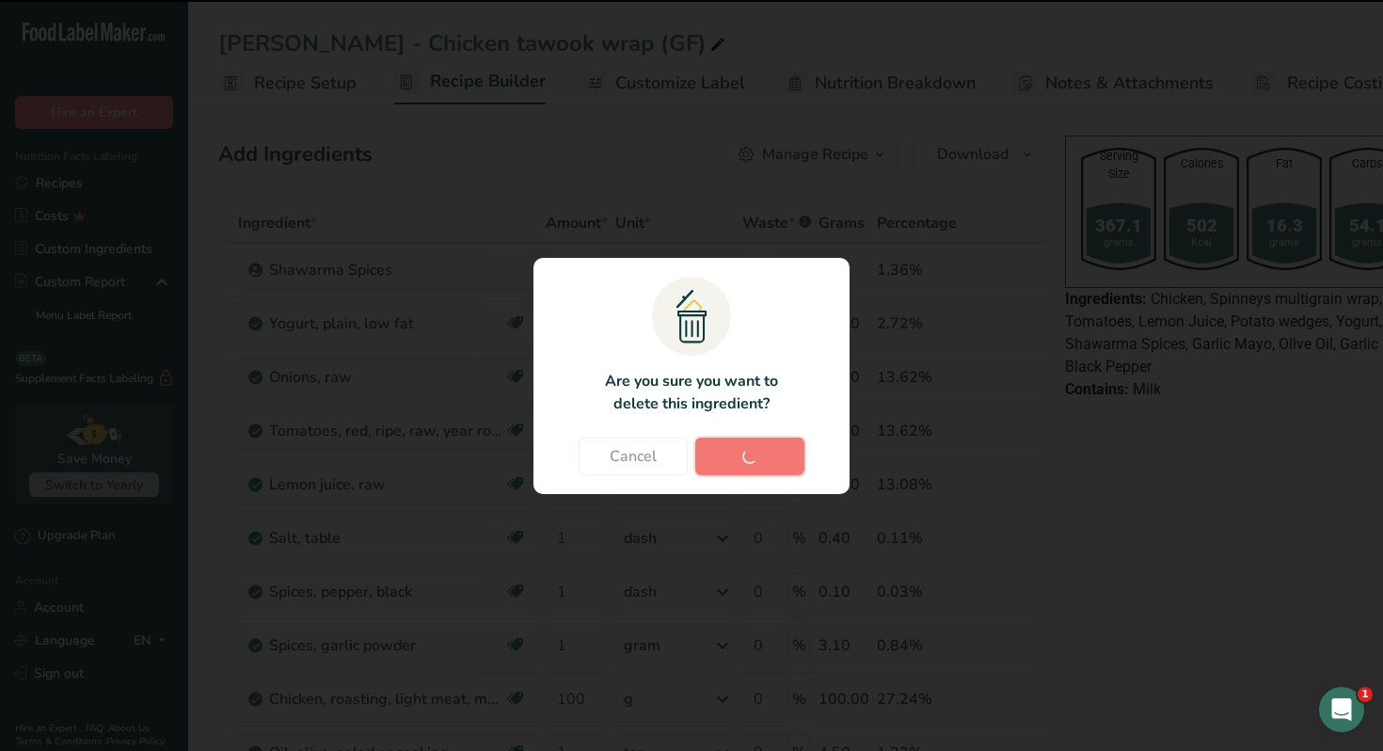
type input "10"
type input "20"
type input "1"
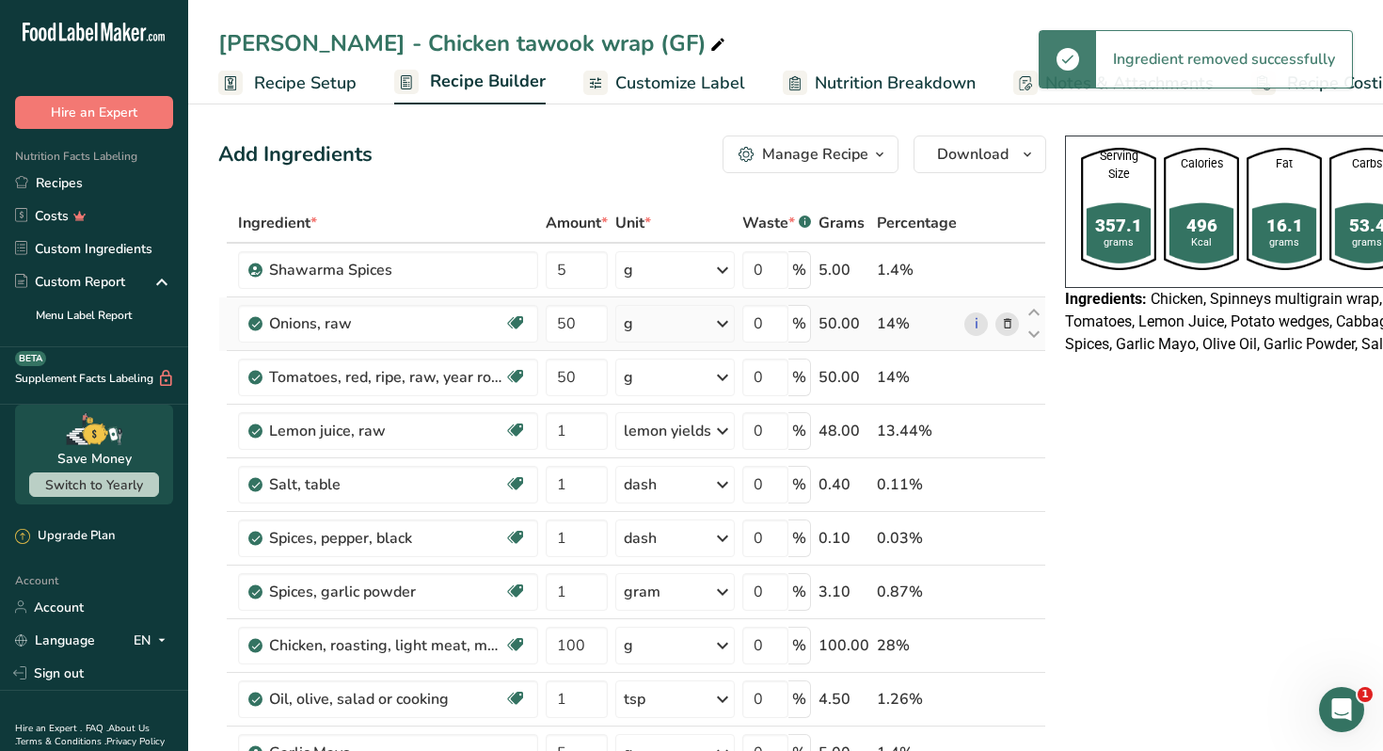
click at [1007, 325] on icon at bounding box center [1007, 324] width 13 height 20
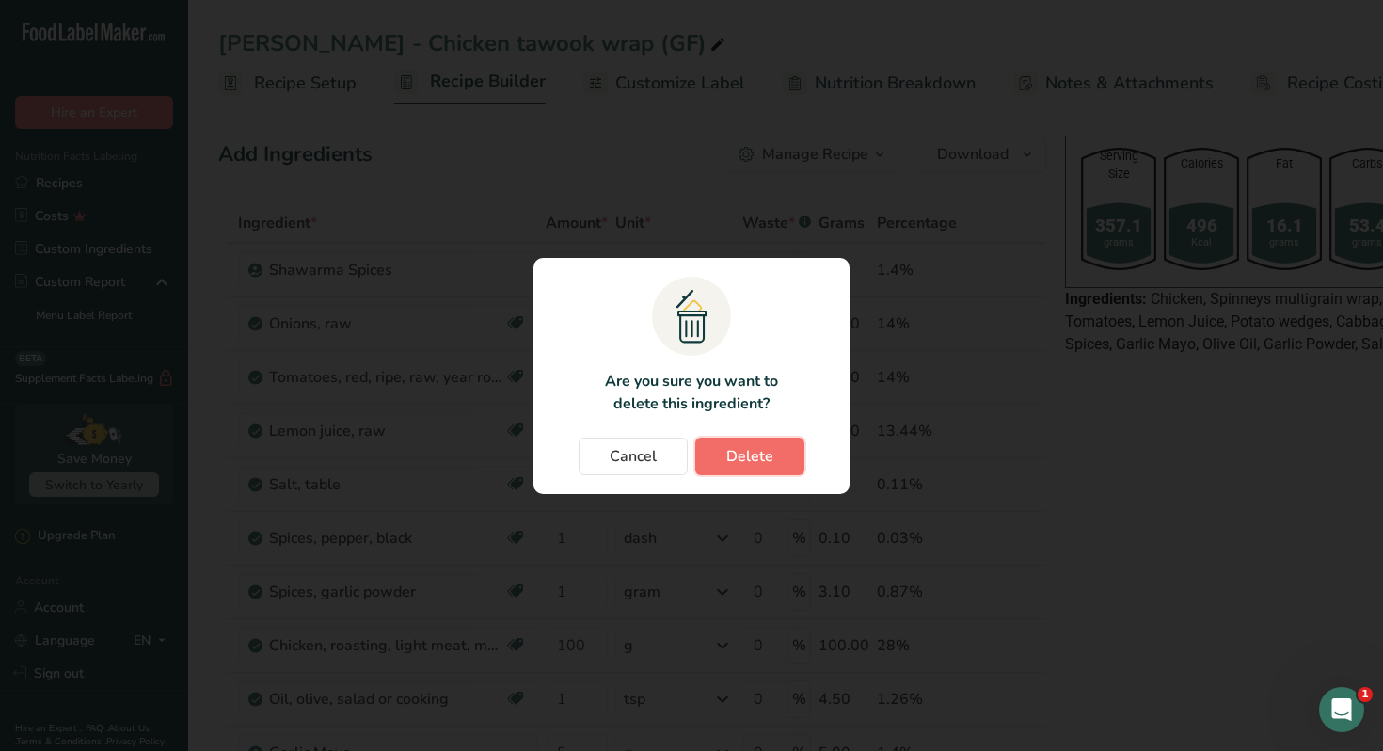
click at [788, 450] on button "Delete" at bounding box center [749, 457] width 109 height 38
type input "1"
type input "100"
type input "1"
type input "5"
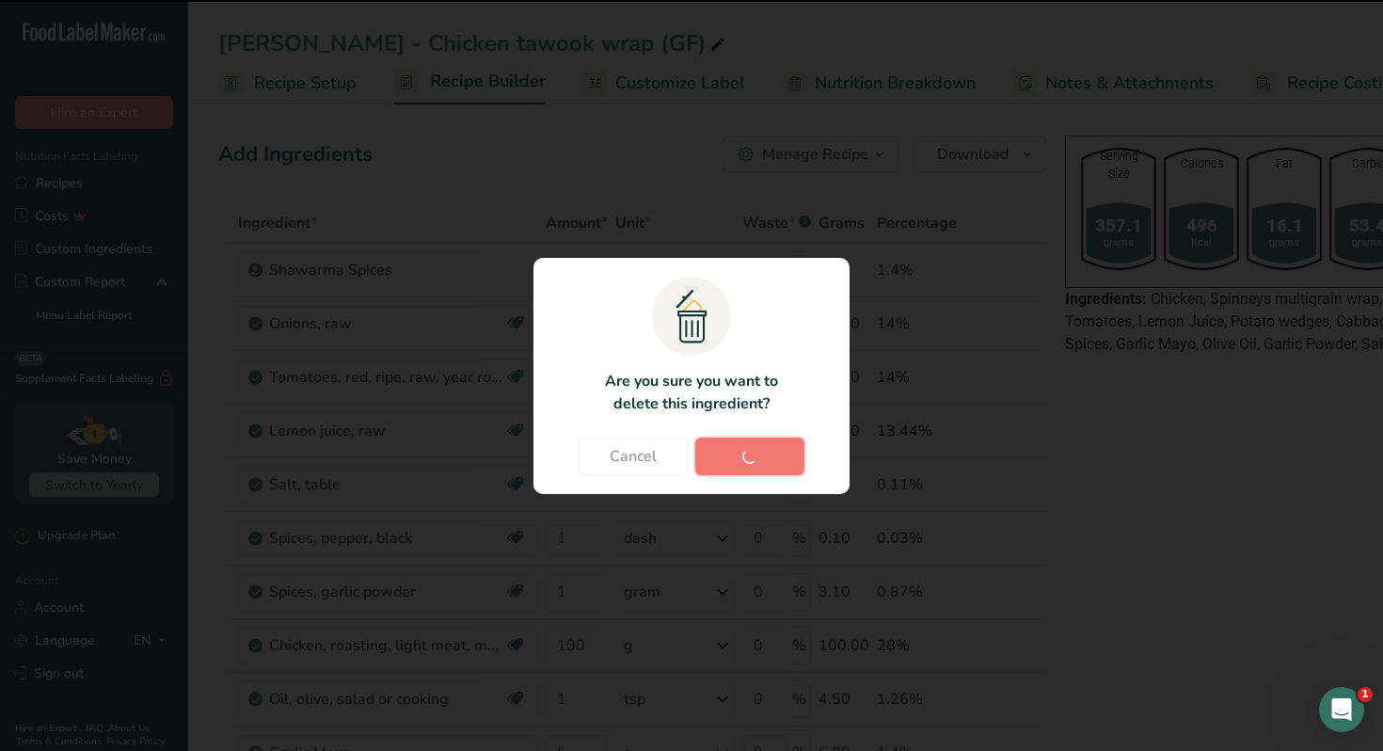
type input "10"
type input "20"
type input "1"
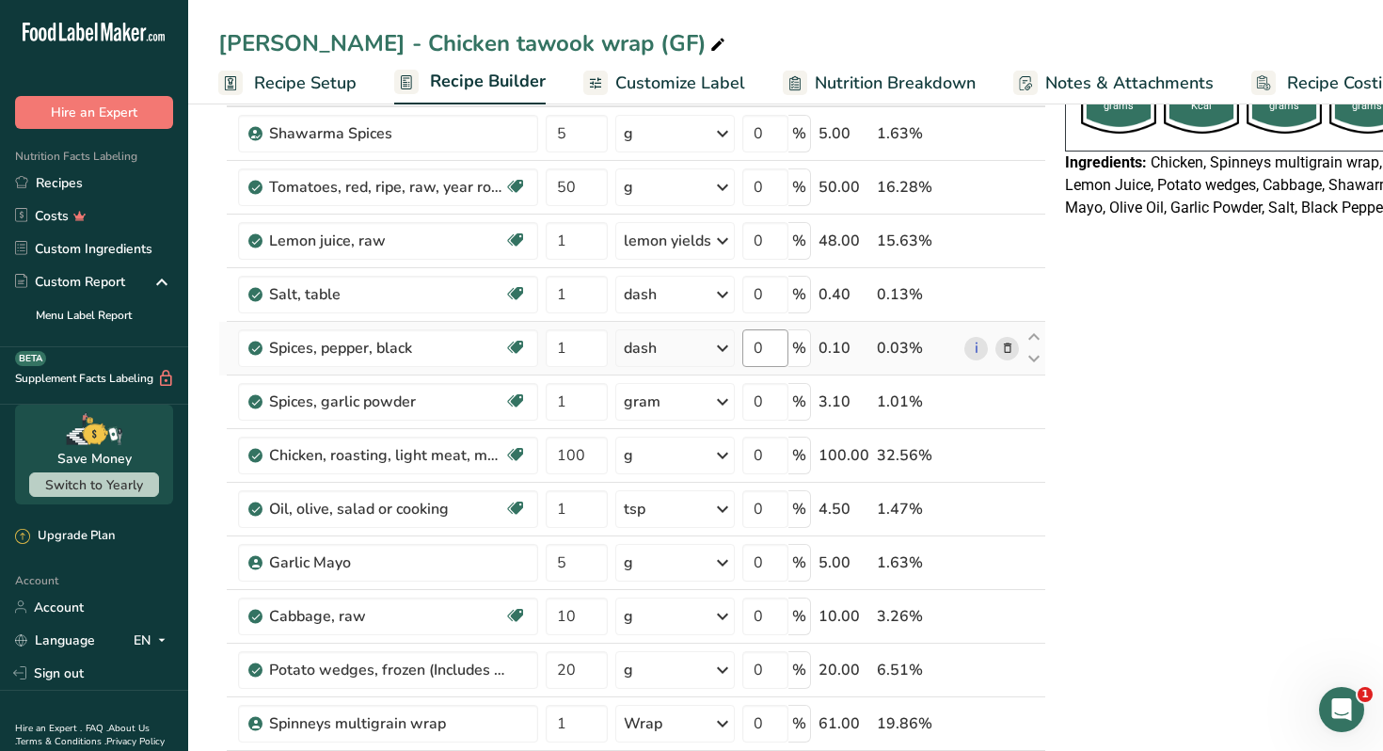
scroll to position [137, 0]
click at [1001, 560] on icon at bounding box center [1007, 562] width 13 height 20
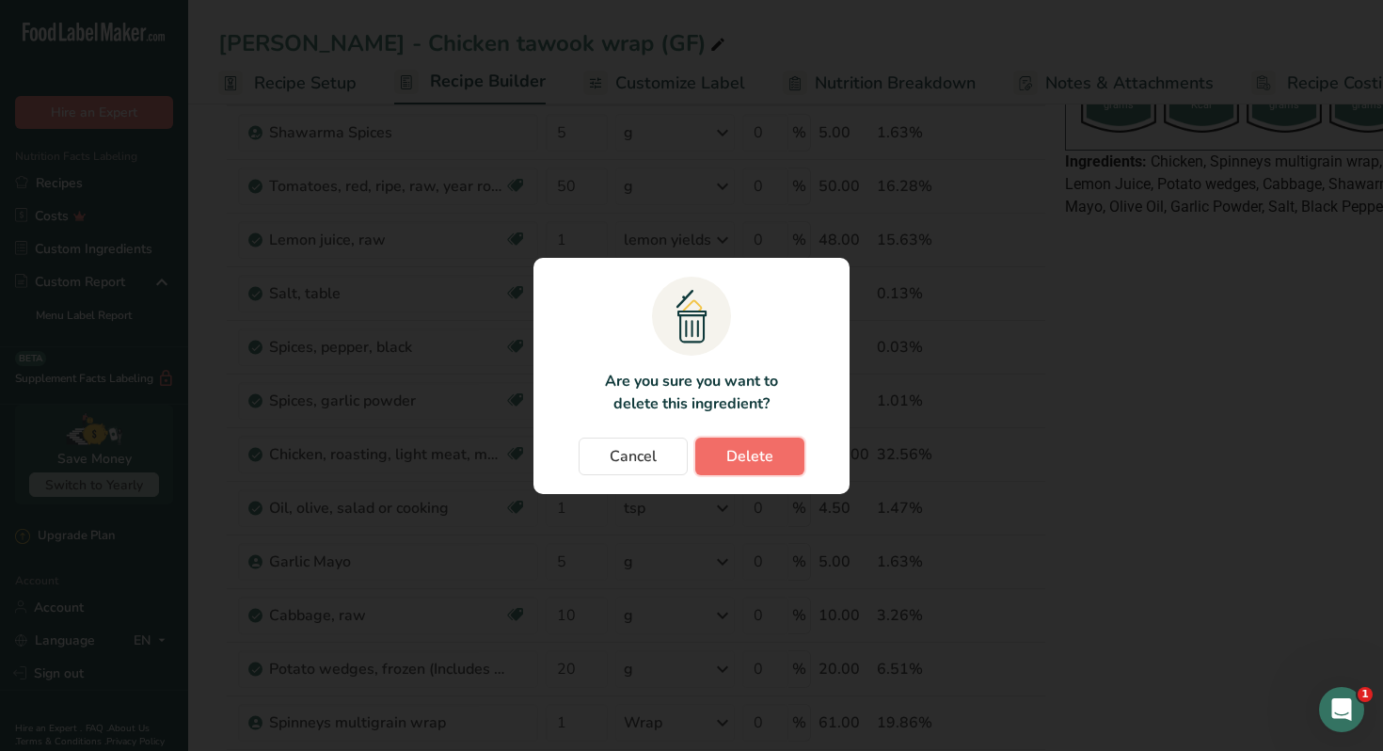
click at [770, 459] on span "Delete" at bounding box center [749, 456] width 47 height 23
type input "10"
type input "20"
type input "1"
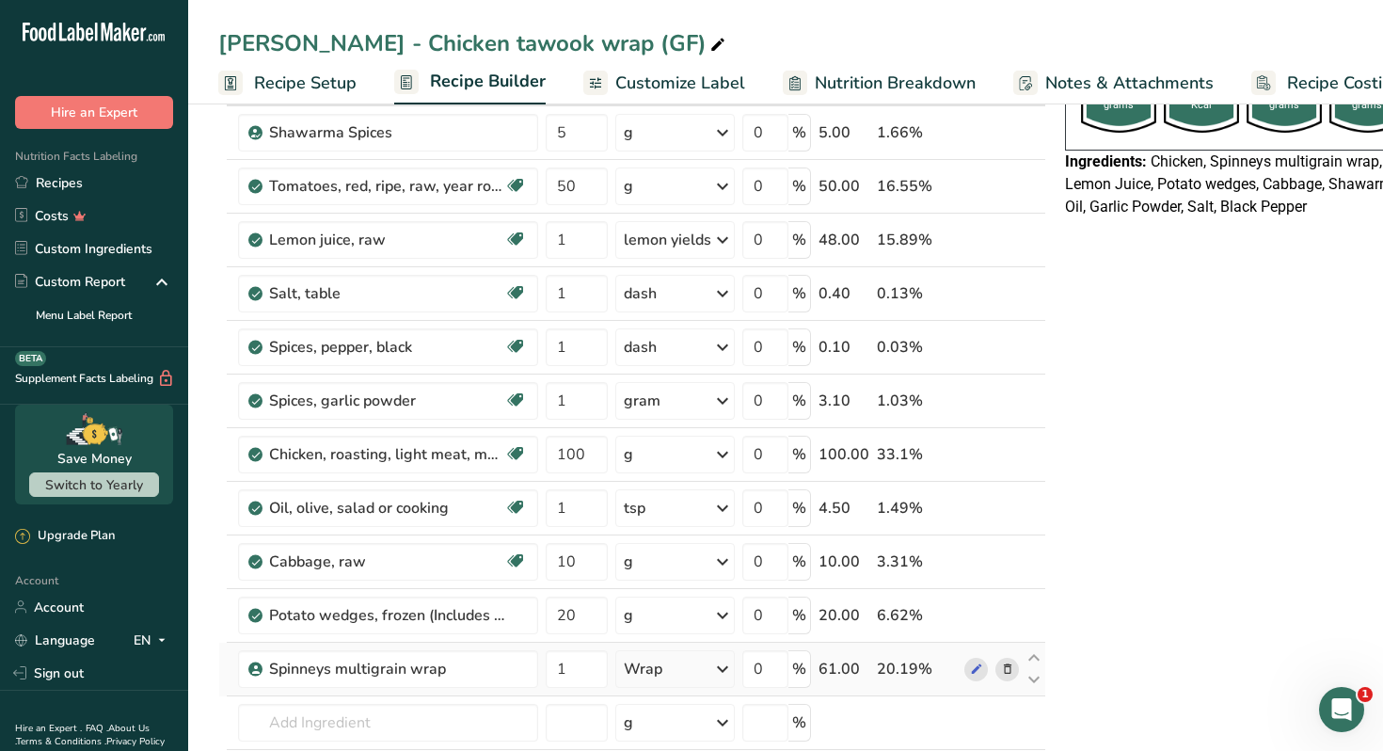
click at [1001, 671] on icon at bounding box center [1007, 670] width 13 height 20
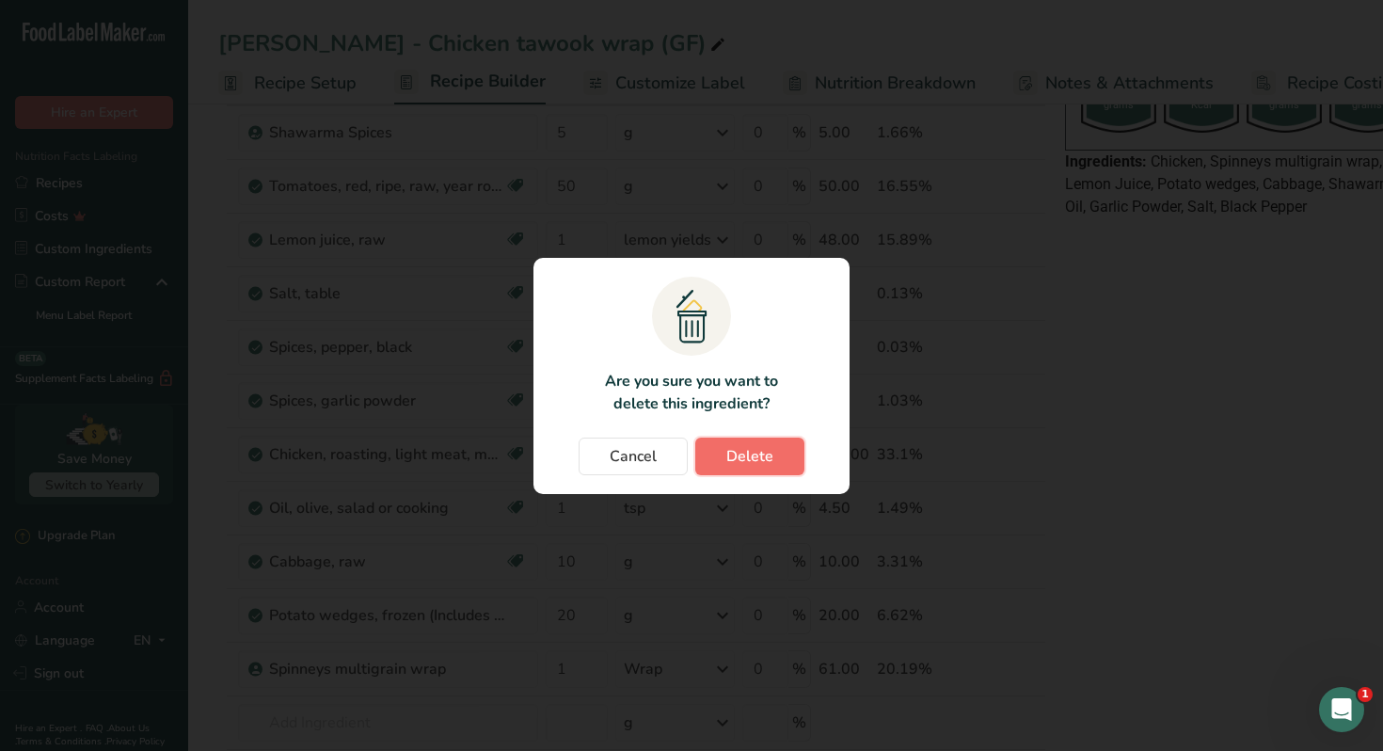
click at [773, 459] on button "Delete" at bounding box center [749, 457] width 109 height 38
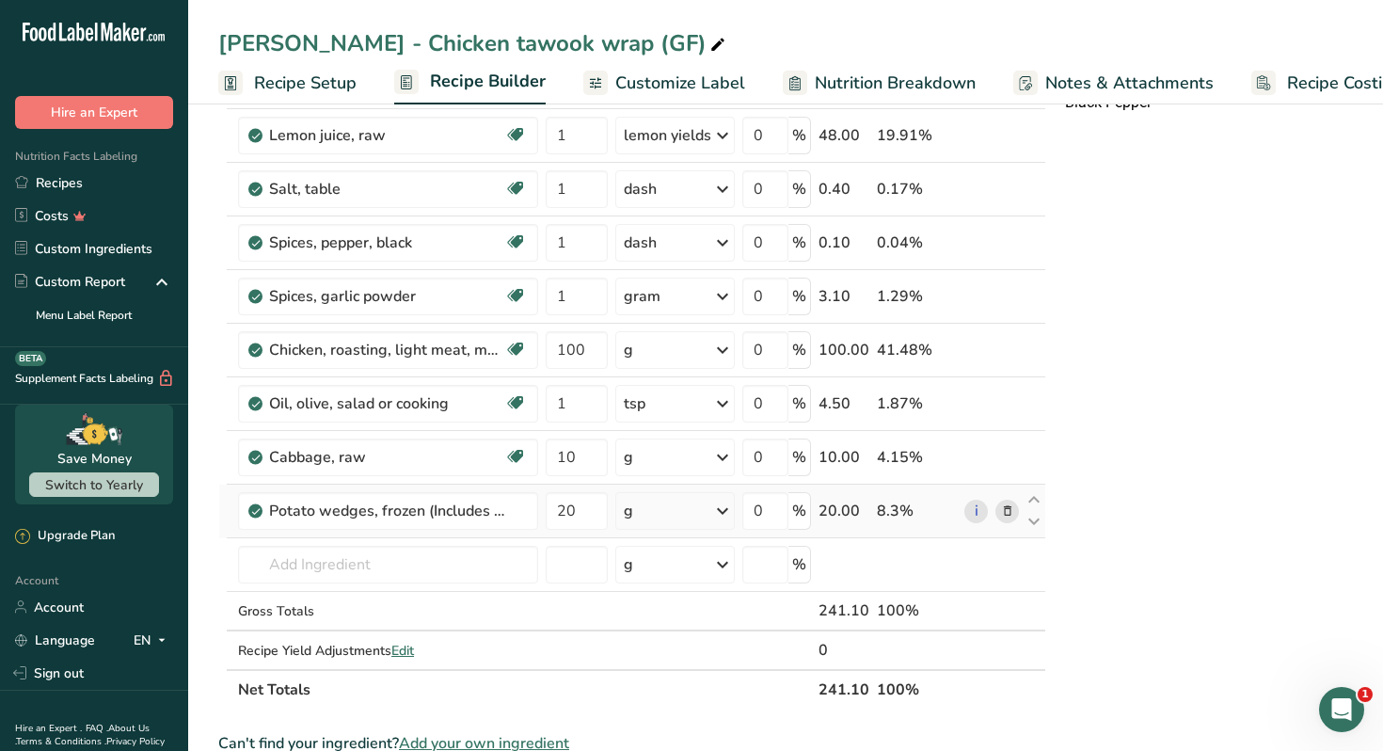
scroll to position [245, 0]
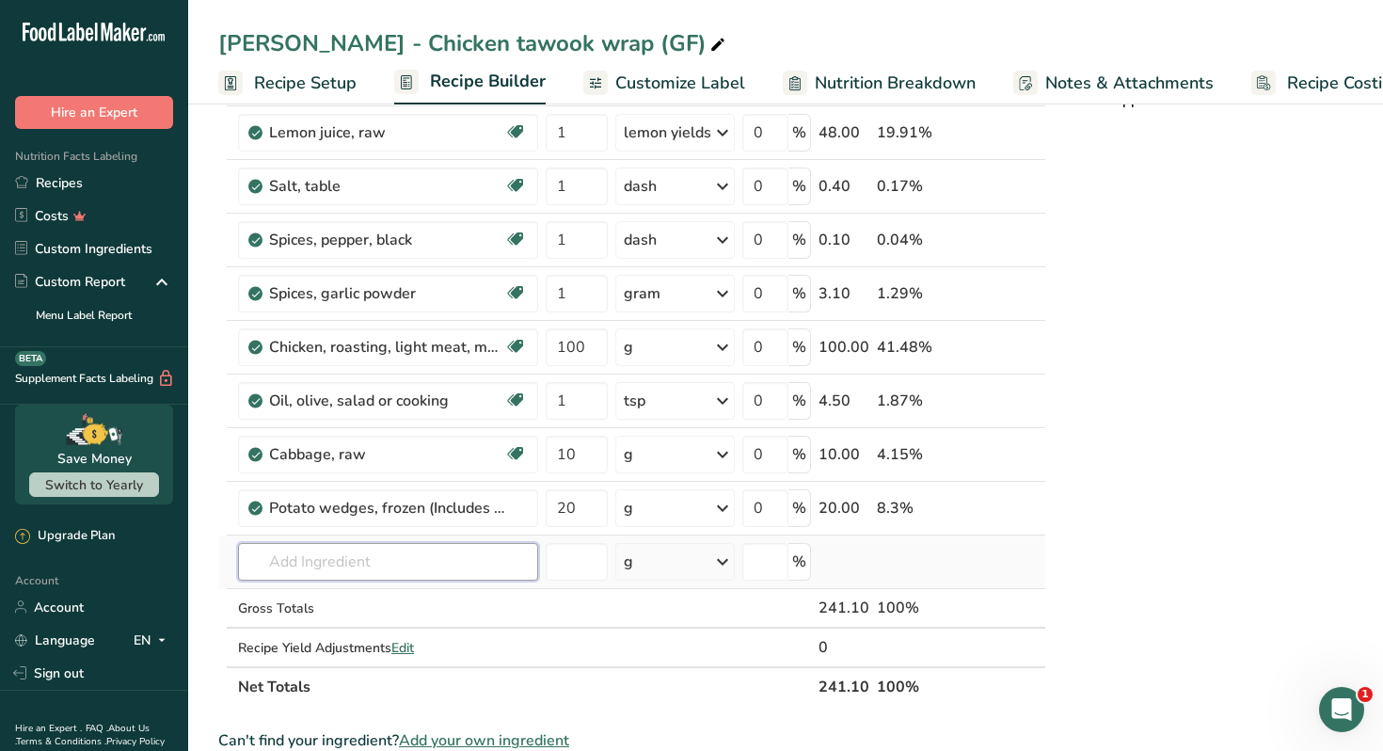
click at [386, 580] on input "text" at bounding box center [388, 562] width 300 height 38
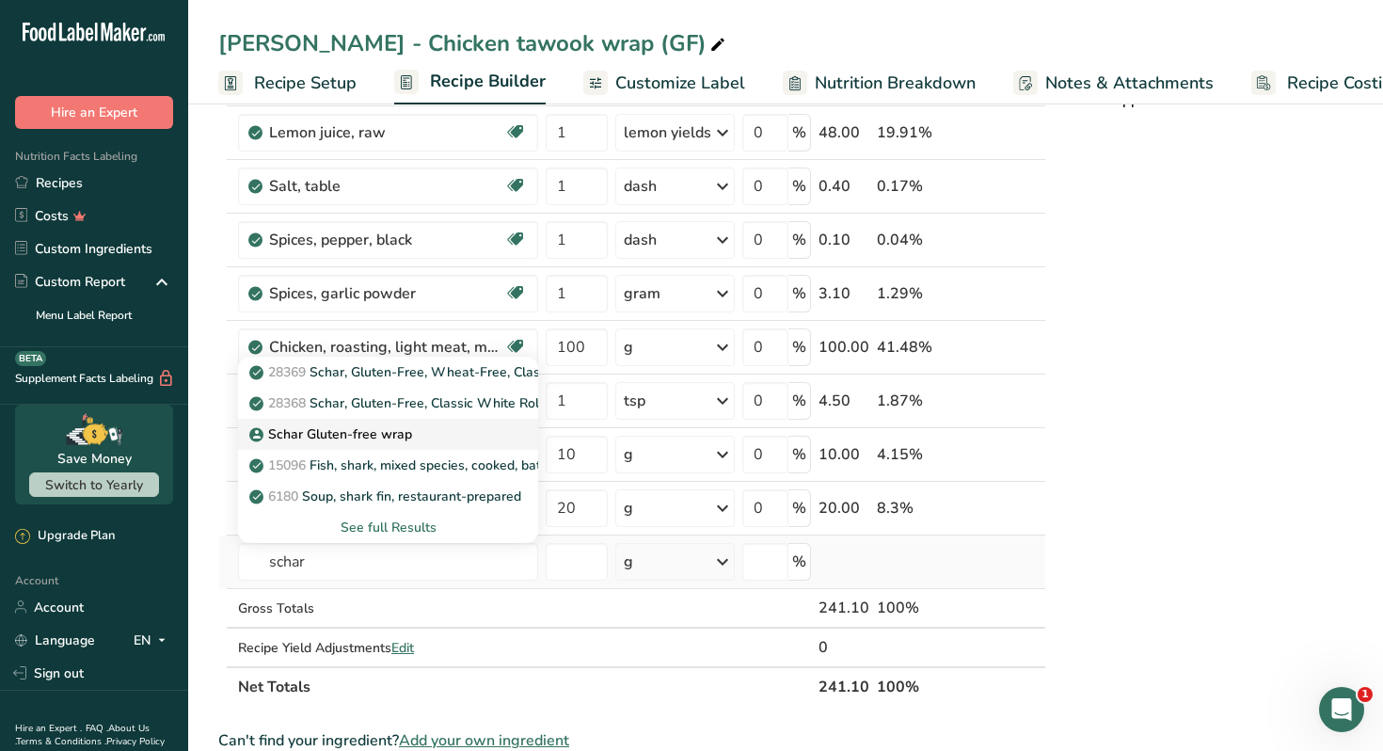
click at [381, 435] on p "Schar Gluten-free wrap" at bounding box center [332, 434] width 159 height 20
type input "Schar Gluten-free wrap"
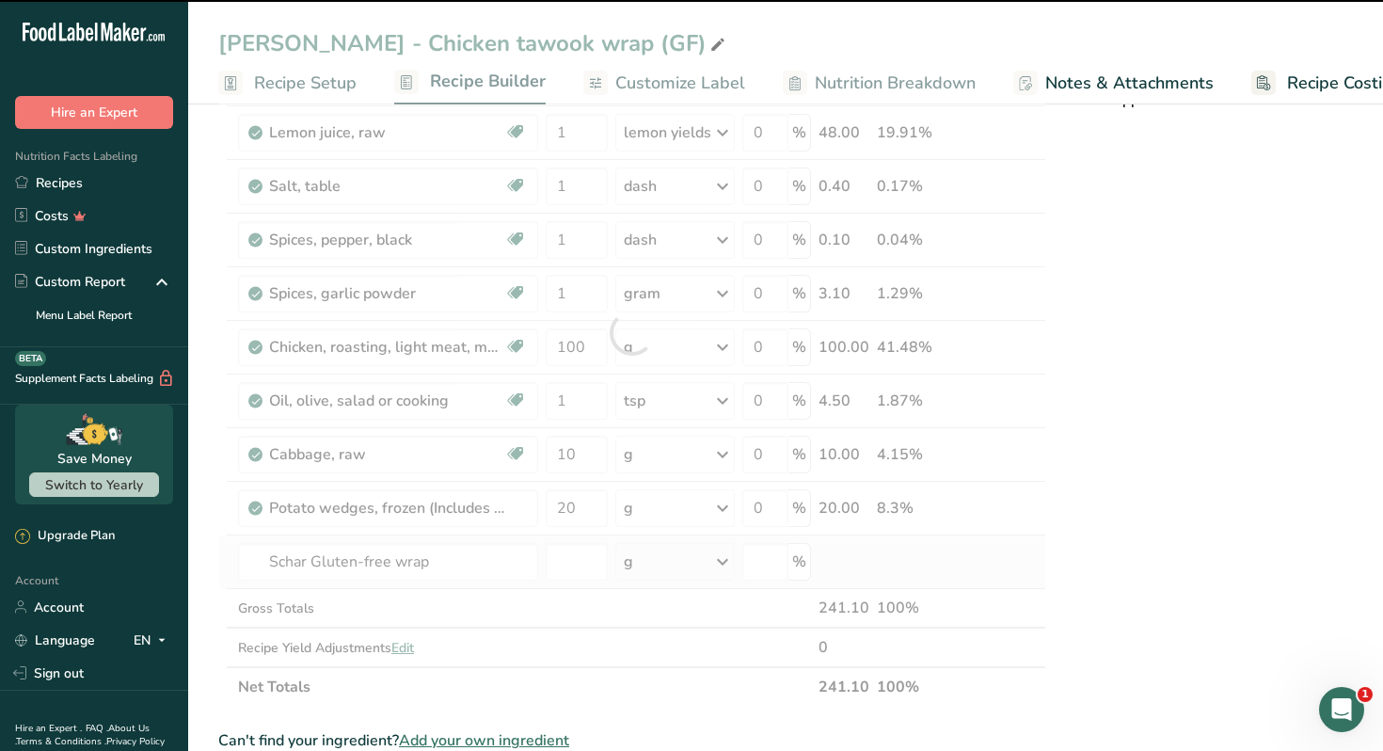
type input "0"
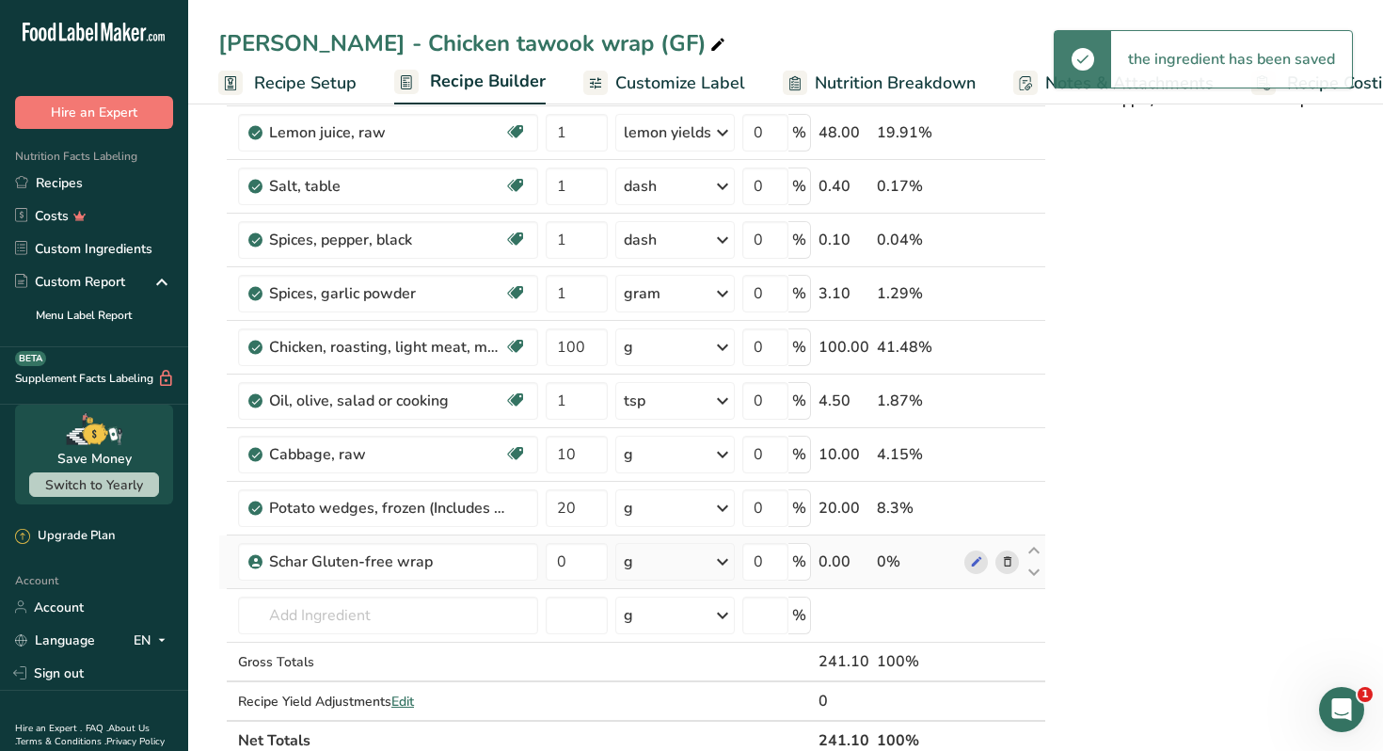
click at [648, 566] on div "g" at bounding box center [675, 562] width 120 height 38
click at [668, 618] on div "1 Wrap" at bounding box center [706, 625] width 158 height 27
click at [571, 563] on input "0" at bounding box center [577, 562] width 62 height 38
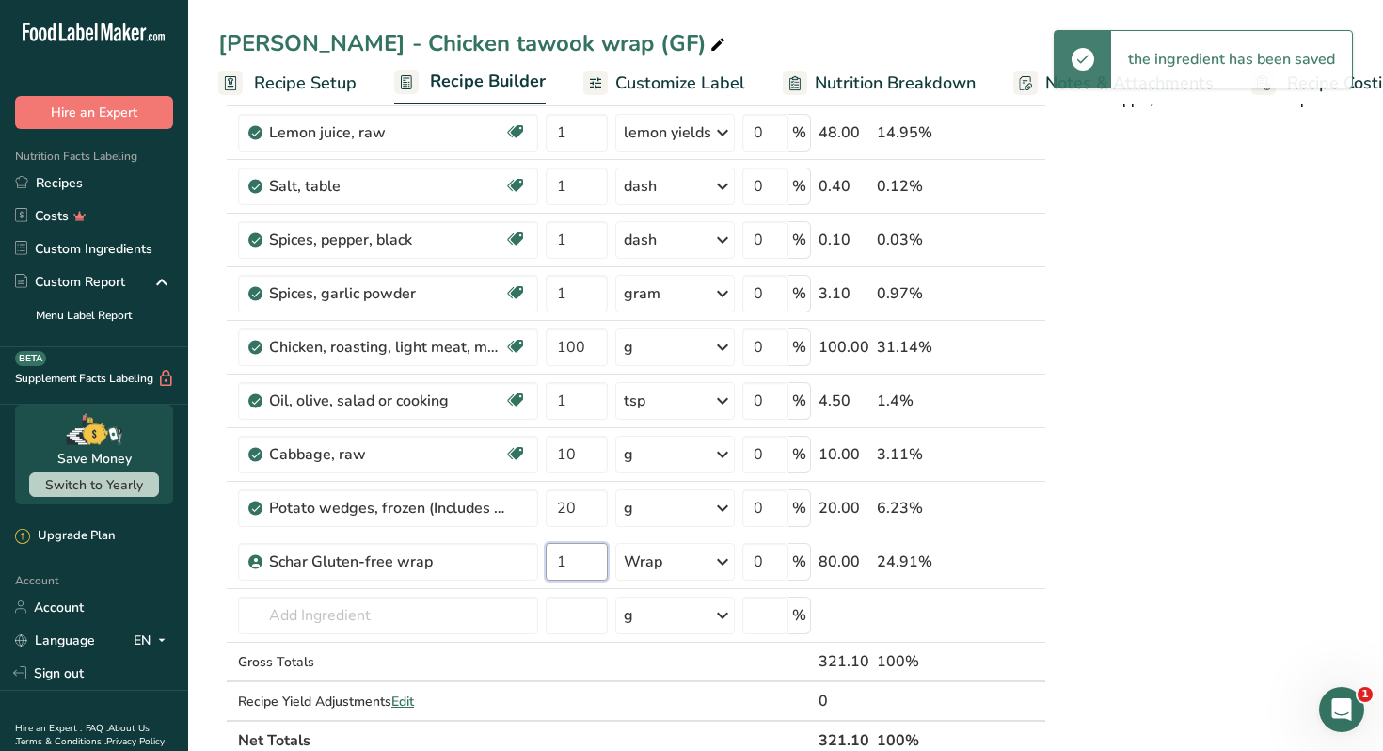
type input "1"
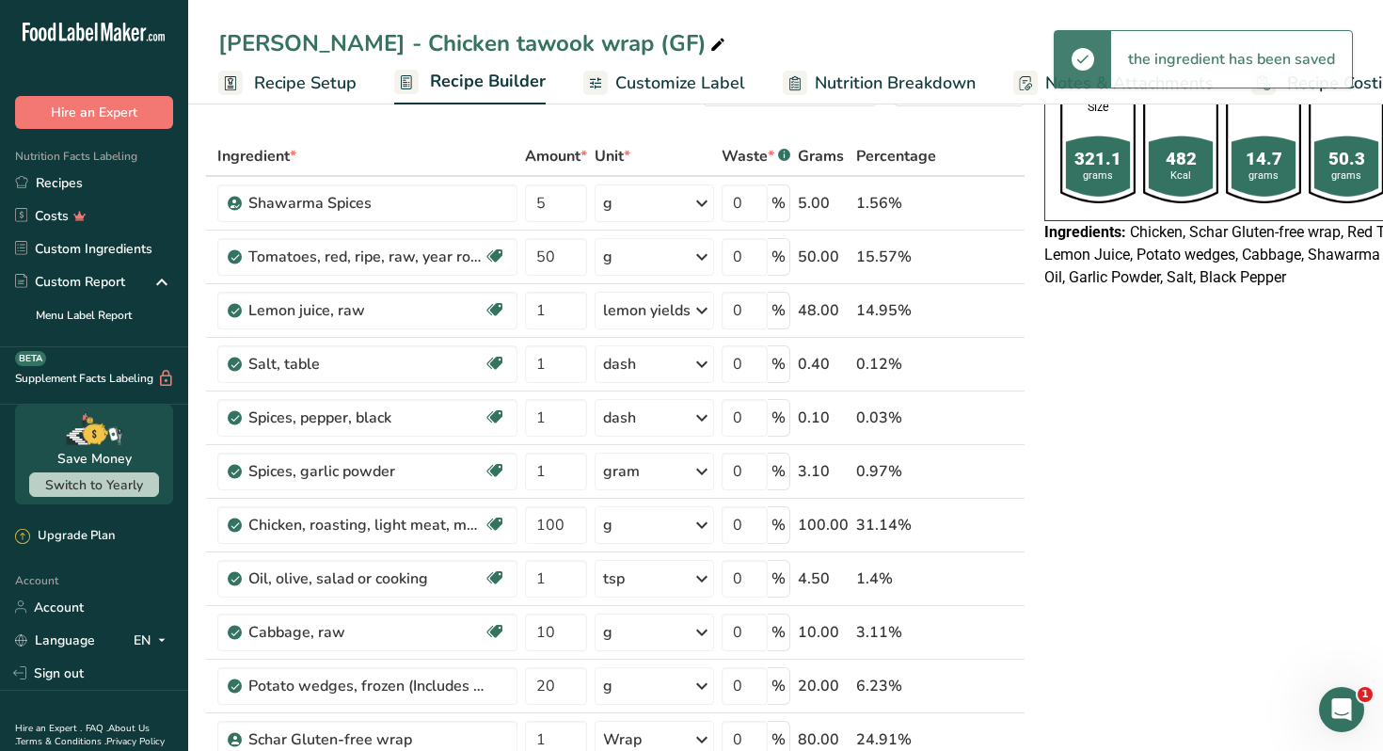
scroll to position [0, 0]
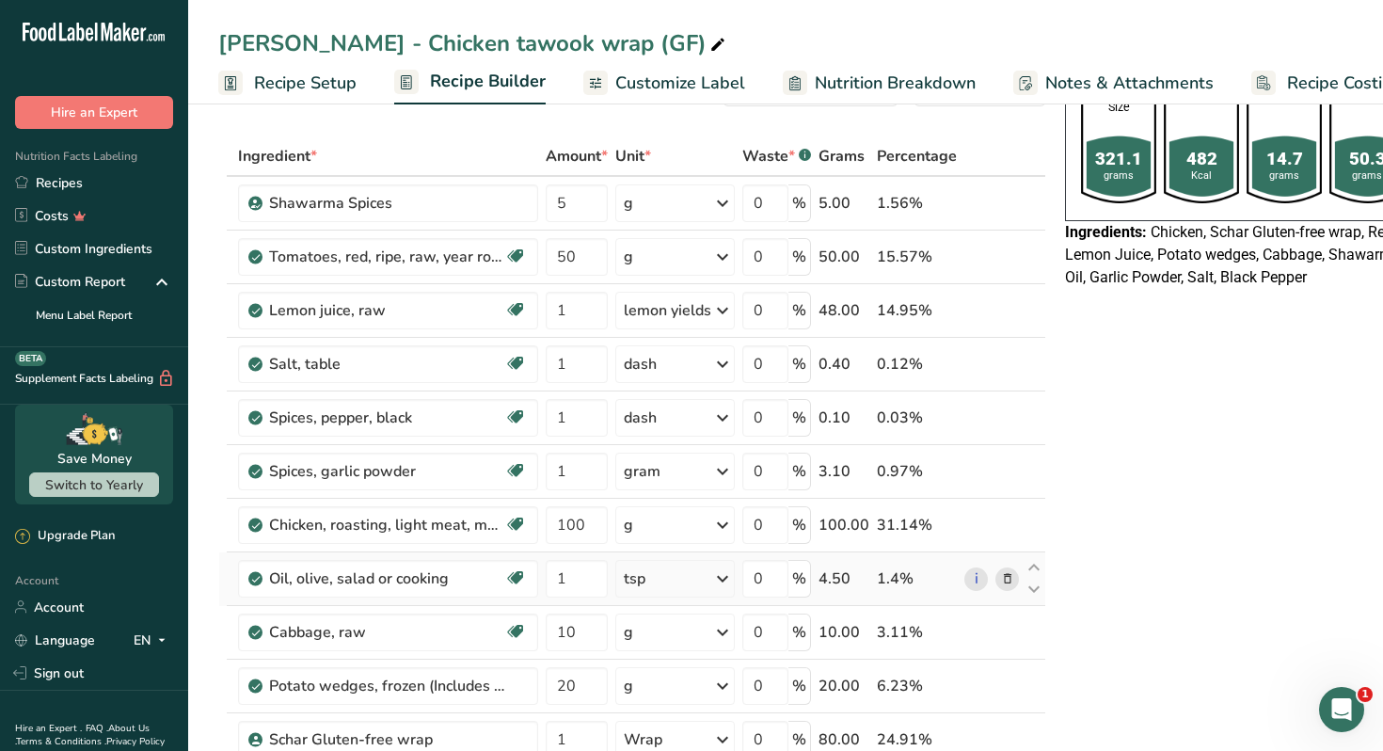
click at [1001, 581] on icon at bounding box center [1007, 579] width 13 height 20
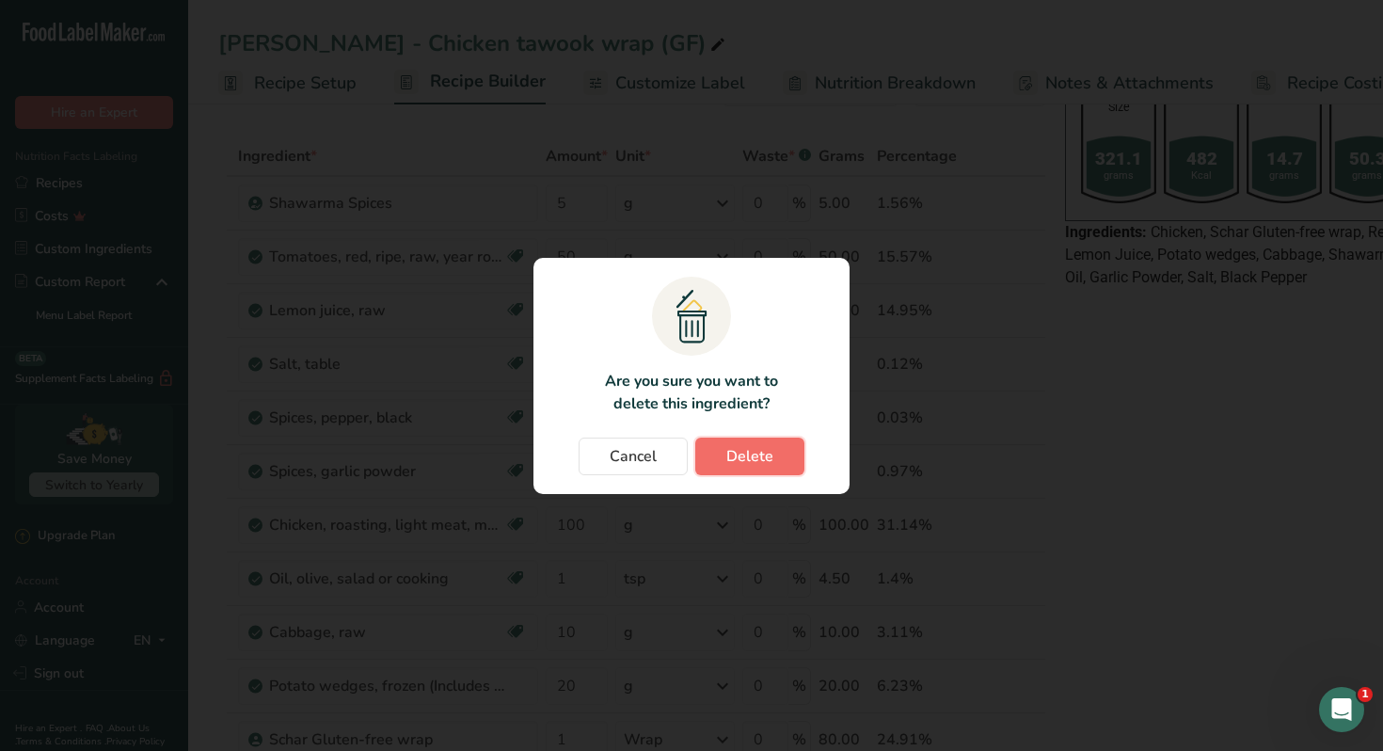
click at [774, 453] on button "Delete" at bounding box center [749, 457] width 109 height 38
type input "10"
type input "20"
type input "1"
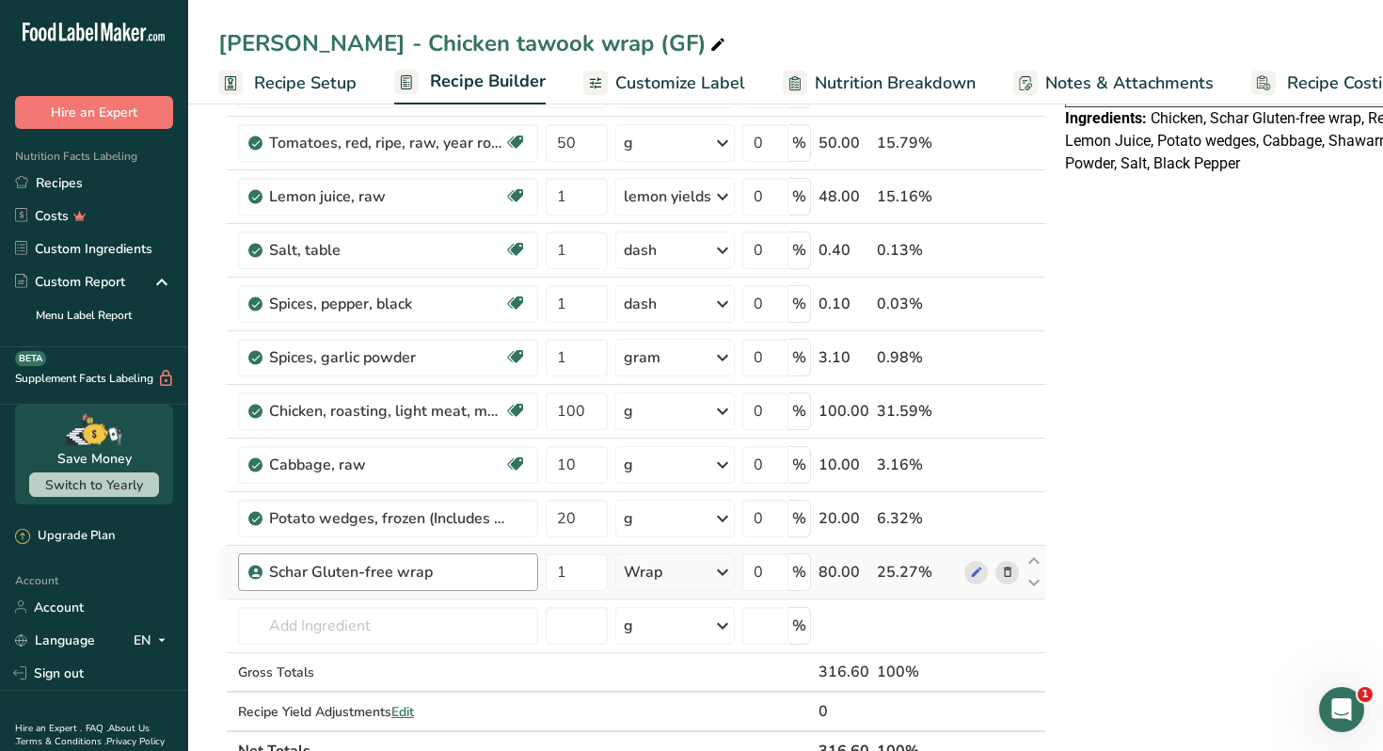
scroll to position [203, 0]
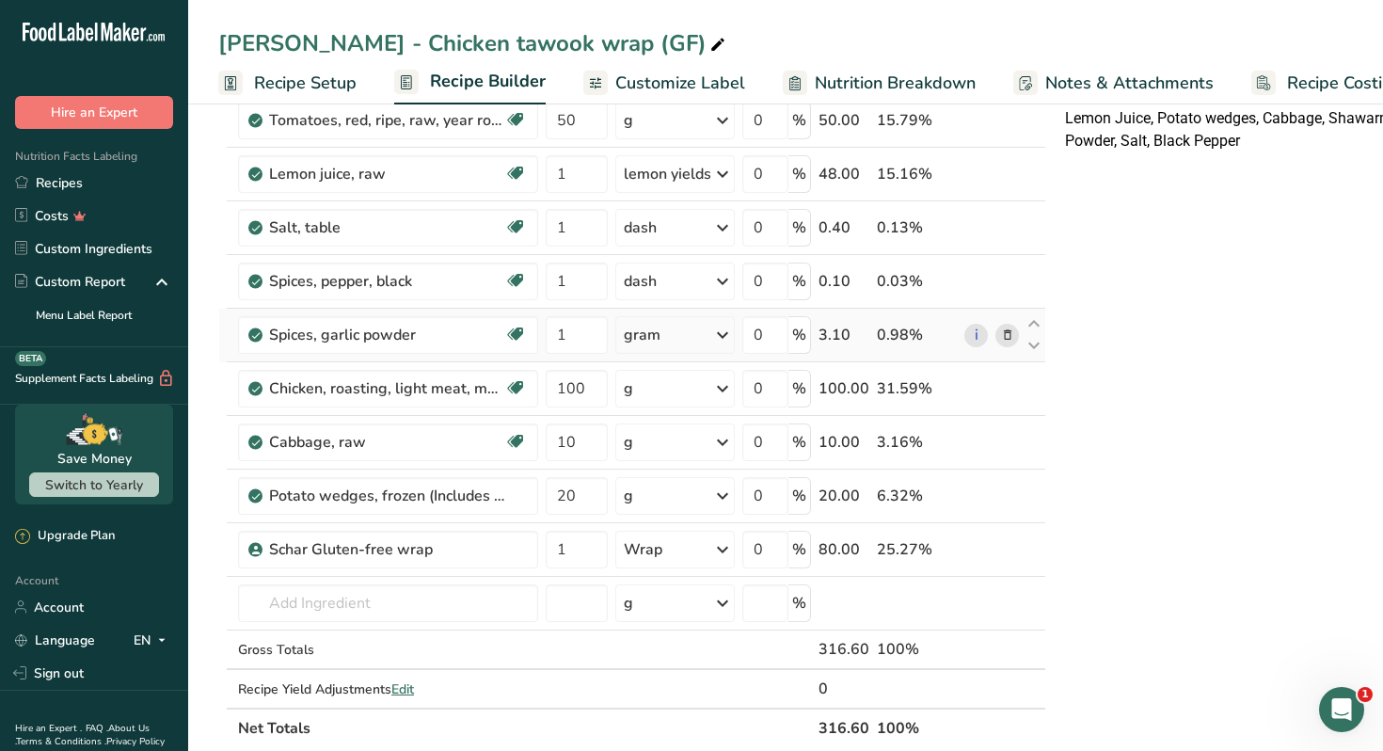
click at [1001, 336] on icon at bounding box center [1007, 336] width 13 height 20
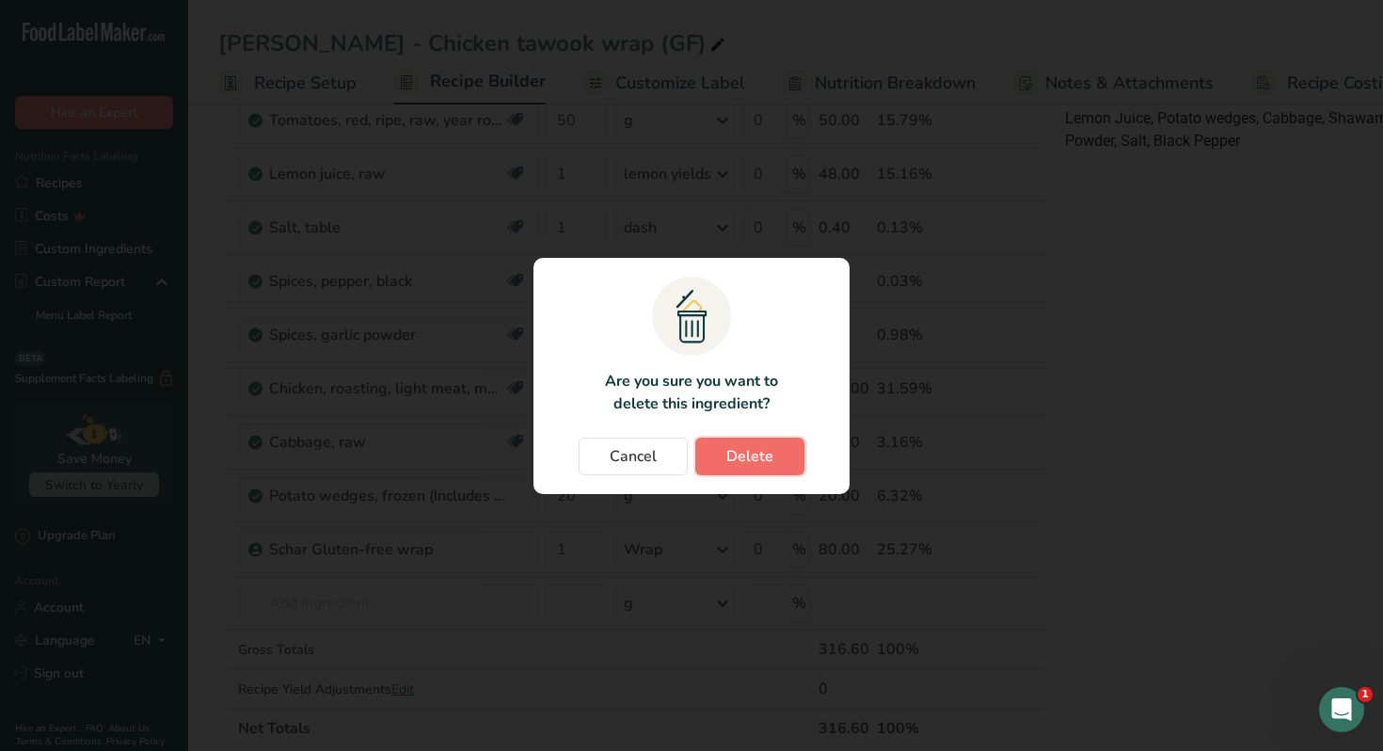
click at [774, 451] on button "Delete" at bounding box center [749, 457] width 109 height 38
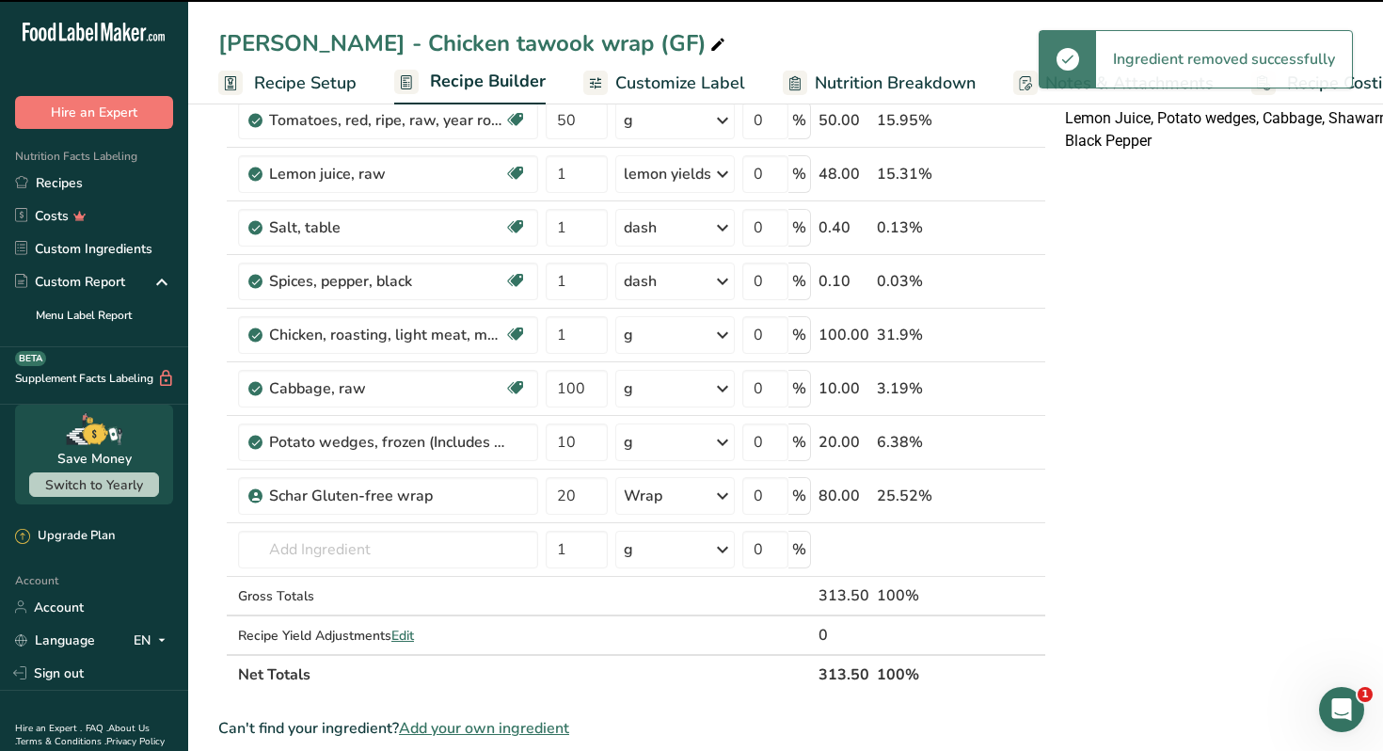
type input "100"
type input "10"
type input "20"
type input "1"
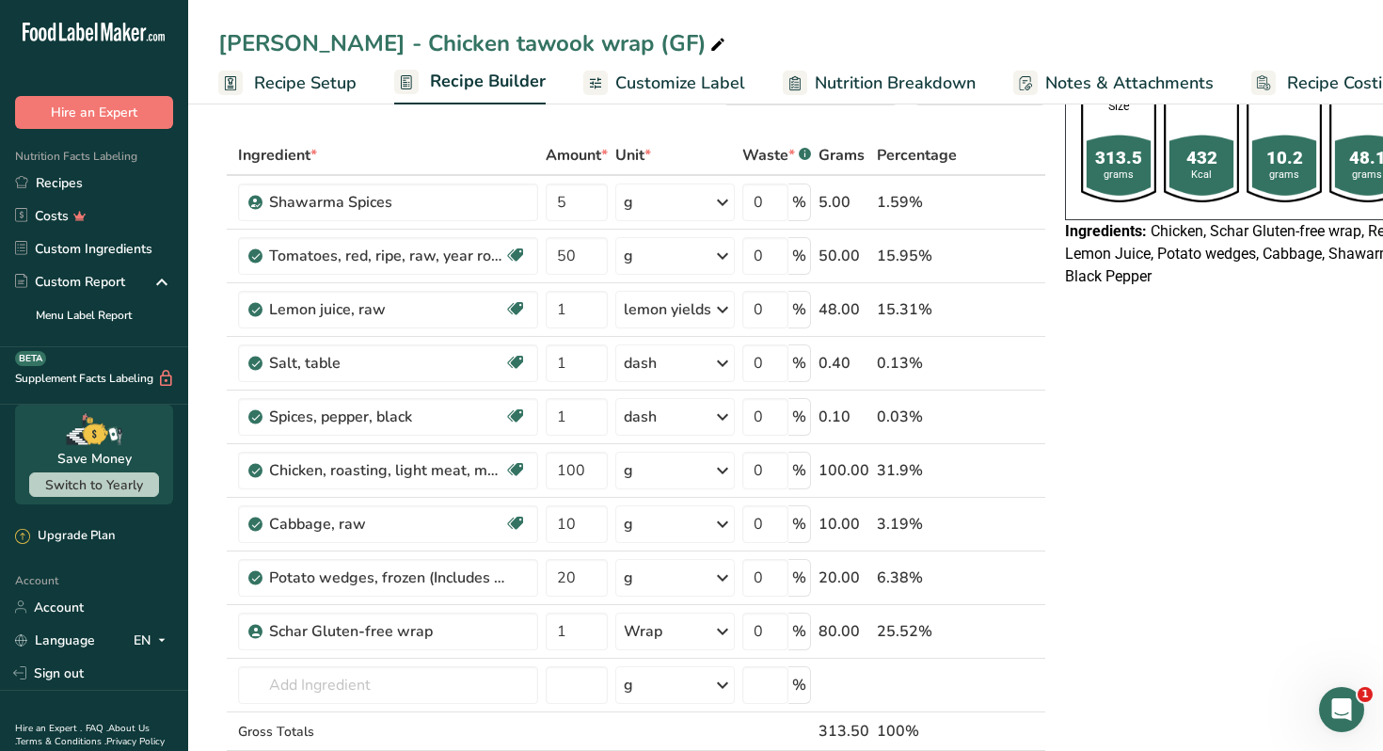
scroll to position [69, 0]
click at [582, 478] on input "100" at bounding box center [577, 470] width 62 height 38
type input "120"
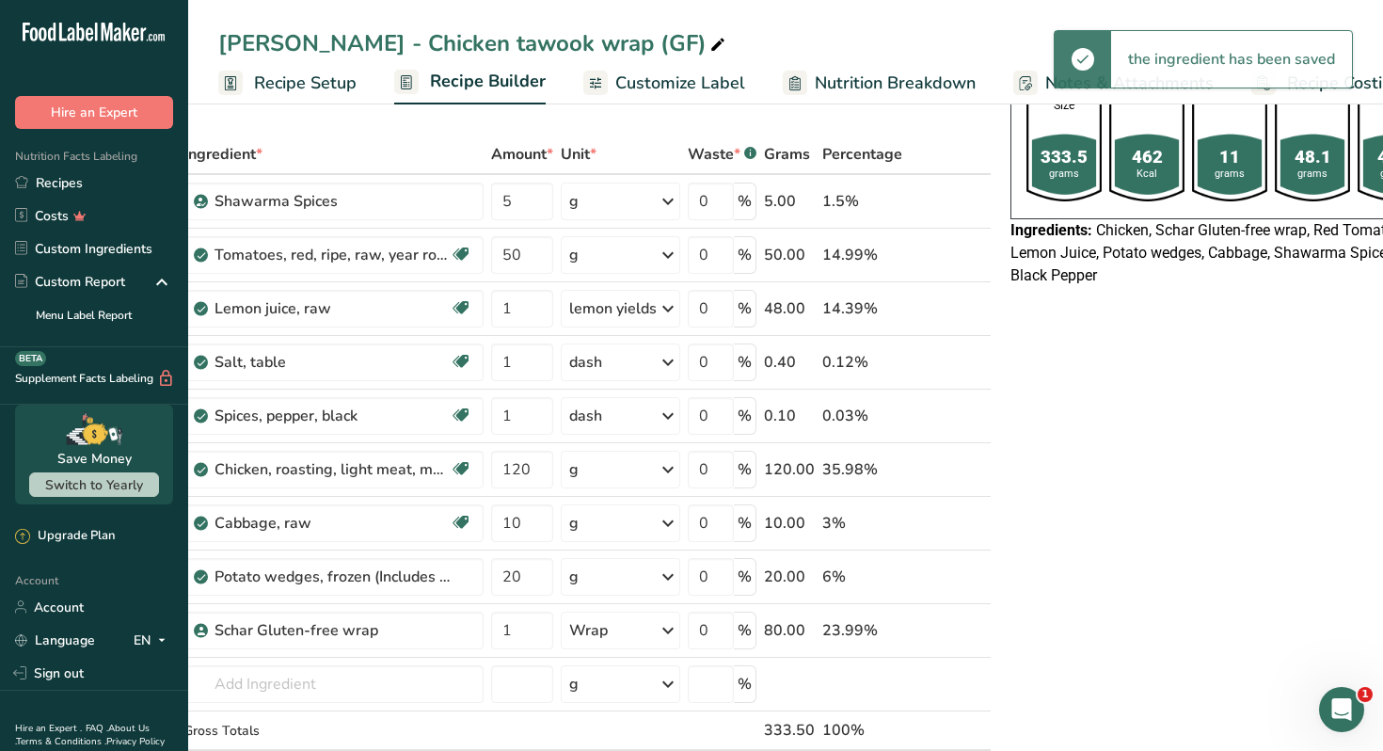
scroll to position [0, 0]
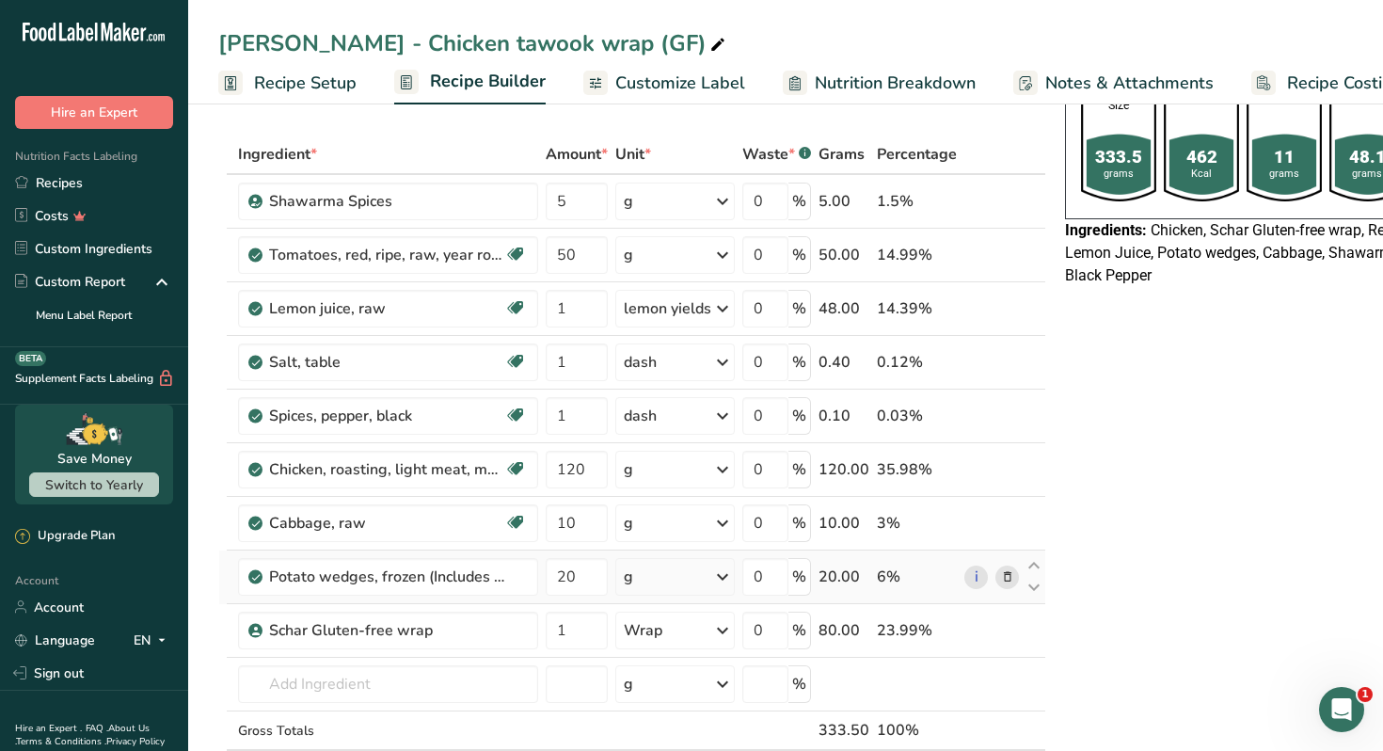
click at [1004, 574] on icon at bounding box center [1007, 577] width 13 height 20
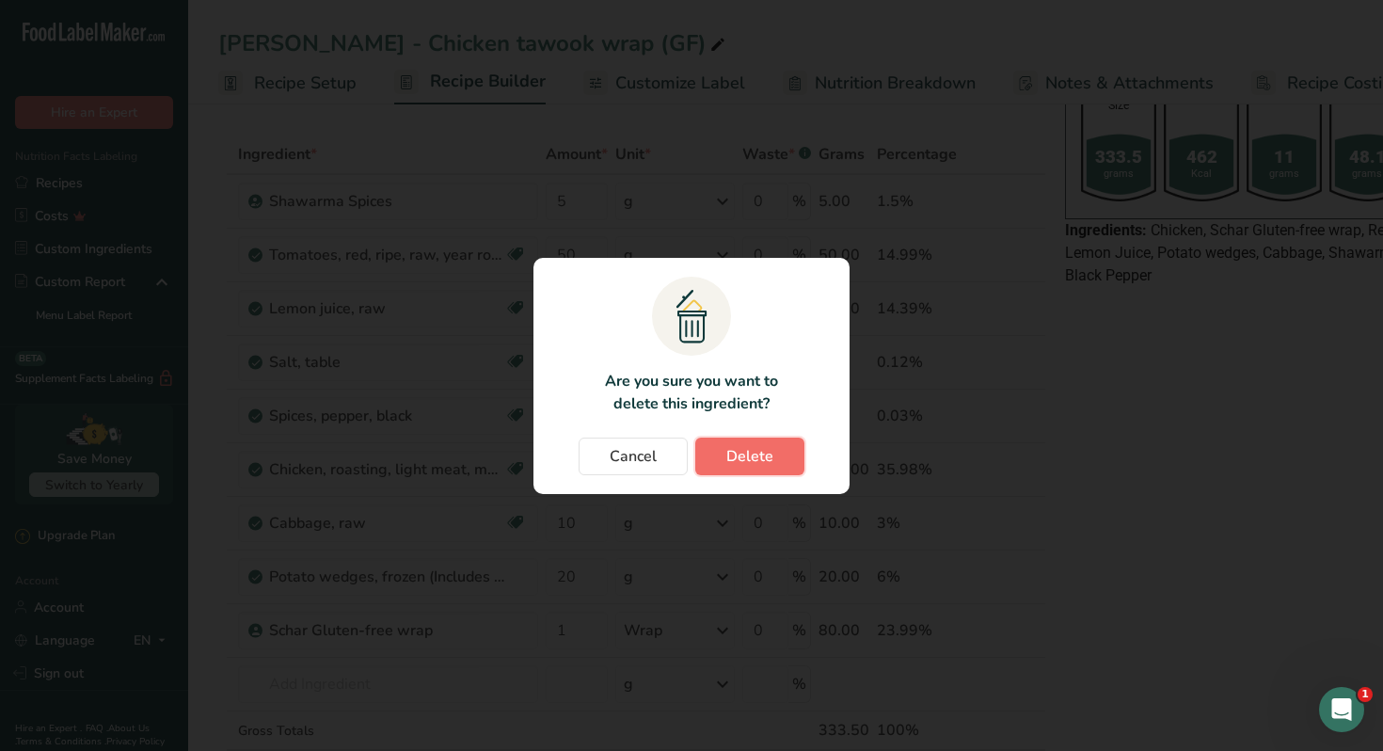
click at [774, 461] on button "Delete" at bounding box center [749, 457] width 109 height 38
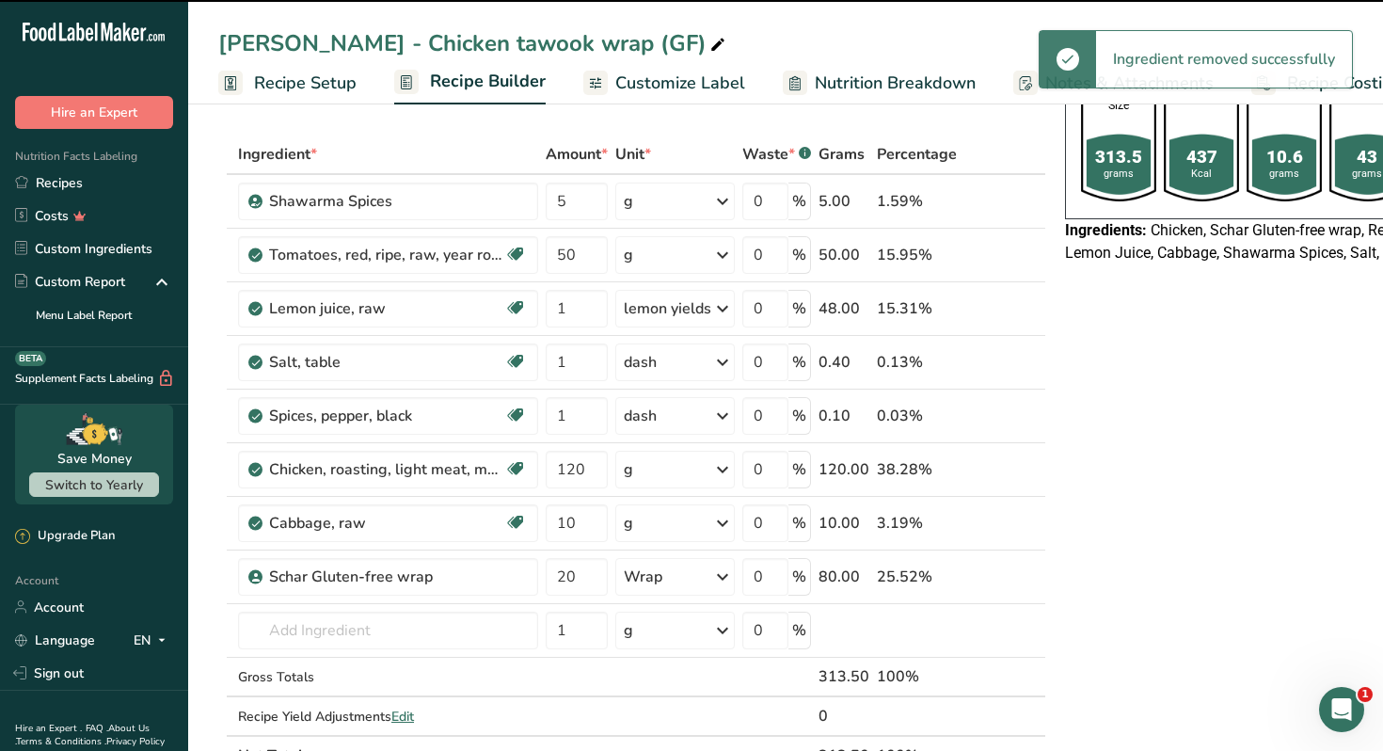
type input "1"
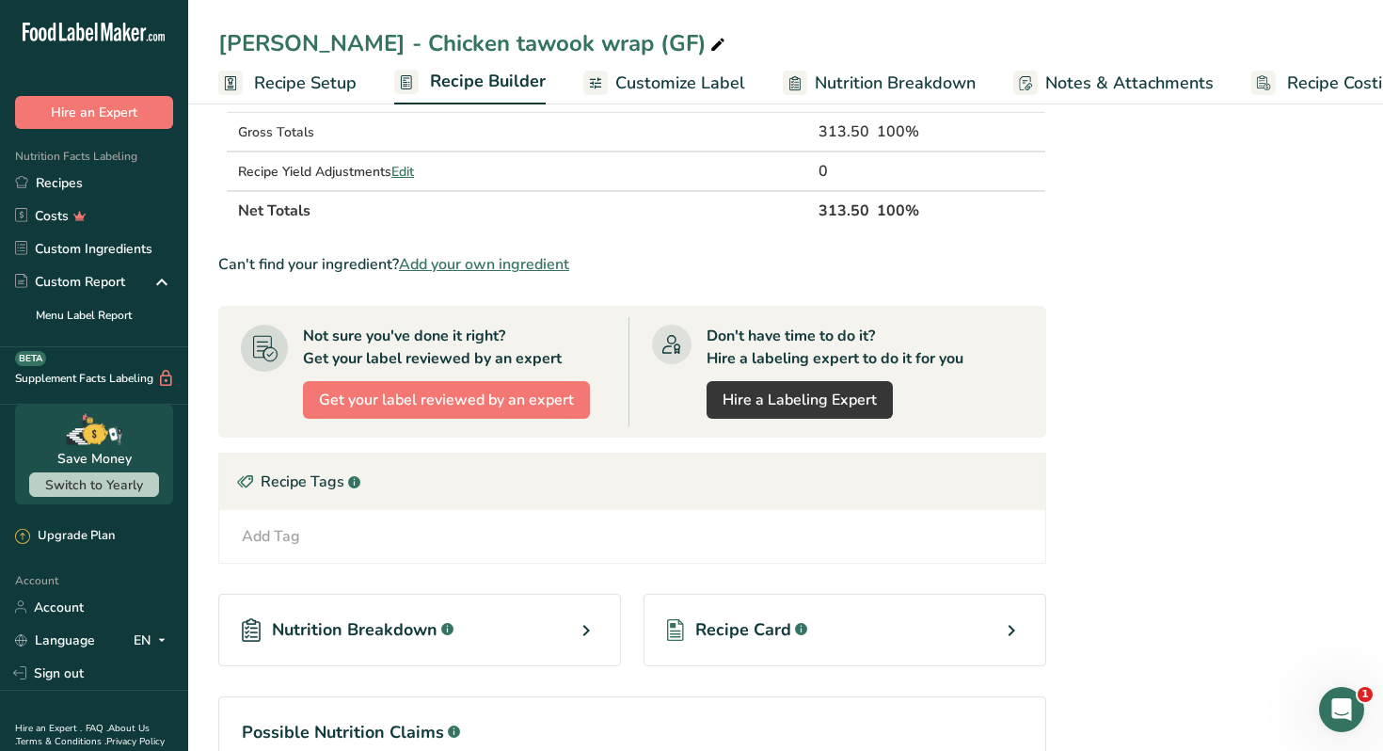
scroll to position [625, 0]
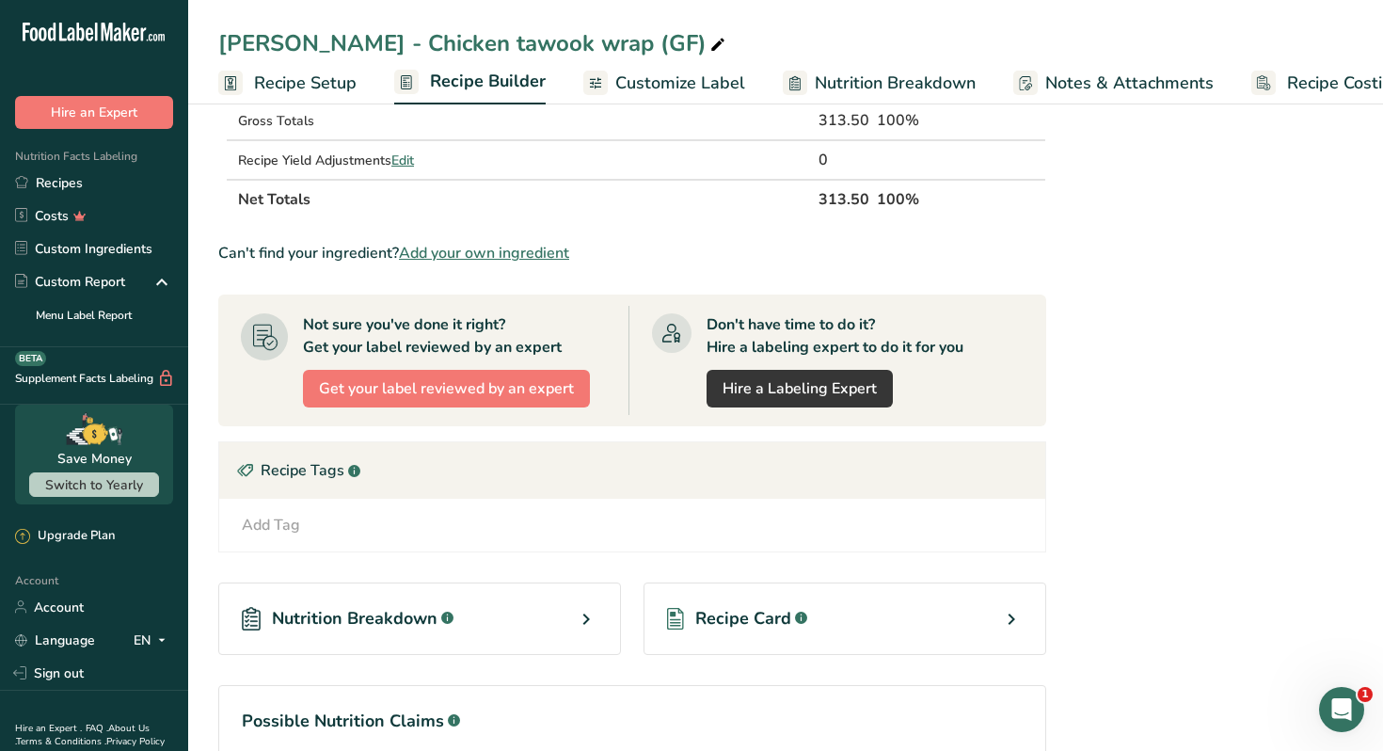
click at [892, 616] on div "Recipe Card .a-a{fill:#347362;}.b-a{fill:#fff;}" at bounding box center [845, 618] width 403 height 72
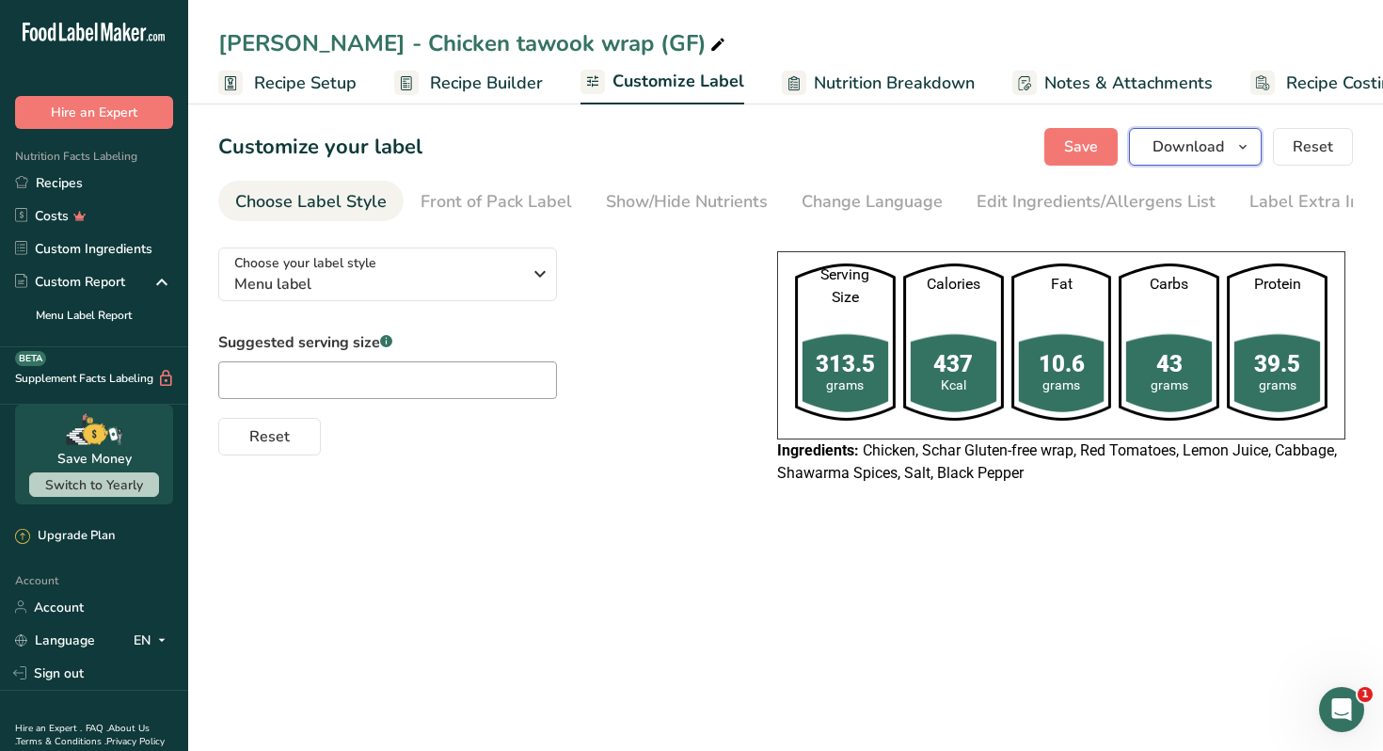
click at [1227, 135] on button "Download" at bounding box center [1195, 147] width 133 height 38
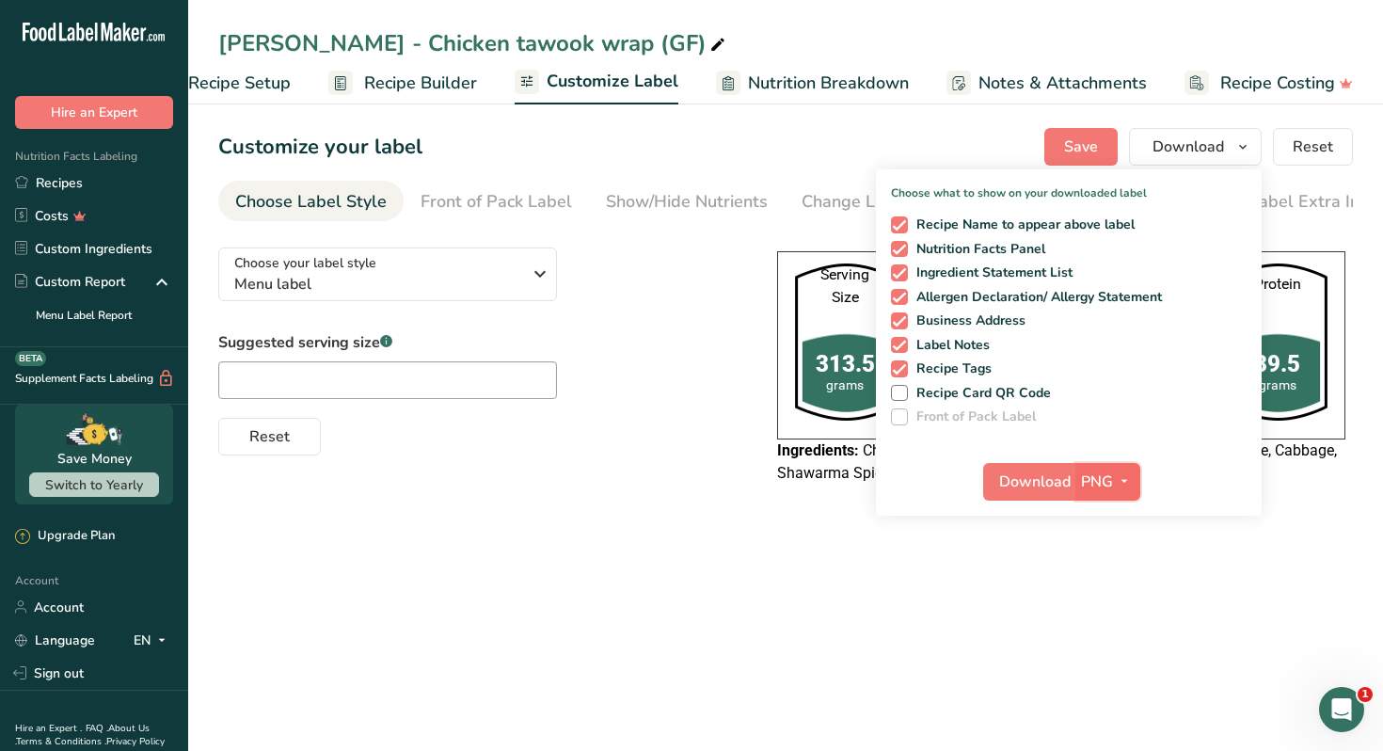
click at [1127, 479] on icon "button" at bounding box center [1124, 482] width 15 height 24
click at [1109, 618] on link "PDF" at bounding box center [1110, 613] width 60 height 31
click at [1013, 479] on span "Download" at bounding box center [1036, 482] width 72 height 23
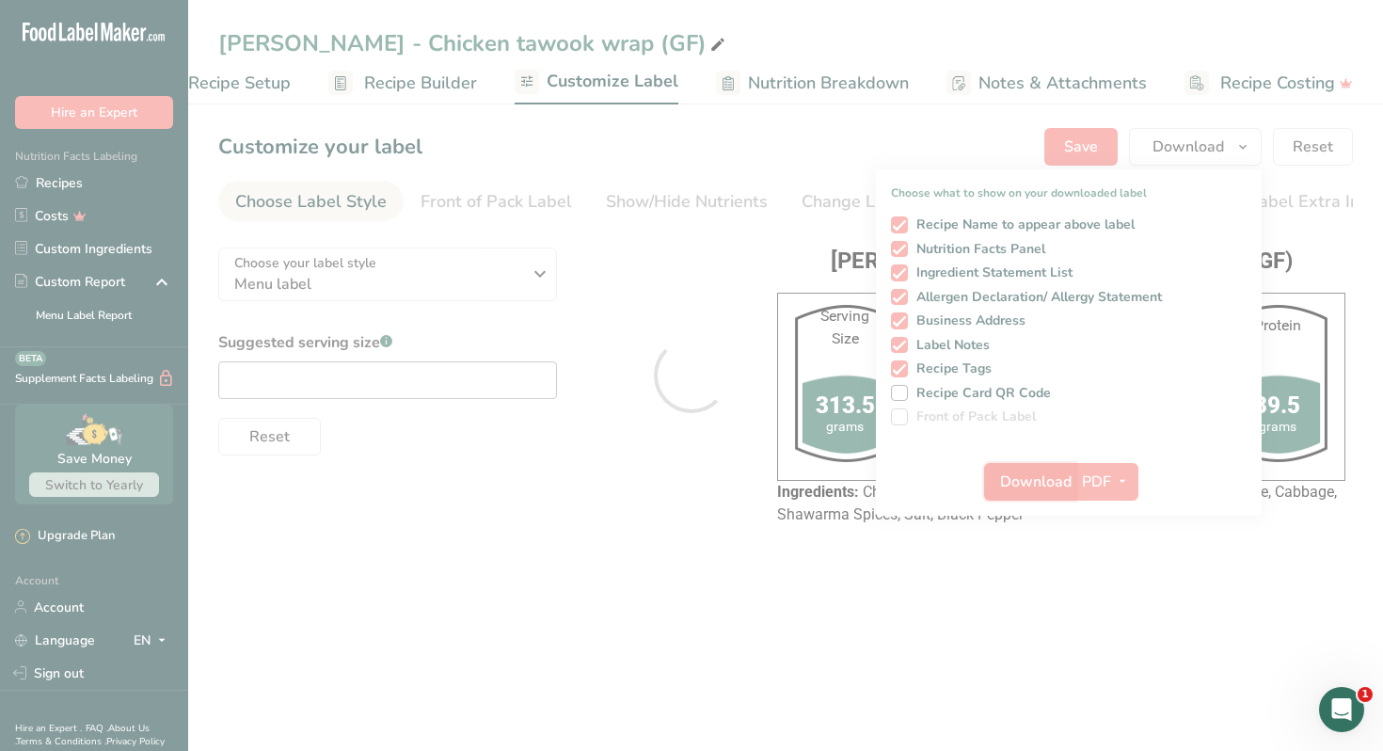
scroll to position [0, 0]
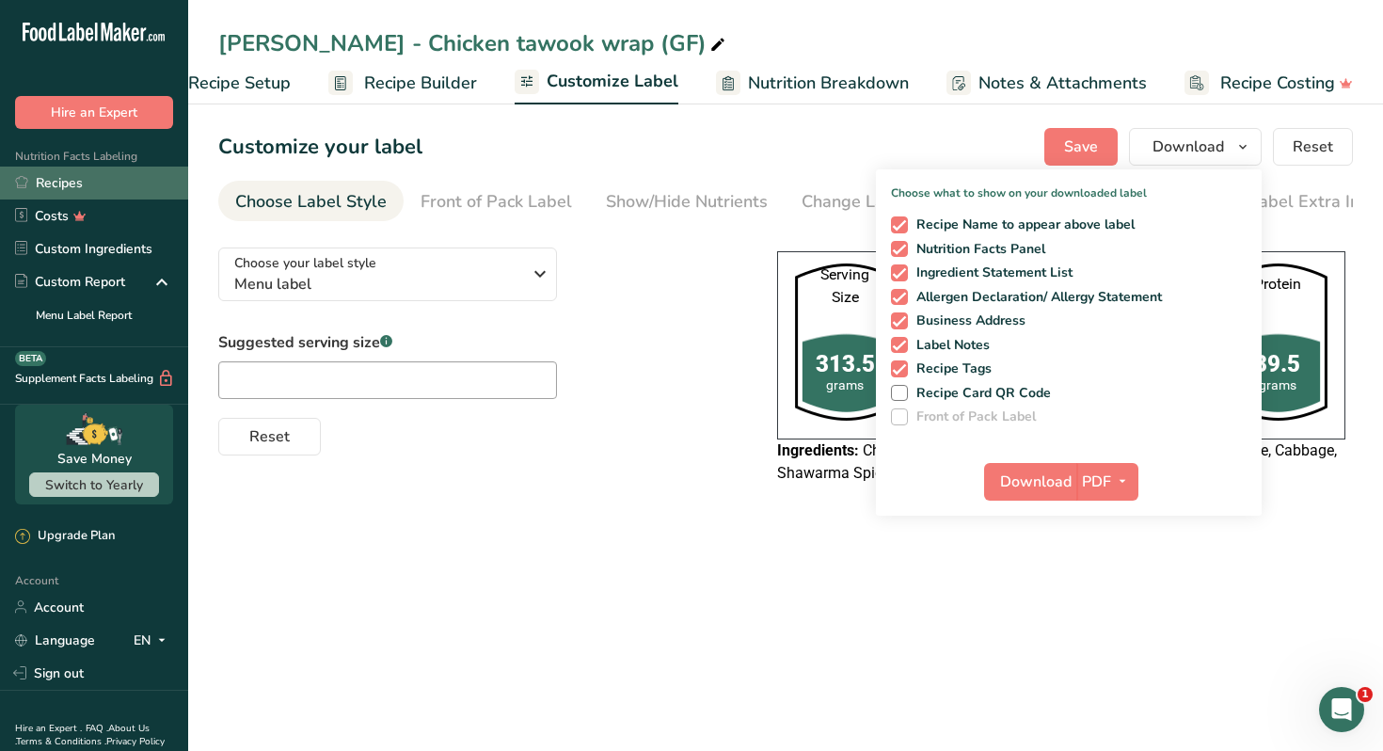
click at [126, 190] on link "Recipes" at bounding box center [94, 183] width 188 height 33
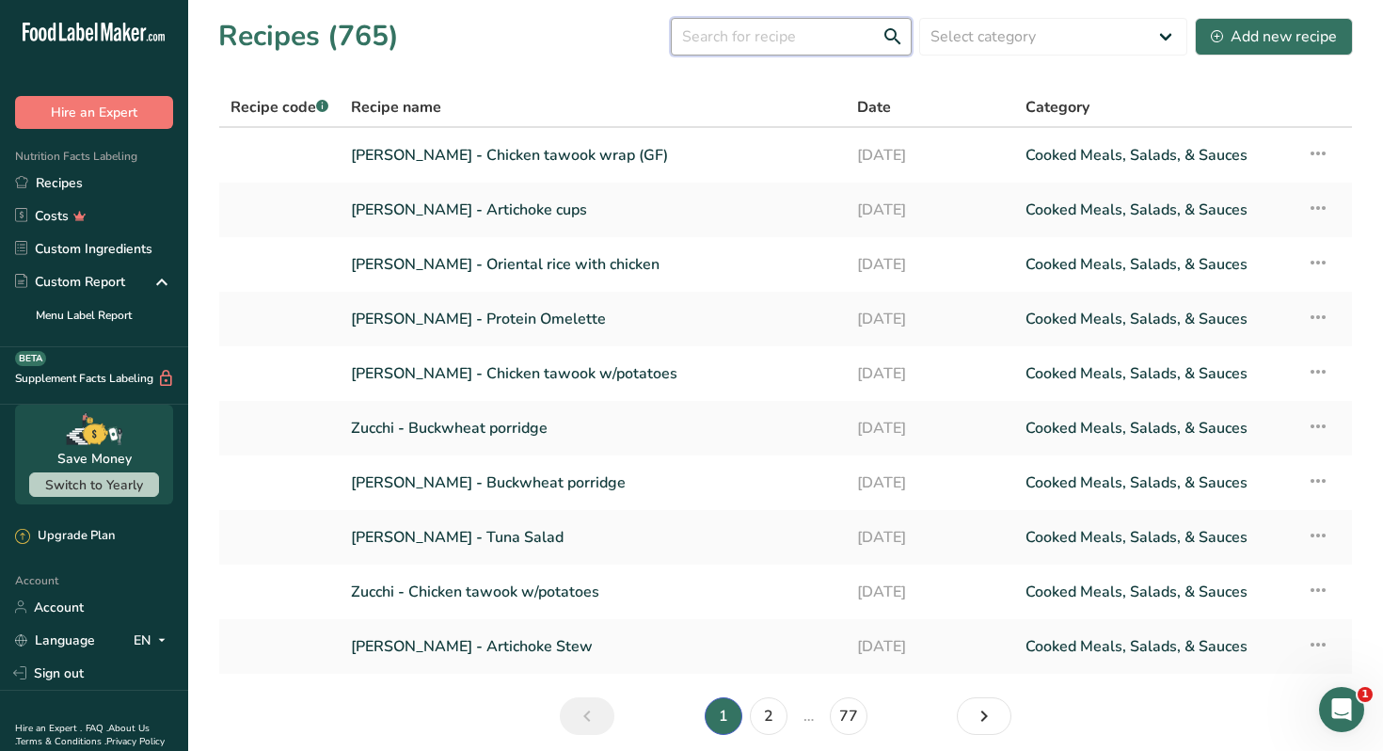
click at [763, 50] on input "text" at bounding box center [791, 37] width 241 height 38
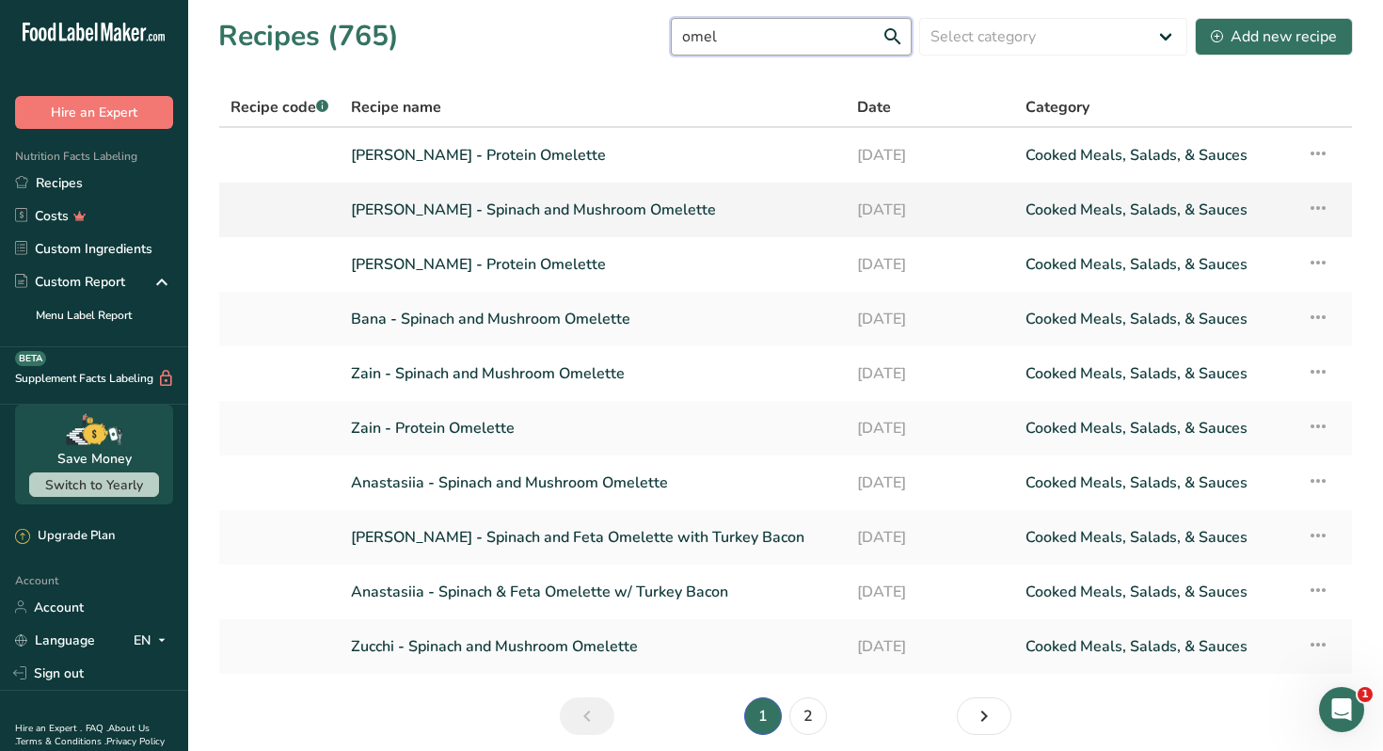
type input "omel"
click at [584, 208] on link "[PERSON_NAME] - Spinach and Mushroom Omelette" at bounding box center [593, 210] width 484 height 40
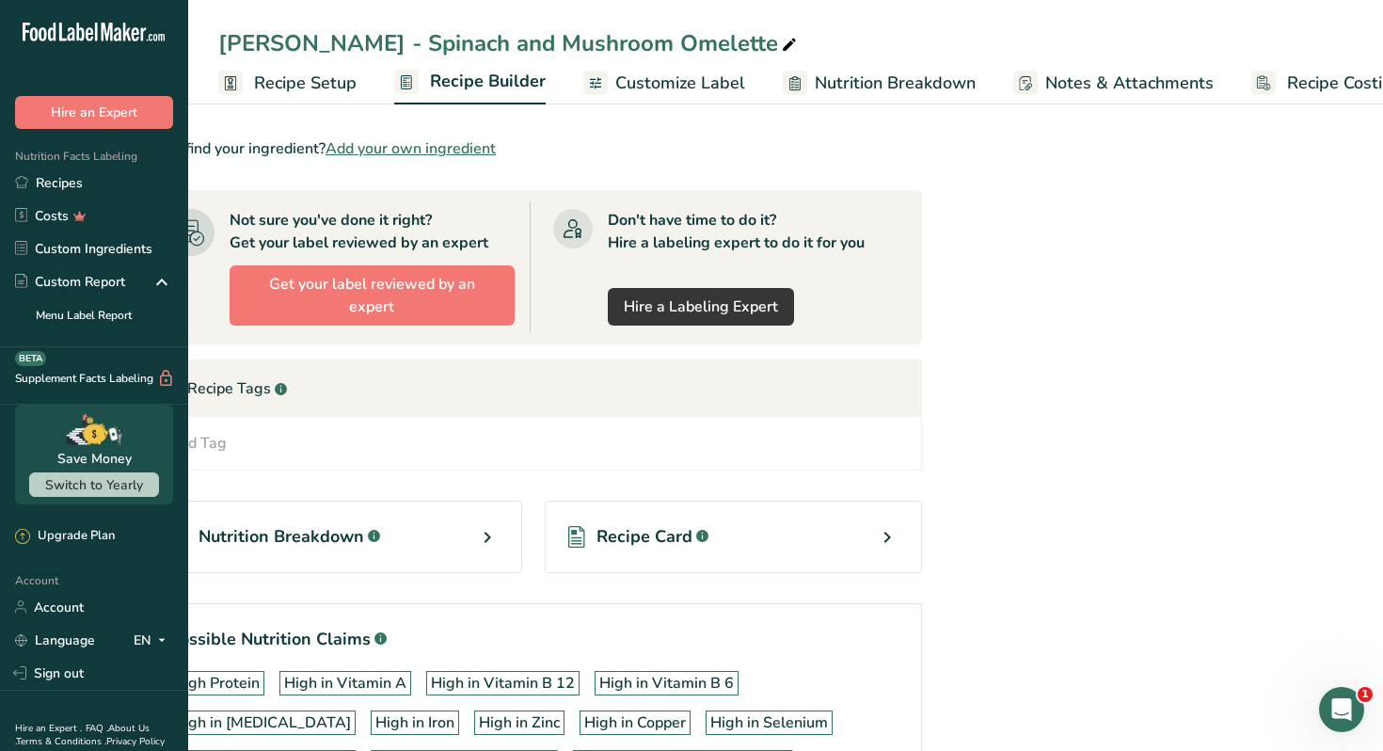
scroll to position [928, 0]
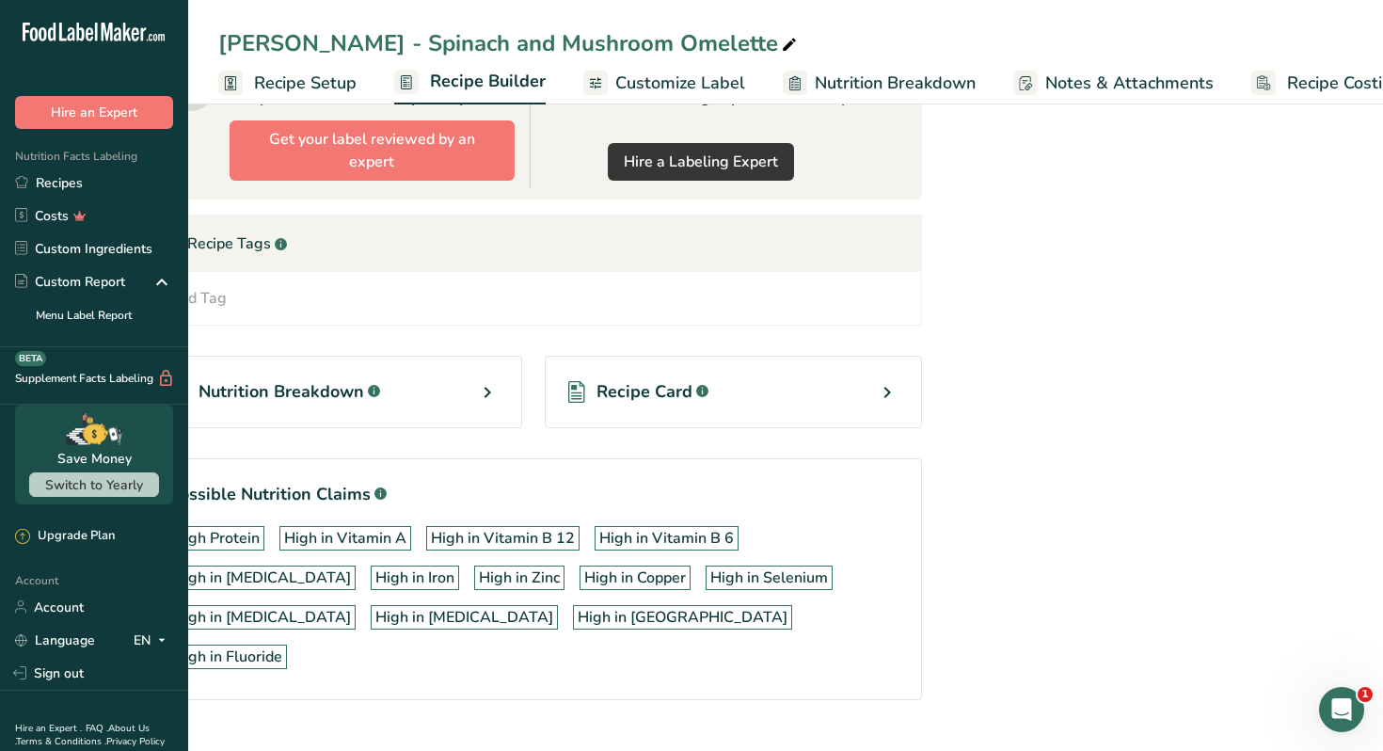
click at [719, 386] on div "Recipe Card .a-a{fill:#347362;}.b-a{fill:#fff;}" at bounding box center [733, 392] width 377 height 72
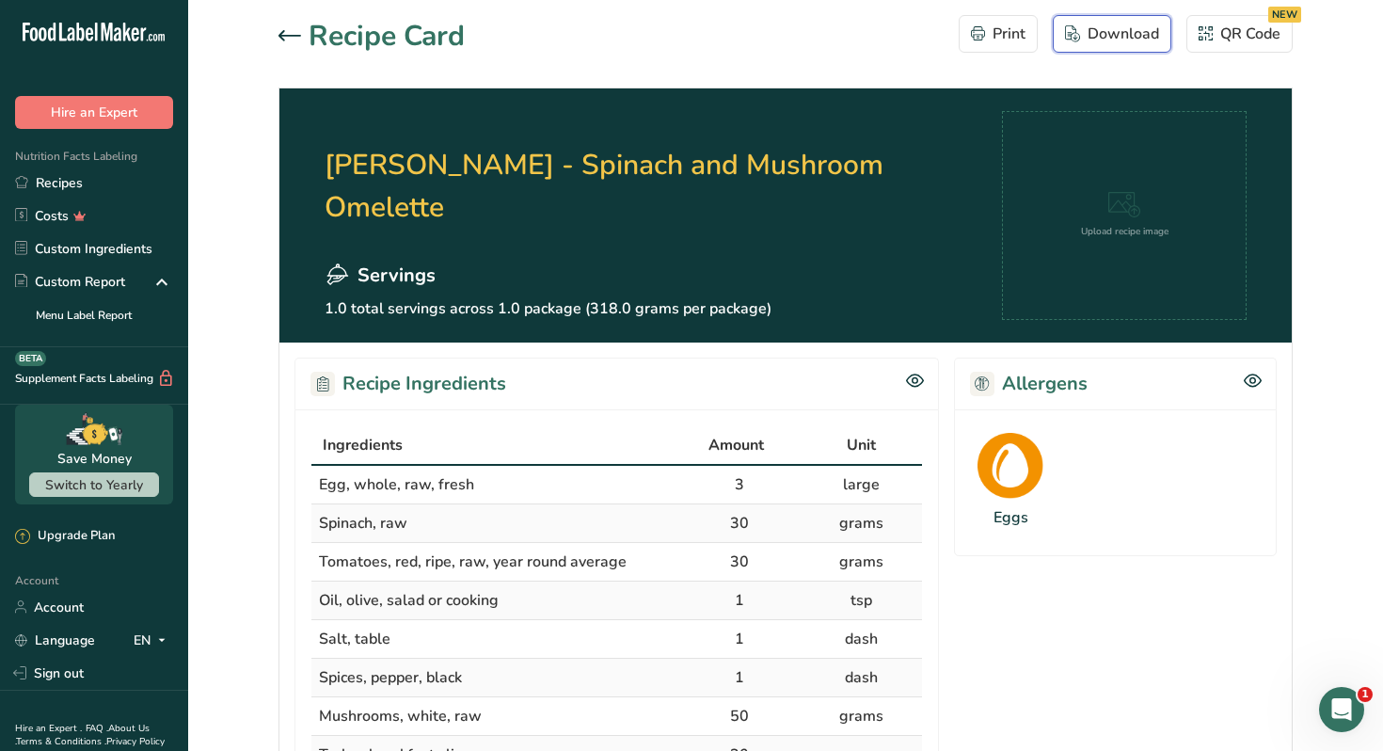
click at [1097, 44] on div "Download" at bounding box center [1112, 34] width 94 height 23
click at [284, 37] on icon at bounding box center [290, 35] width 23 height 11
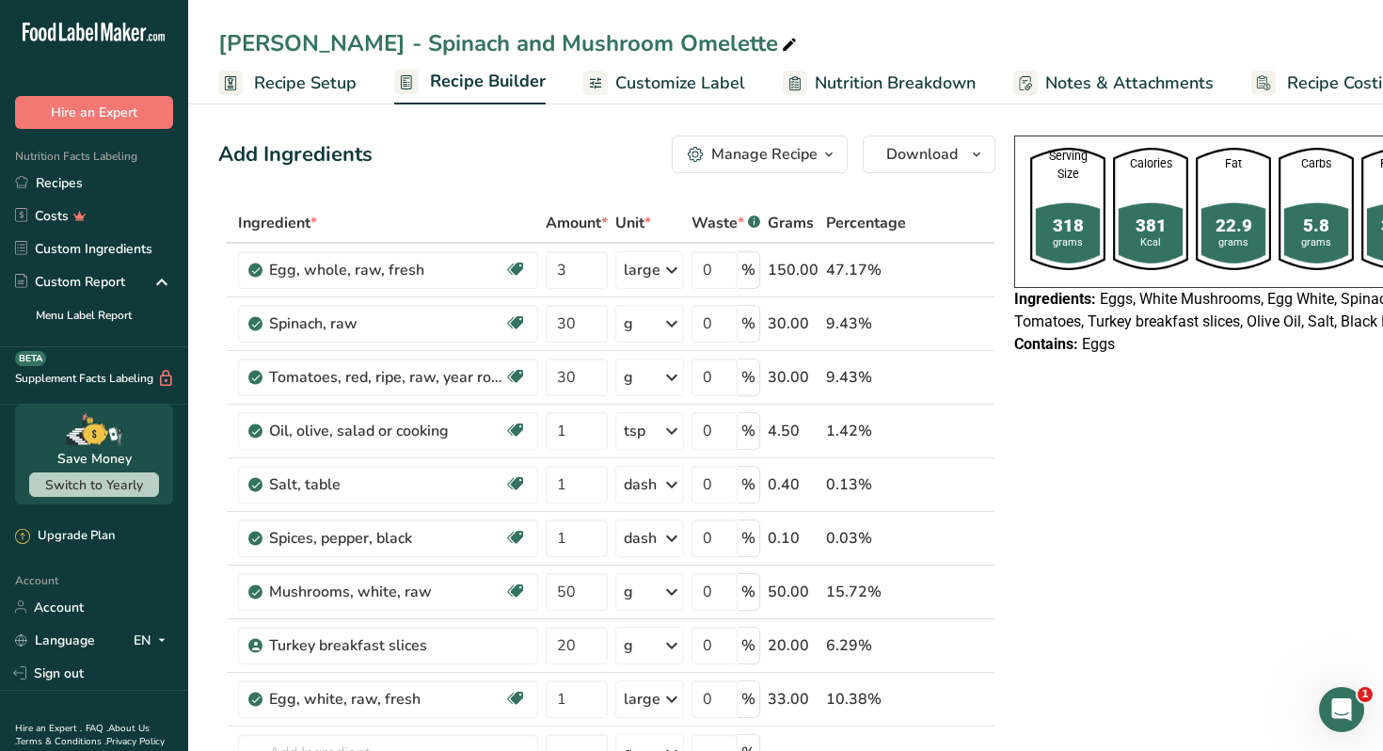
click at [660, 84] on span "Customize Label" at bounding box center [680, 83] width 130 height 25
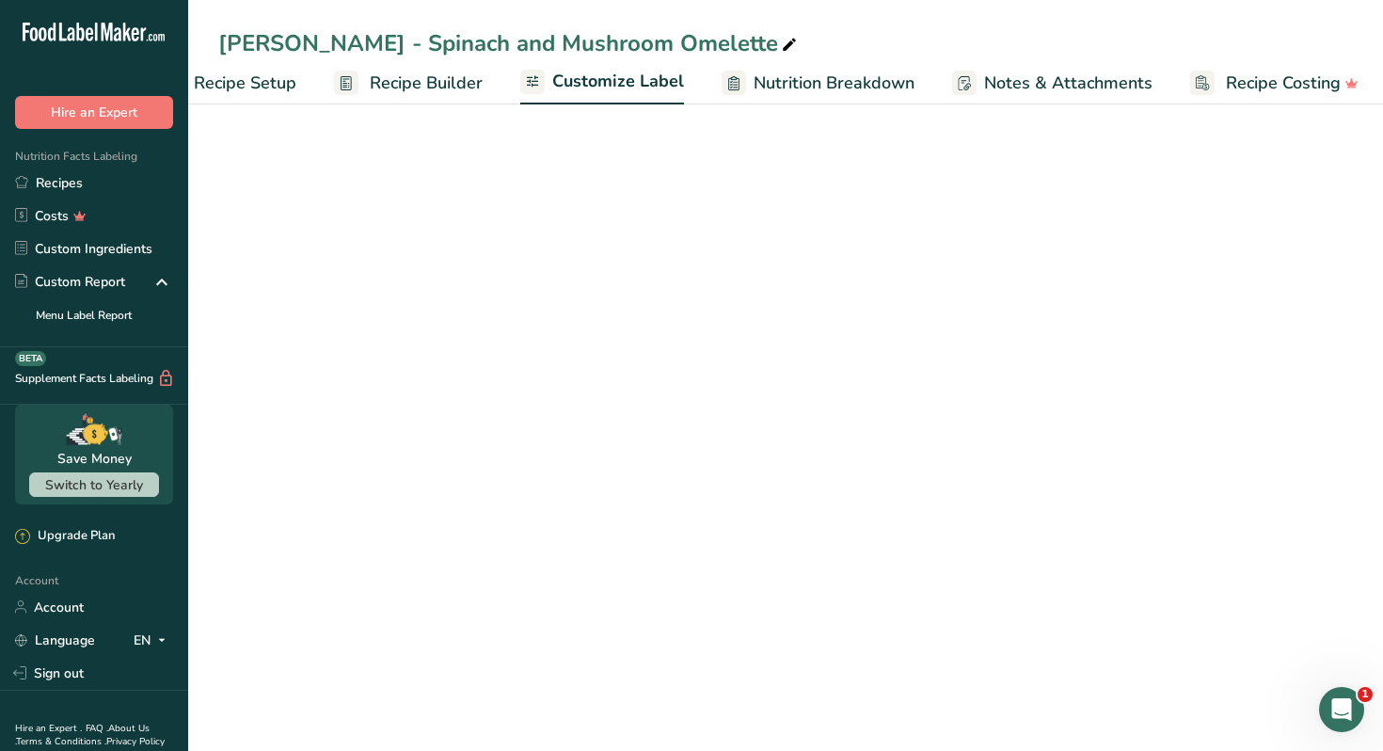
scroll to position [0, 66]
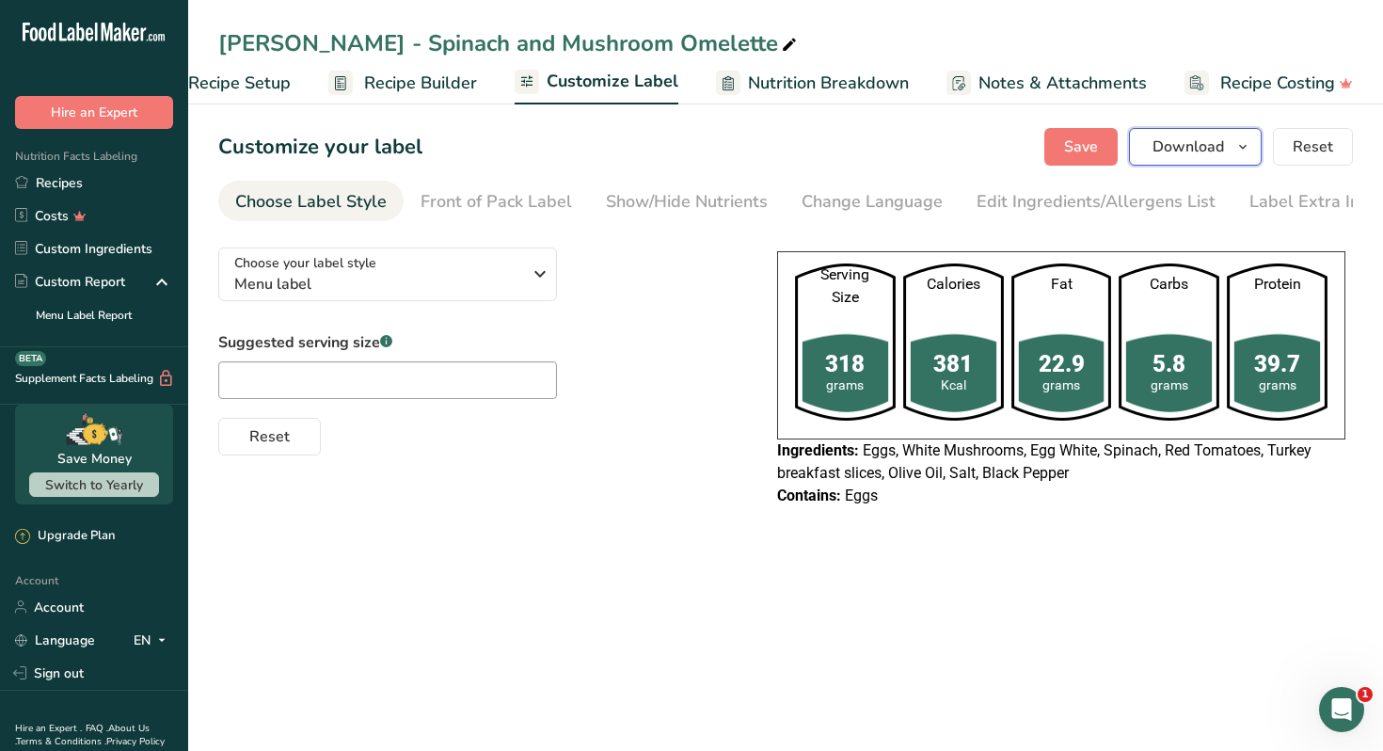
click at [1214, 148] on span "Download" at bounding box center [1189, 147] width 72 height 23
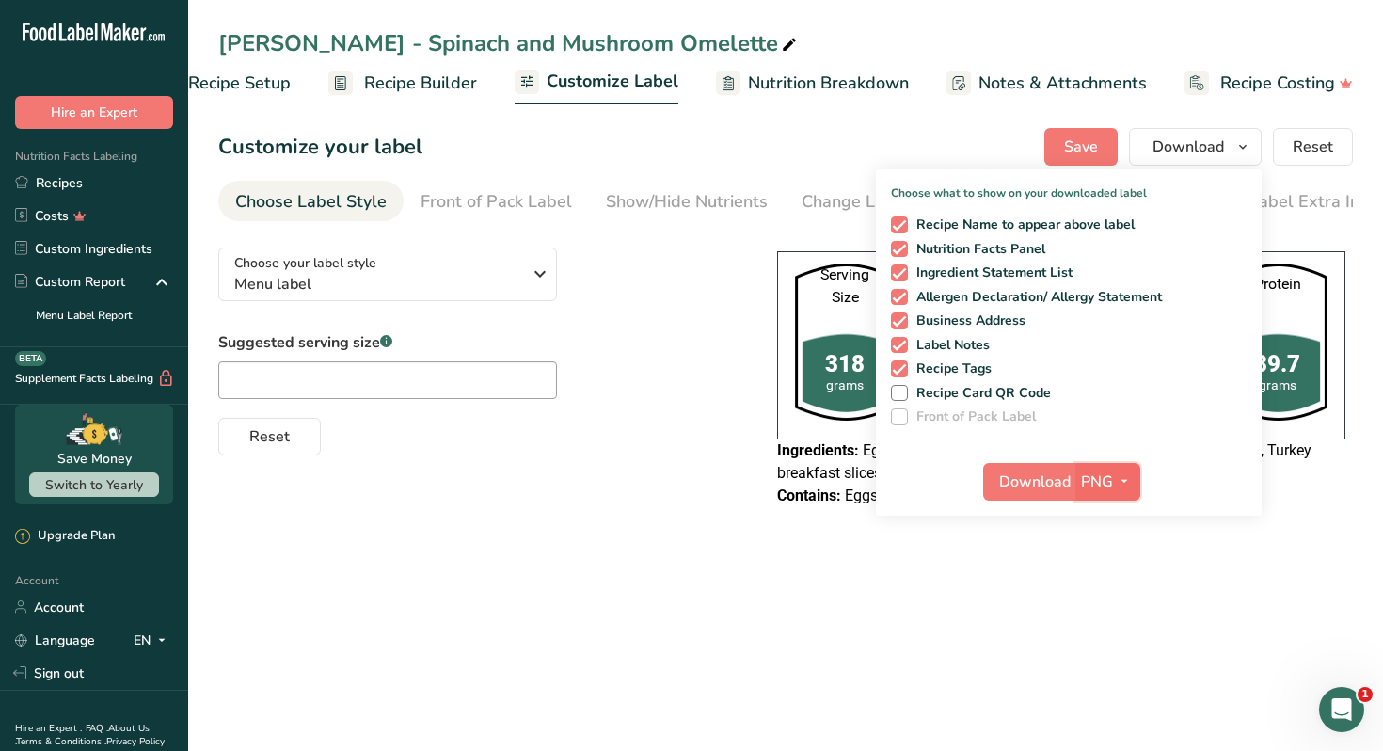
click at [1108, 480] on span "PNG" at bounding box center [1097, 482] width 32 height 23
click at [1109, 615] on link "PDF" at bounding box center [1110, 613] width 60 height 31
click at [1028, 485] on span "Download" at bounding box center [1036, 482] width 72 height 23
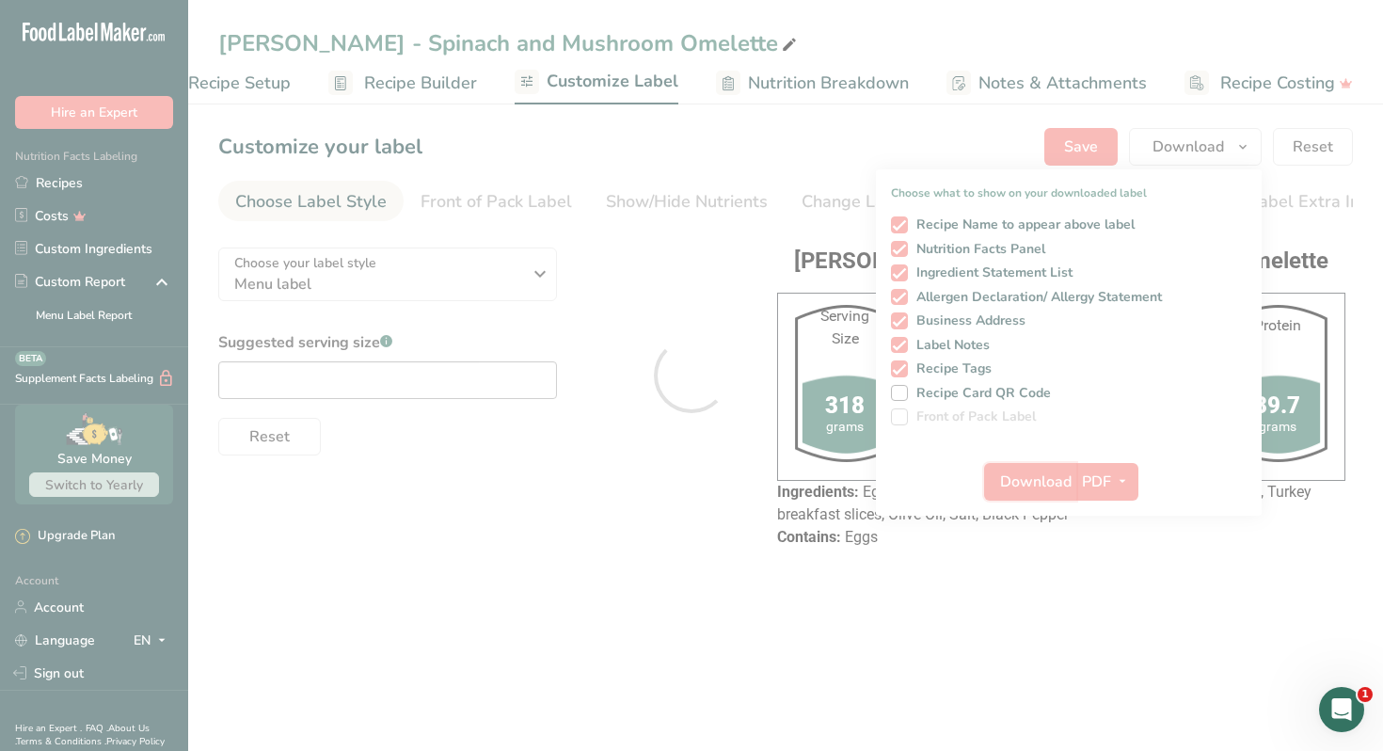
scroll to position [0, 0]
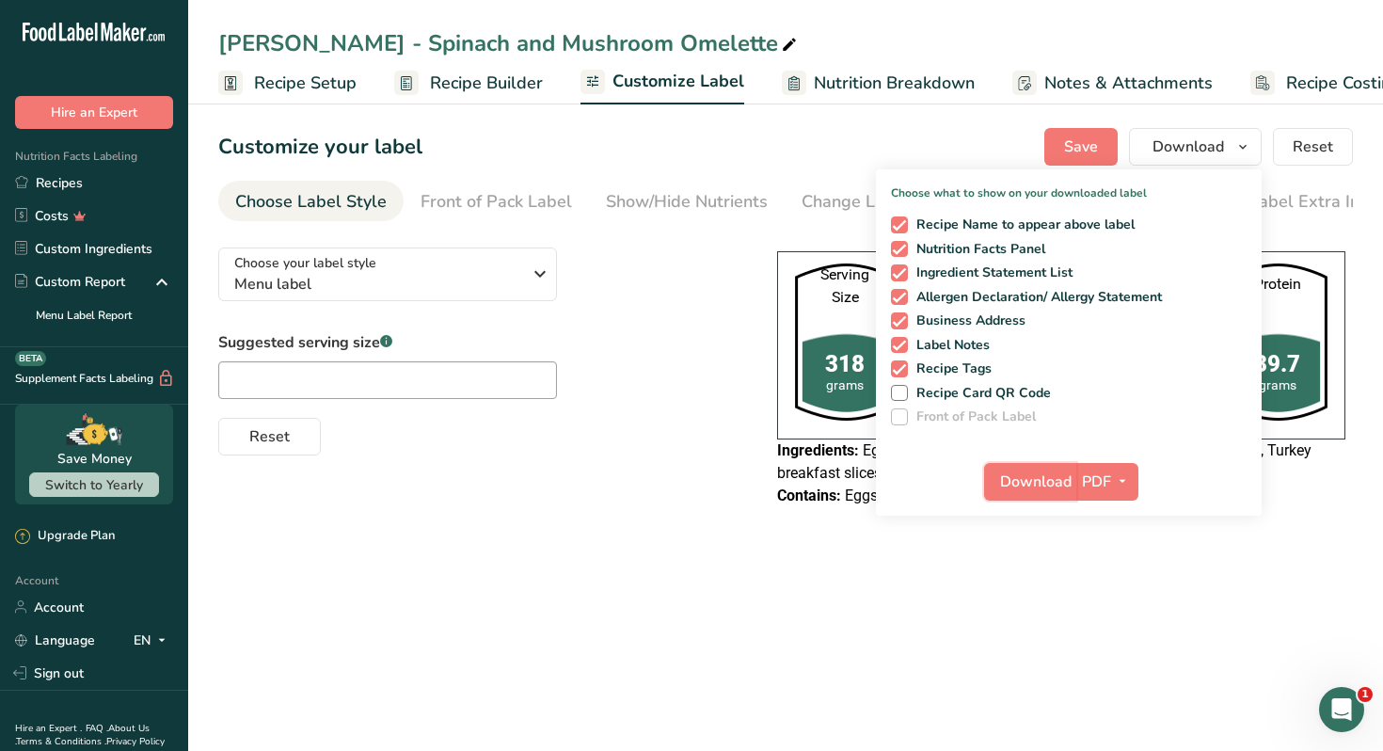
scroll to position [0, 66]
